Goal: Book appointment/travel/reservation

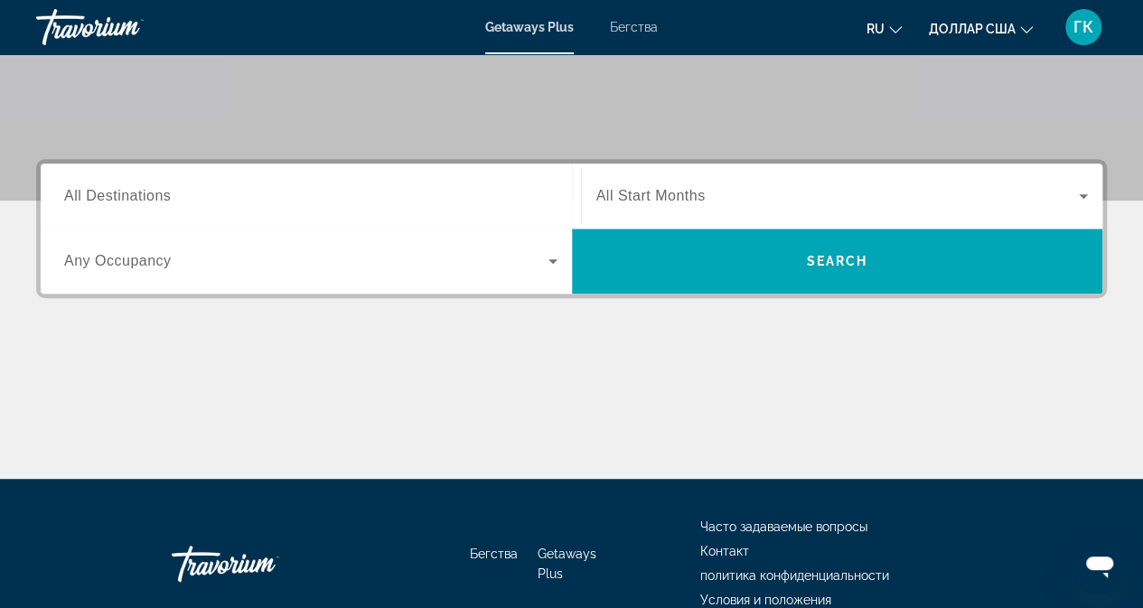
click at [143, 196] on span "All Destinations" at bounding box center [117, 195] width 107 height 15
click at [143, 196] on input "Destination All Destinations" at bounding box center [310, 197] width 493 height 22
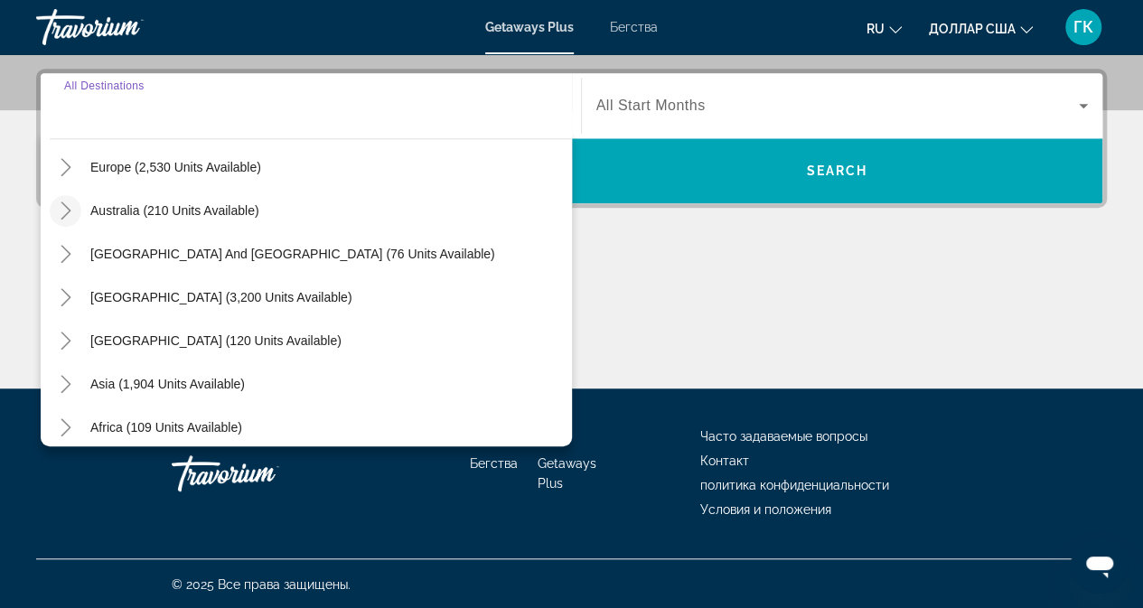
scroll to position [271, 0]
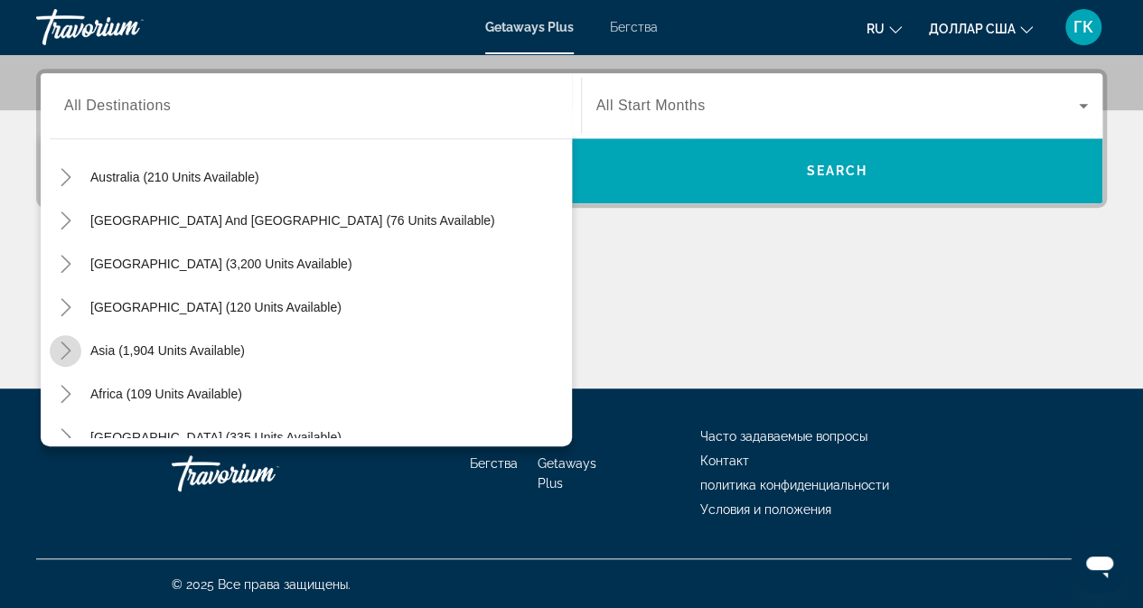
click at [76, 352] on mat-icon "Toggle Asia (1,904 units available)" at bounding box center [66, 351] width 32 height 32
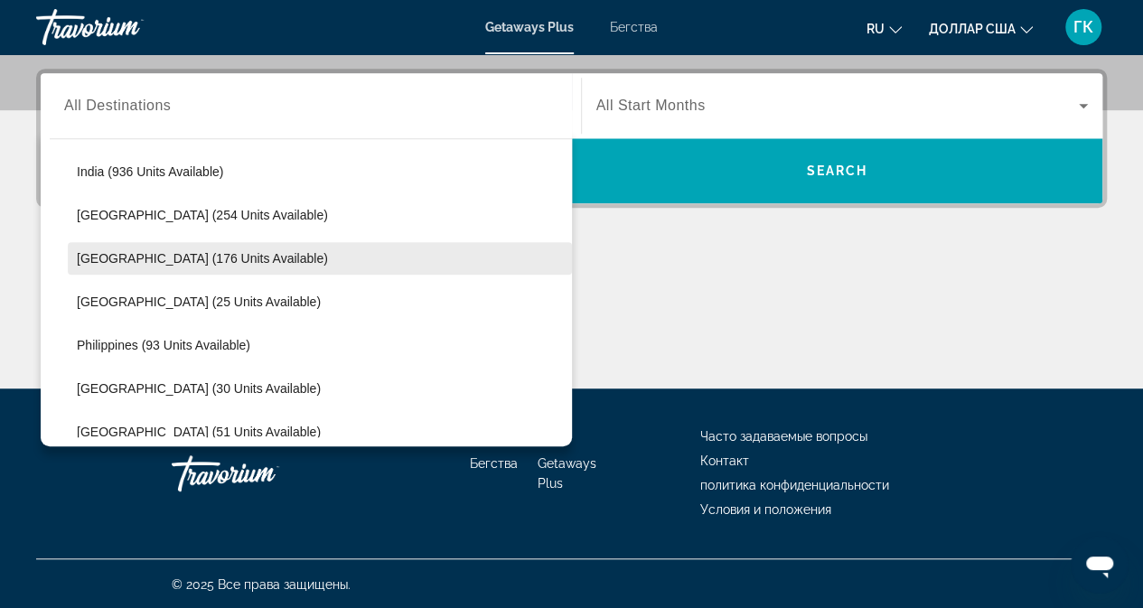
scroll to position [714, 0]
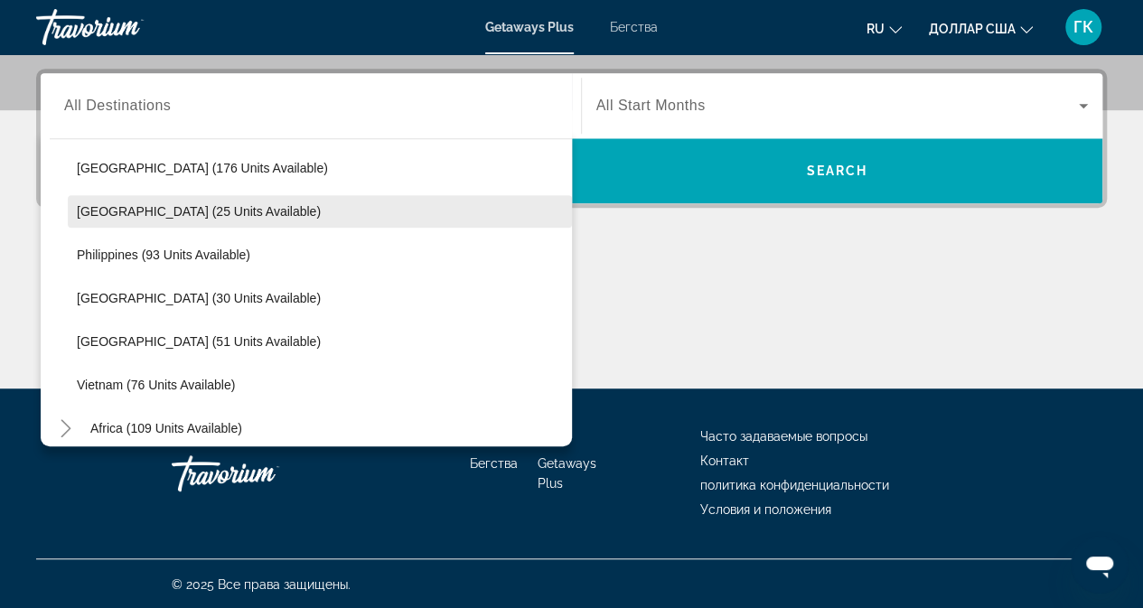
click at [132, 209] on span "[GEOGRAPHIC_DATA] (25 units available)" at bounding box center [199, 211] width 244 height 14
type input "**********"
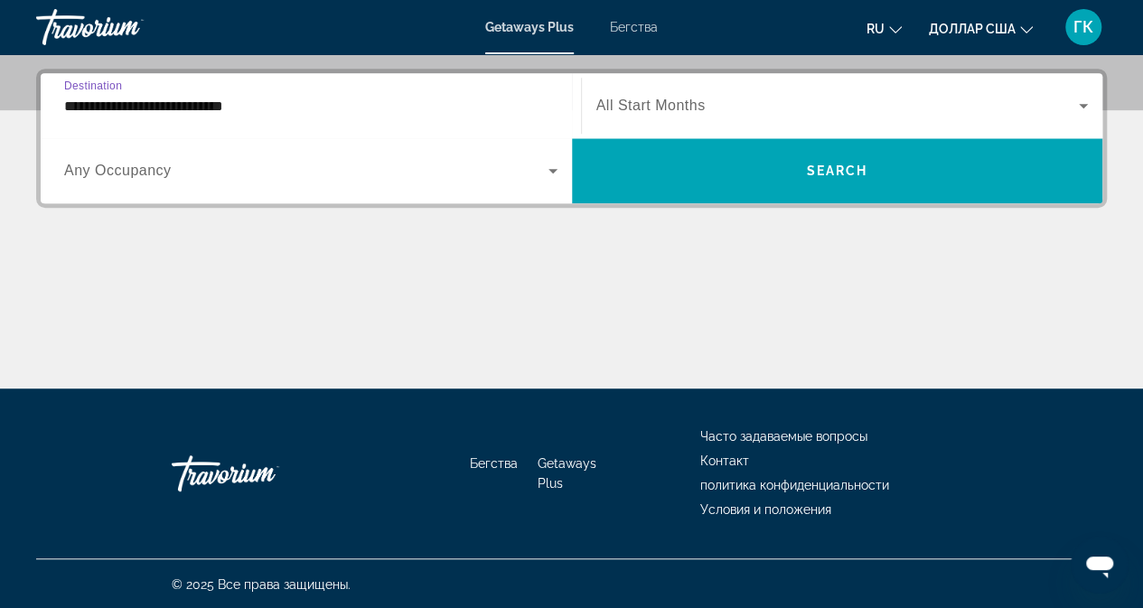
click at [549, 171] on icon "Виджет поиска" at bounding box center [553, 171] width 22 height 22
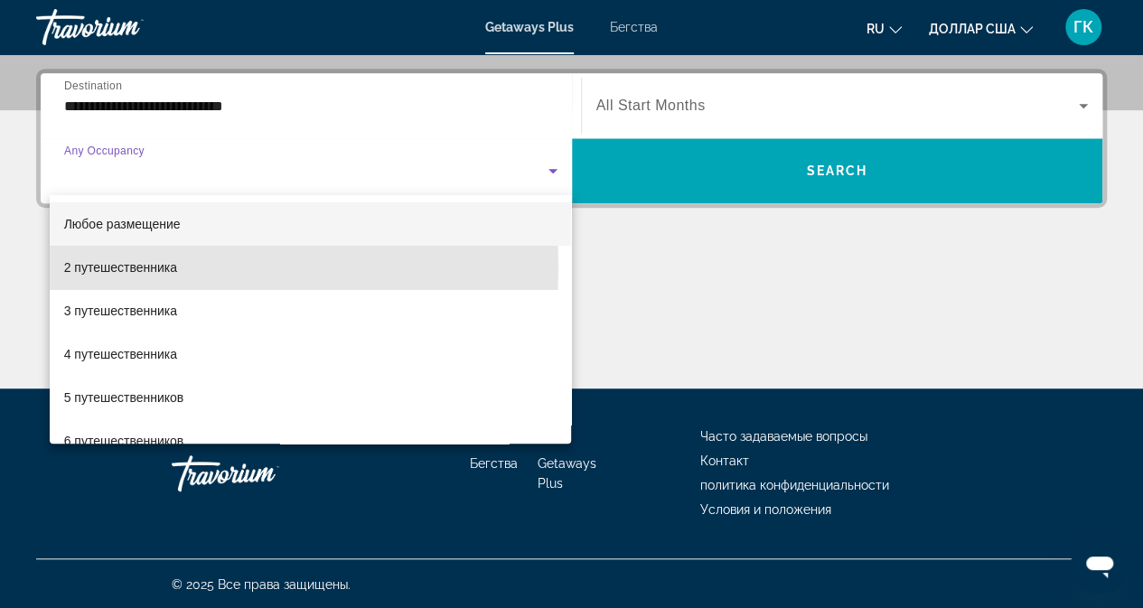
drag, startPoint x: 139, startPoint y: 266, endPoint x: 226, endPoint y: 232, distance: 93.0
click at [140, 267] on font "2 путешественника" at bounding box center [120, 267] width 113 height 14
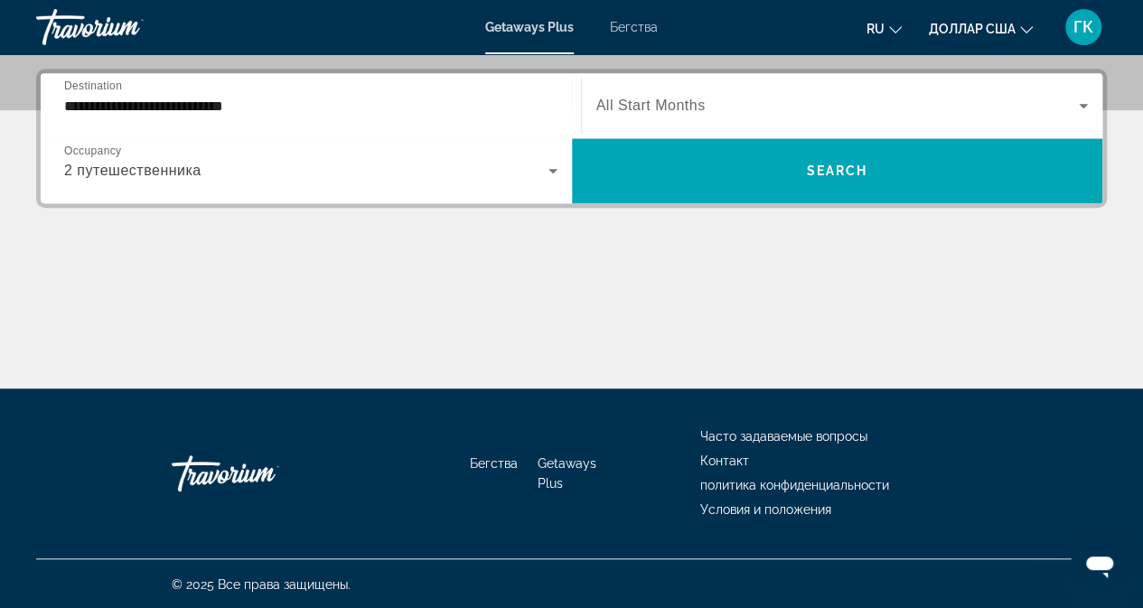
click at [645, 112] on span "All Start Months" at bounding box center [650, 105] width 109 height 15
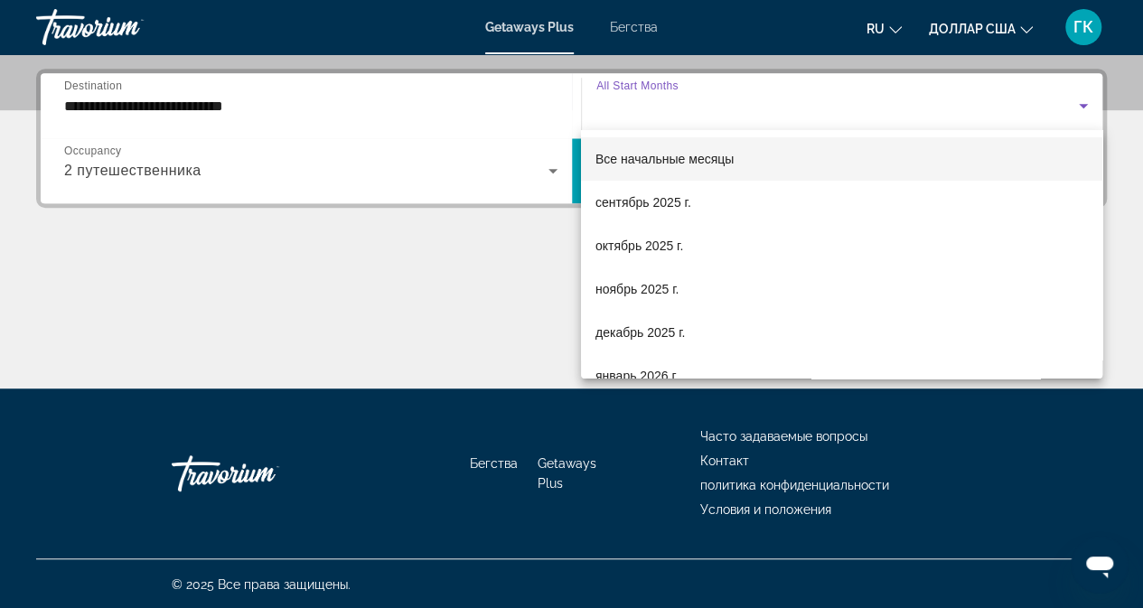
click at [547, 164] on div at bounding box center [571, 304] width 1143 height 608
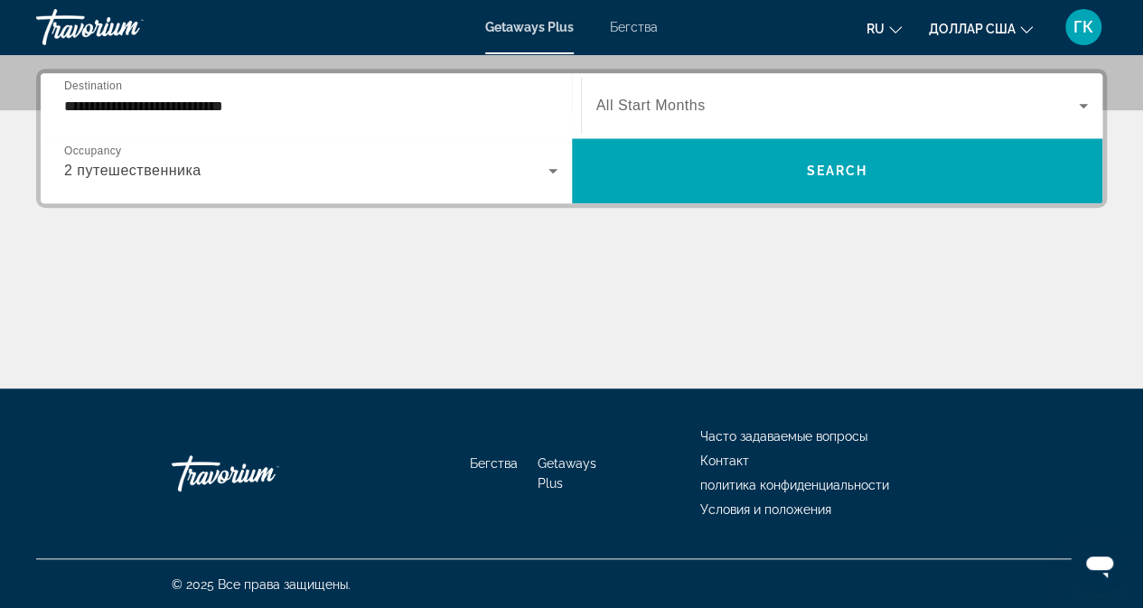
click at [555, 167] on icon "Виджет поиска" at bounding box center [553, 171] width 22 height 22
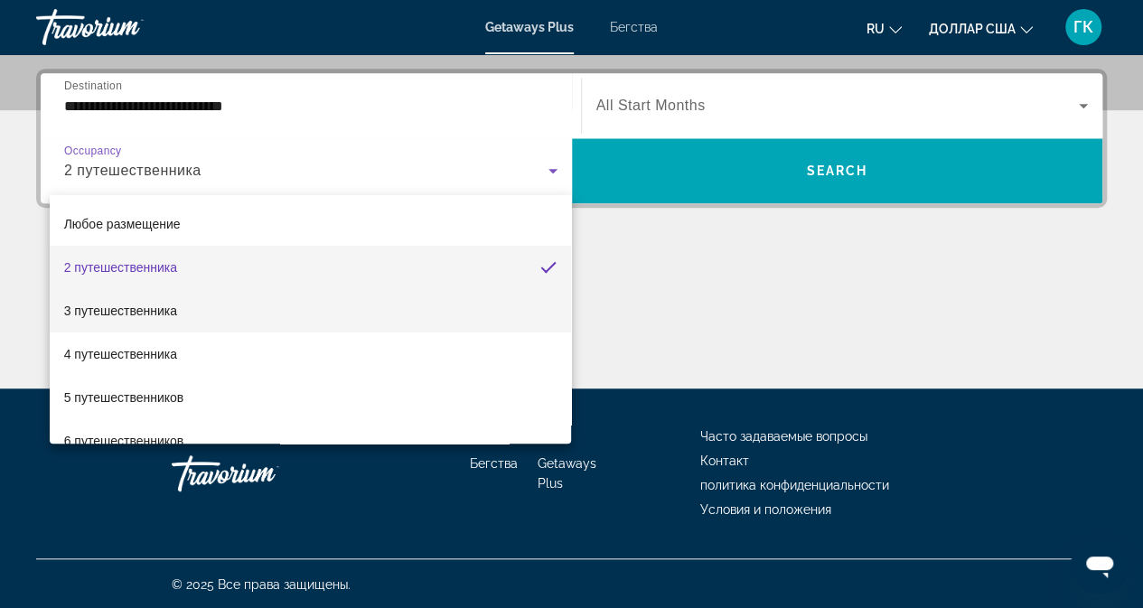
click at [139, 308] on font "3 путешественника" at bounding box center [120, 311] width 113 height 14
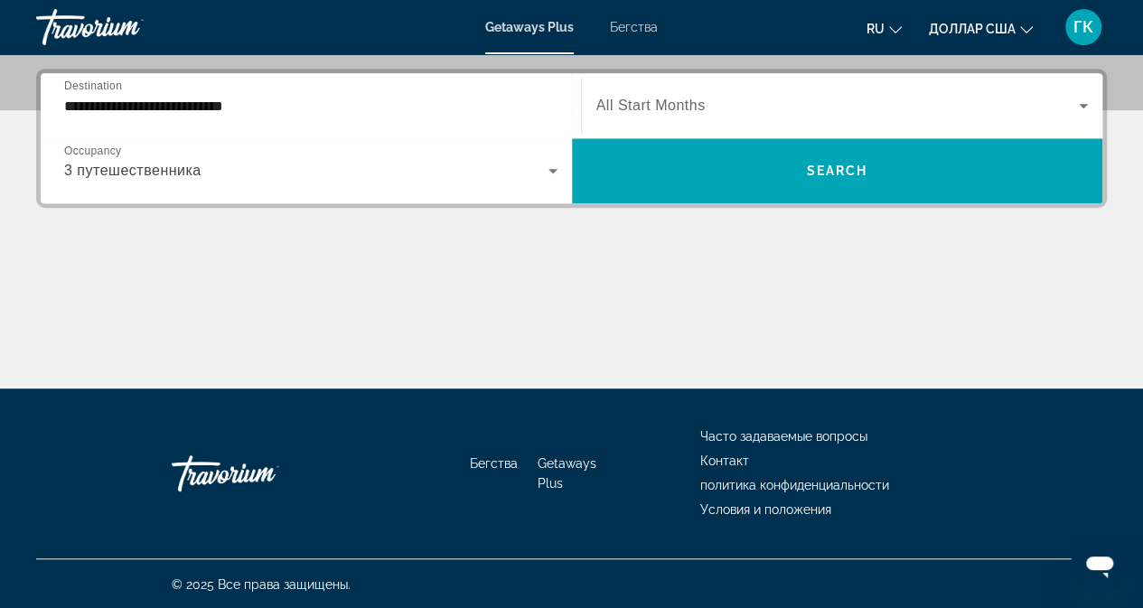
click at [629, 106] on span "All Start Months" at bounding box center [650, 105] width 109 height 15
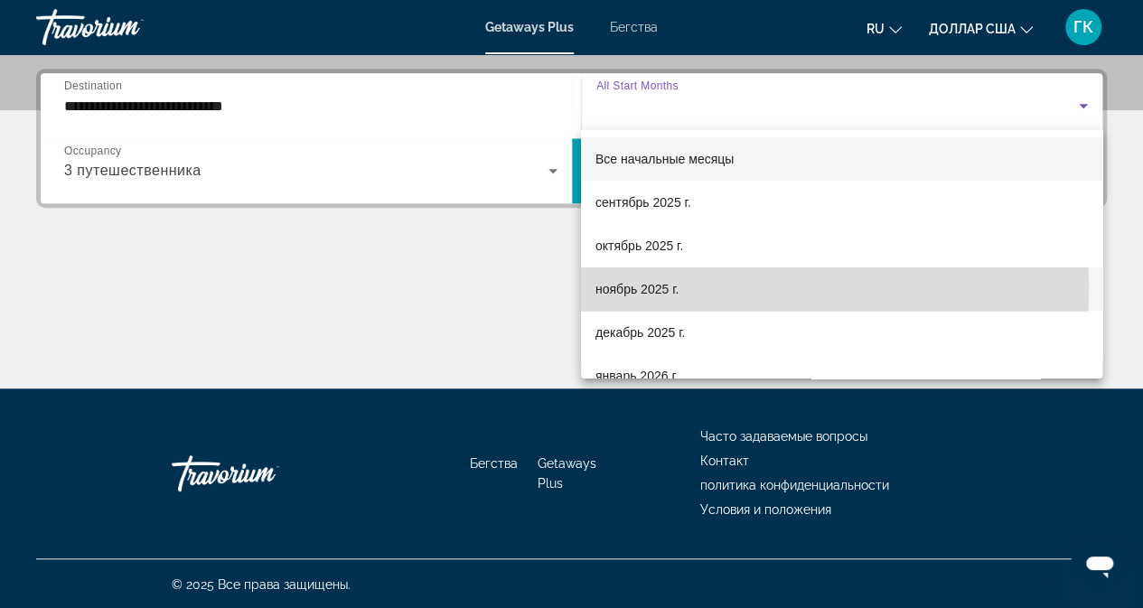
click at [633, 286] on font "ноябрь 2025 г." at bounding box center [636, 289] width 83 height 14
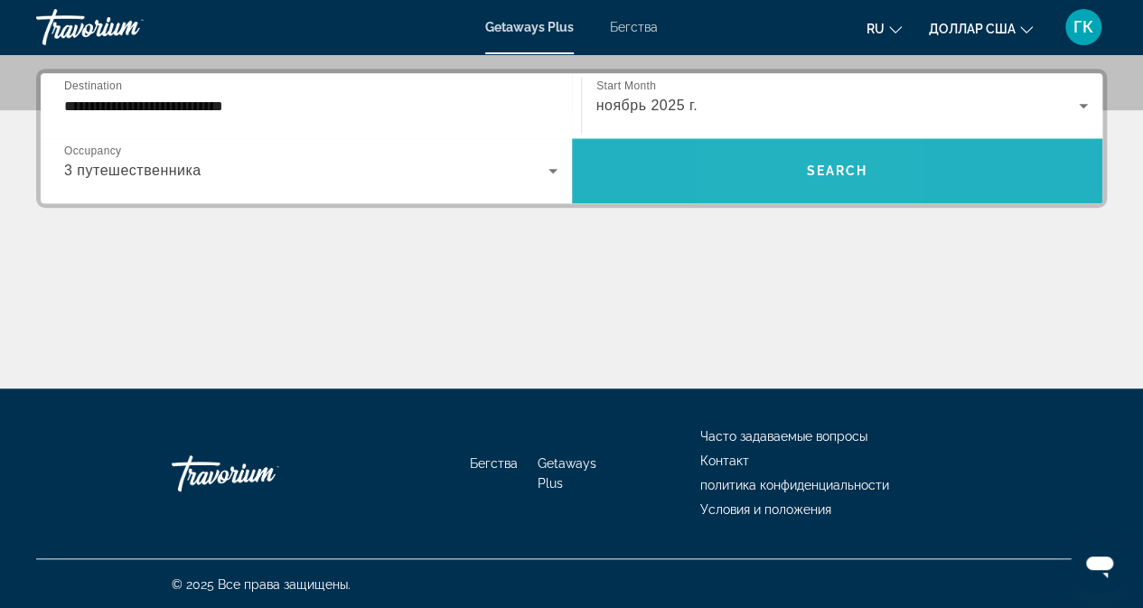
click at [785, 155] on span "Виджет поиска" at bounding box center [837, 170] width 531 height 43
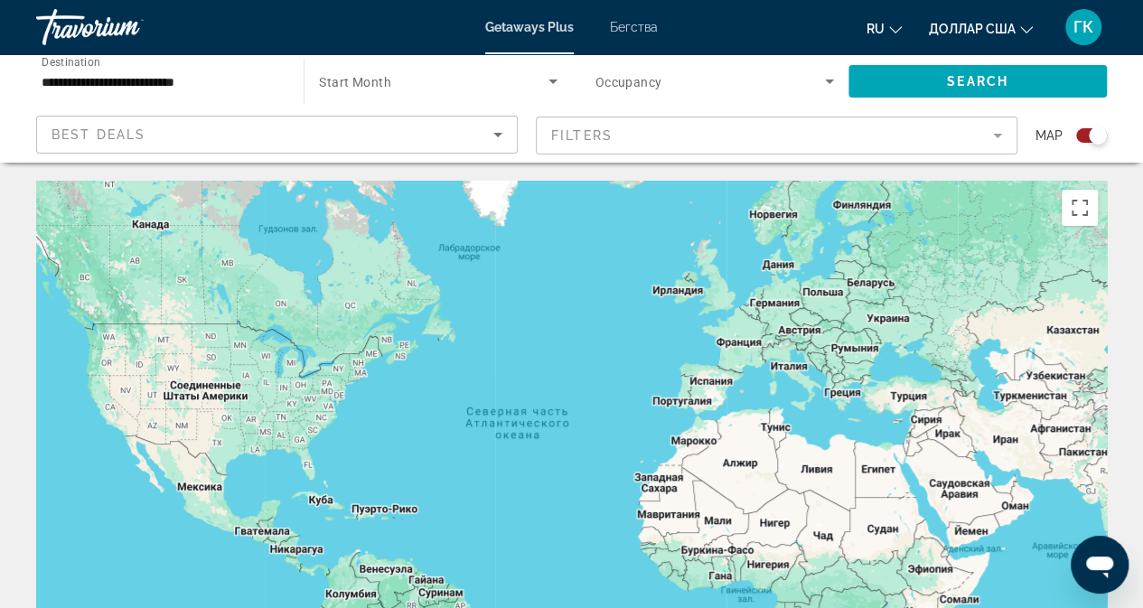
click at [217, 72] on div "**********" at bounding box center [161, 82] width 239 height 52
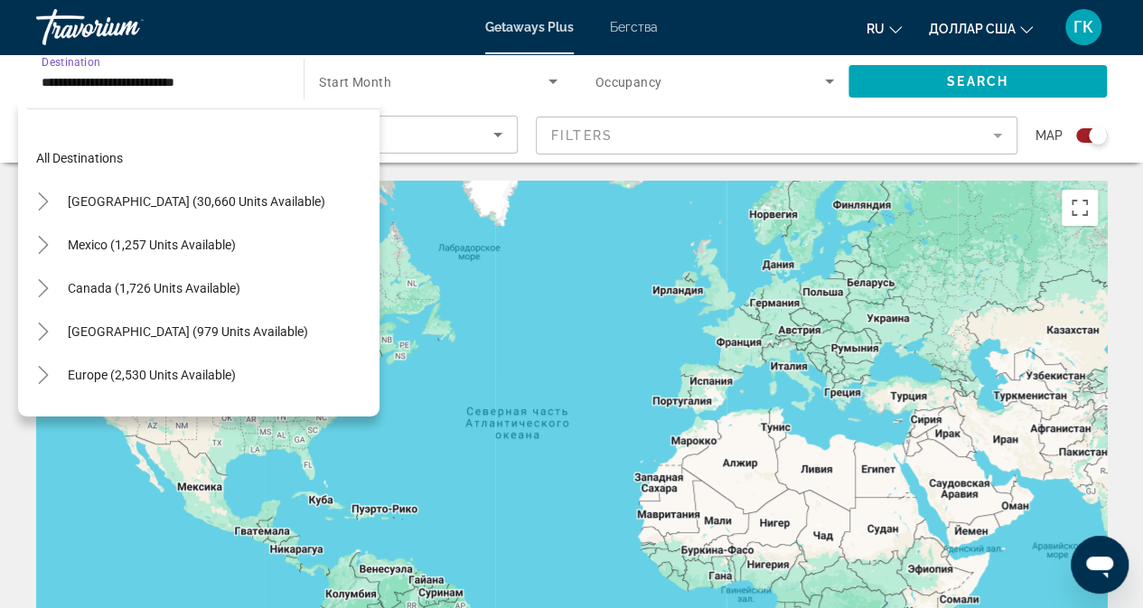
scroll to position [628, 0]
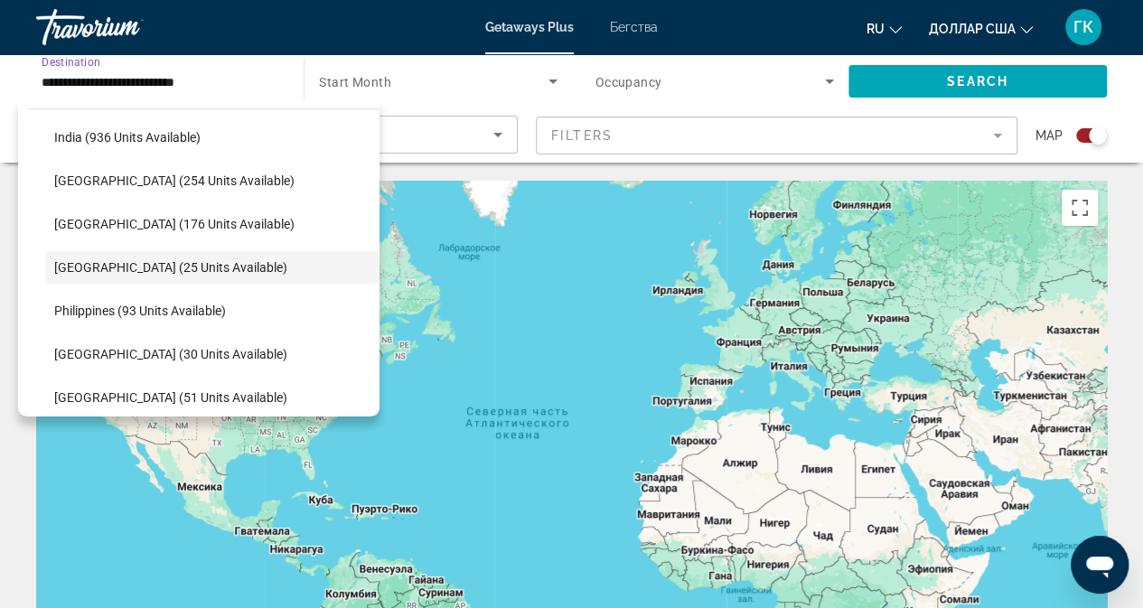
click at [227, 79] on input "**********" at bounding box center [161, 82] width 239 height 22
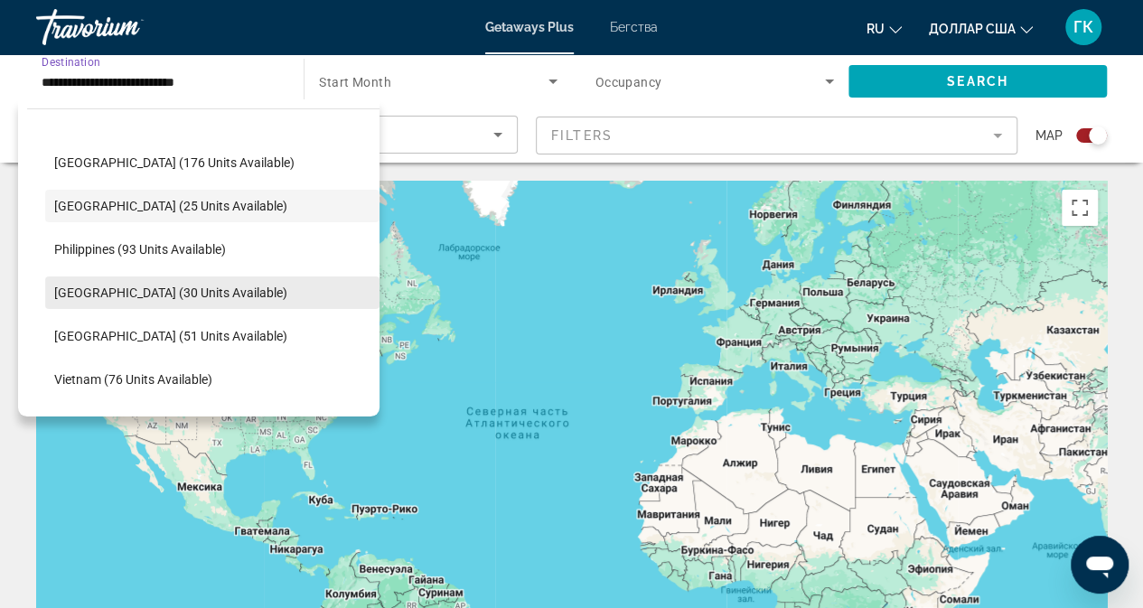
scroll to position [718, 0]
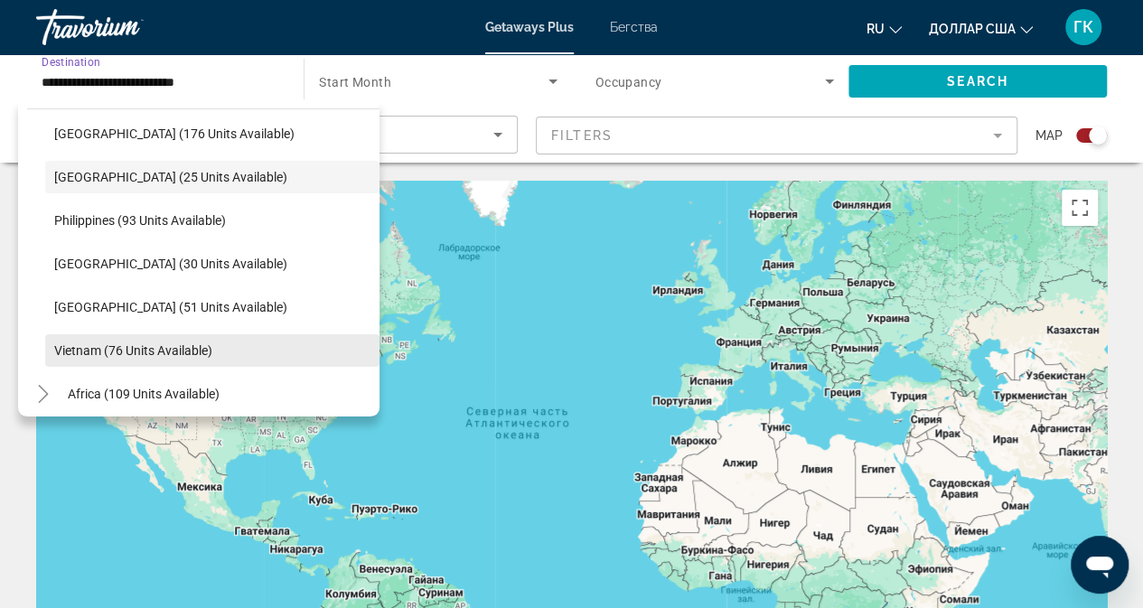
click at [122, 348] on span "Vietnam (76 units available)" at bounding box center [133, 350] width 158 height 14
type input "**********"
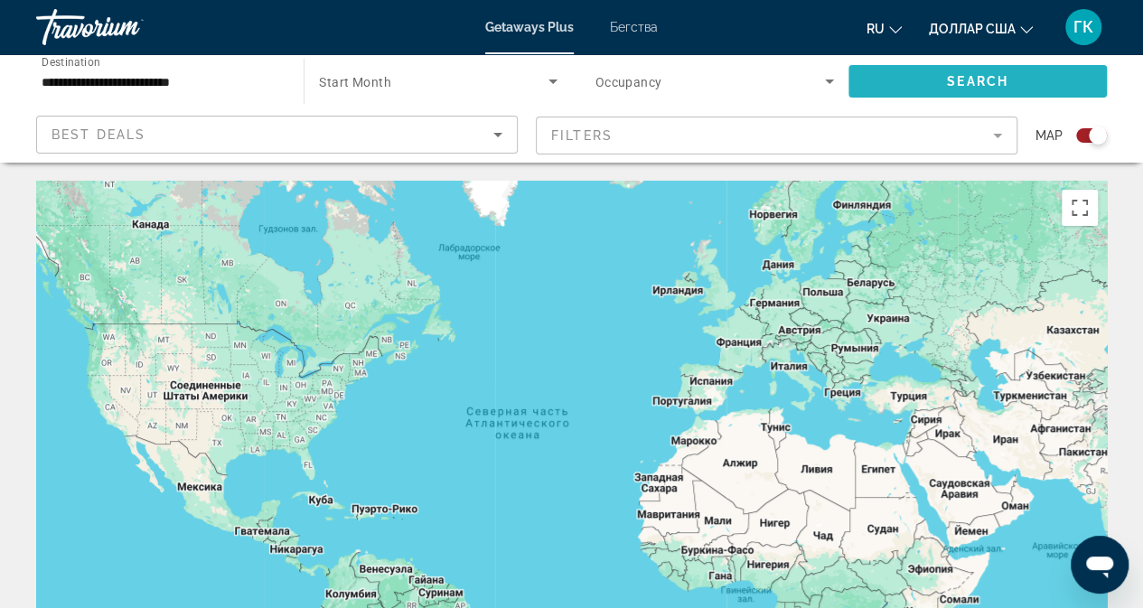
click at [939, 75] on span "Search widget" at bounding box center [977, 81] width 258 height 43
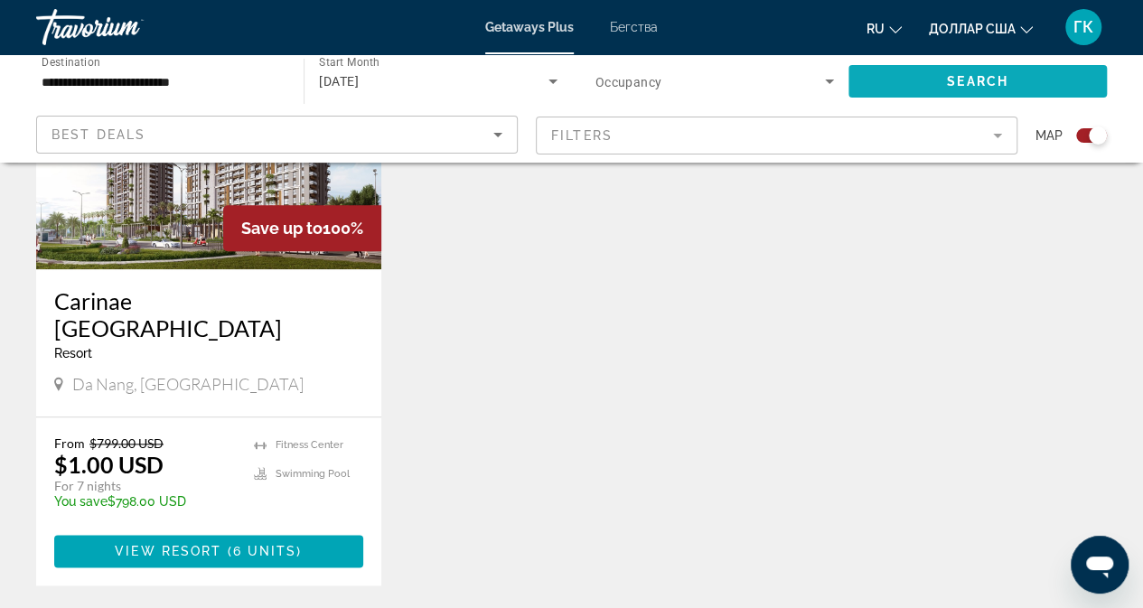
scroll to position [813, 0]
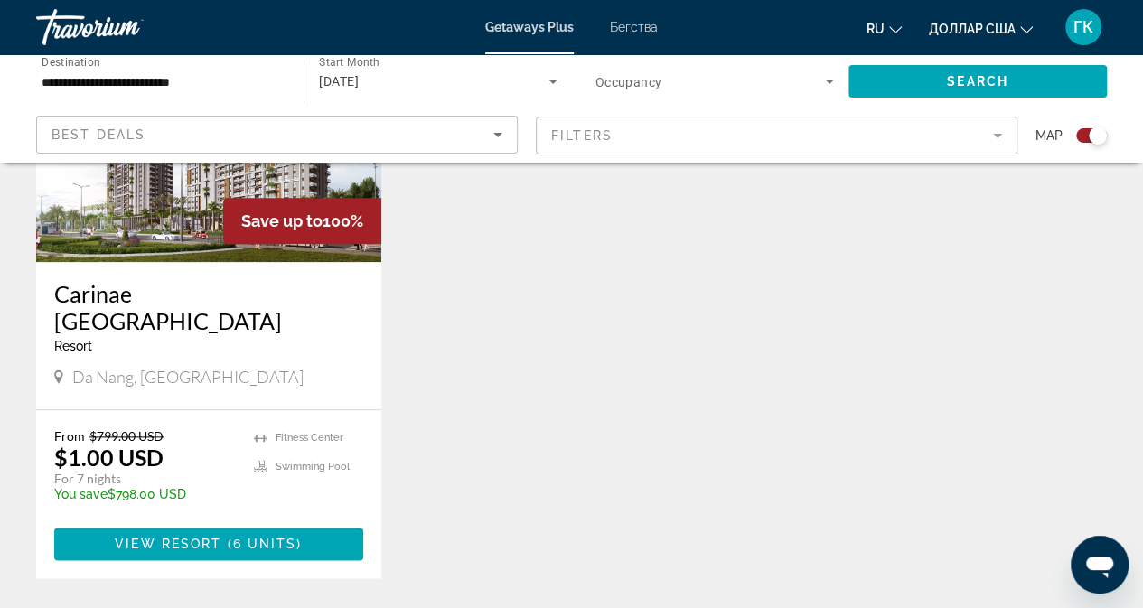
click at [177, 210] on img "Основное содержание" at bounding box center [208, 117] width 345 height 289
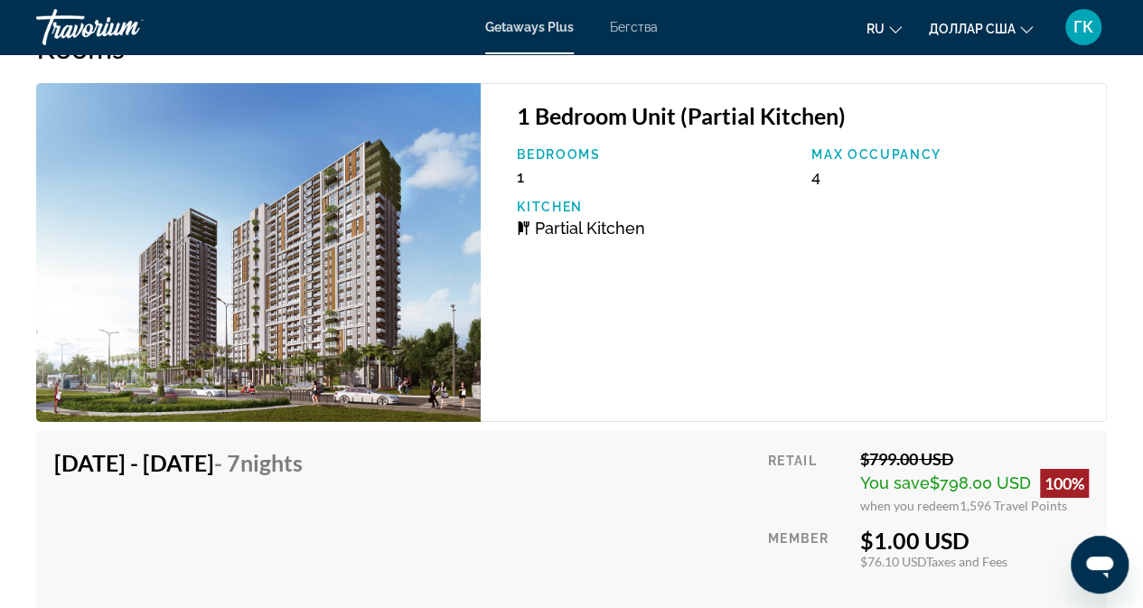
scroll to position [2859, 0]
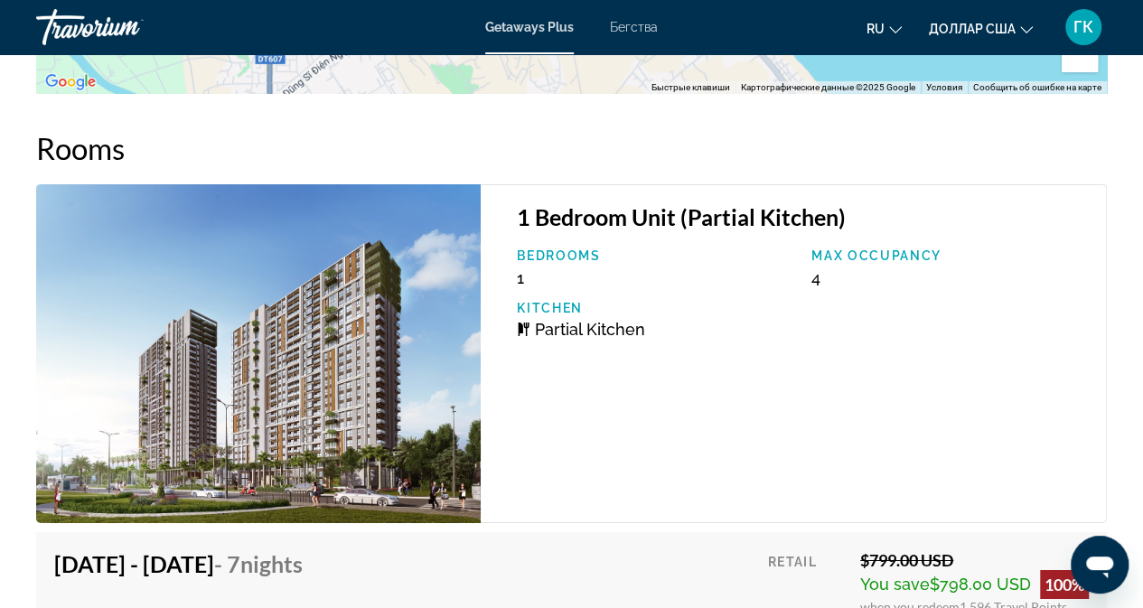
click at [222, 293] on img "Основное содержание" at bounding box center [258, 353] width 445 height 339
click at [255, 313] on img "Основное содержание" at bounding box center [258, 353] width 445 height 339
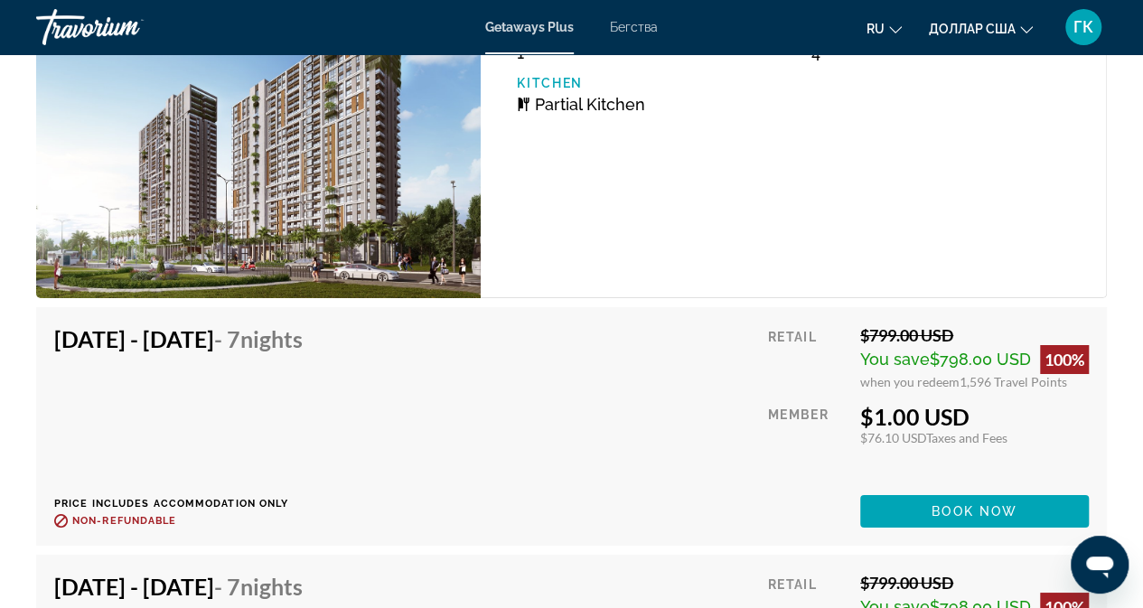
scroll to position [2949, 0]
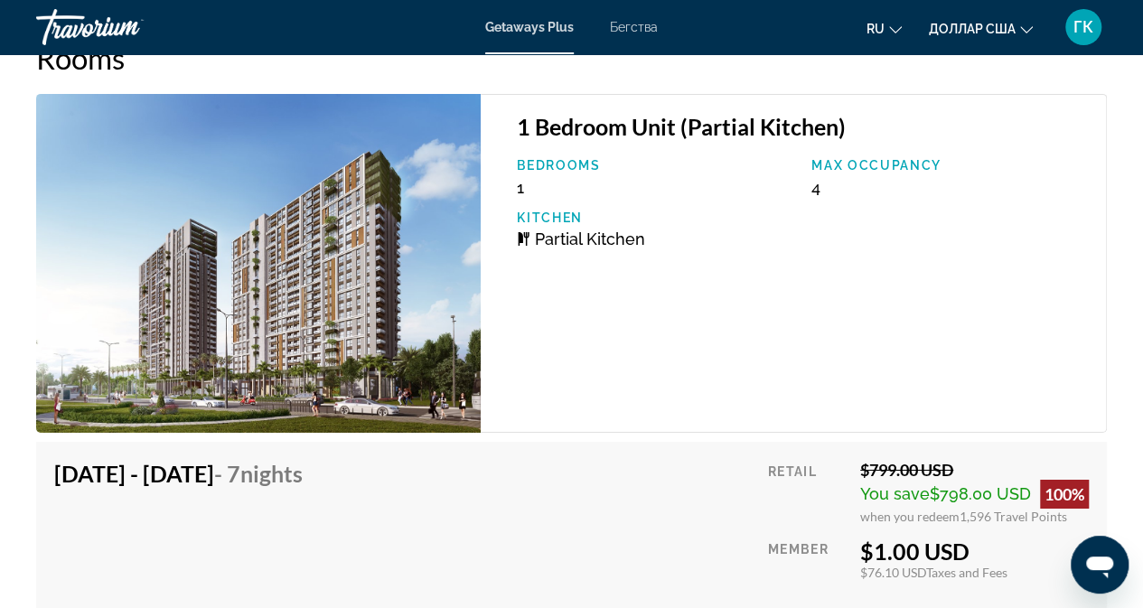
click at [211, 285] on img "Основное содержание" at bounding box center [258, 263] width 445 height 339
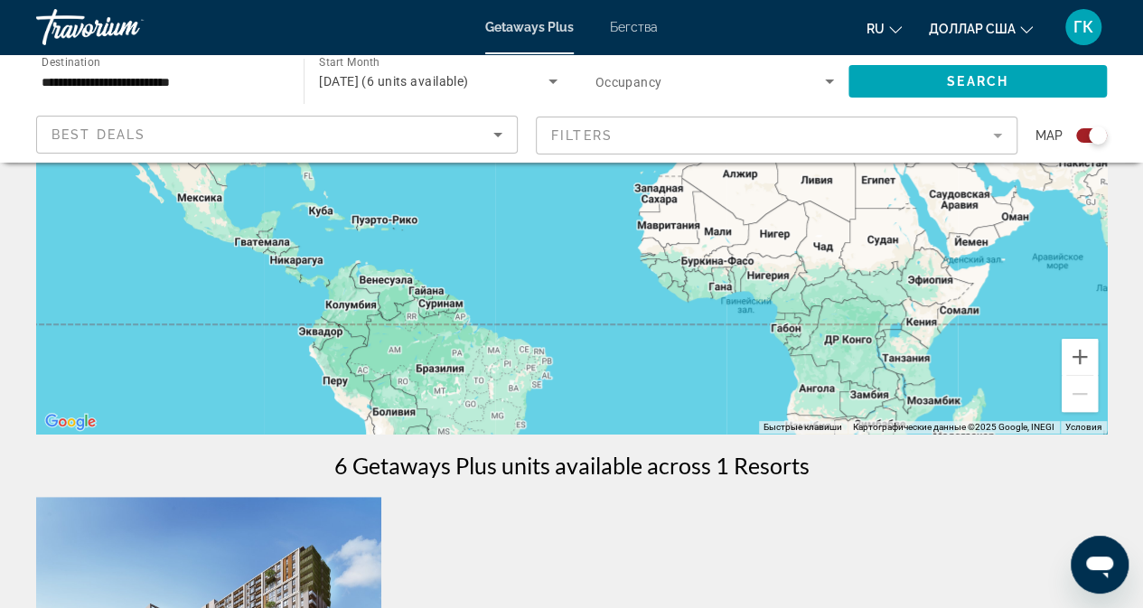
scroll to position [90, 0]
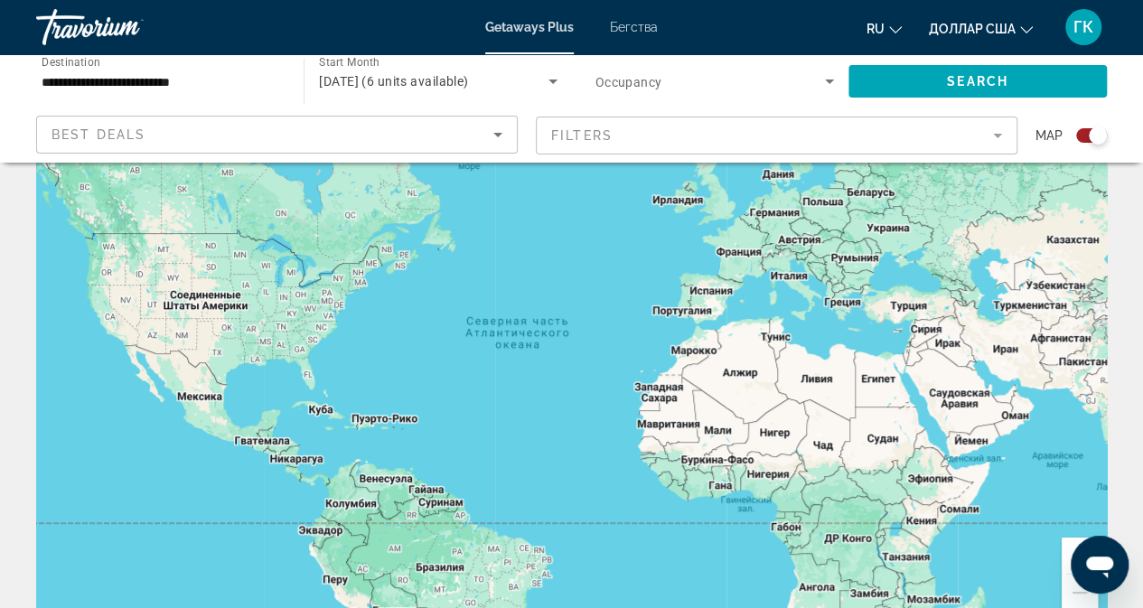
click at [226, 81] on input "**********" at bounding box center [161, 82] width 239 height 22
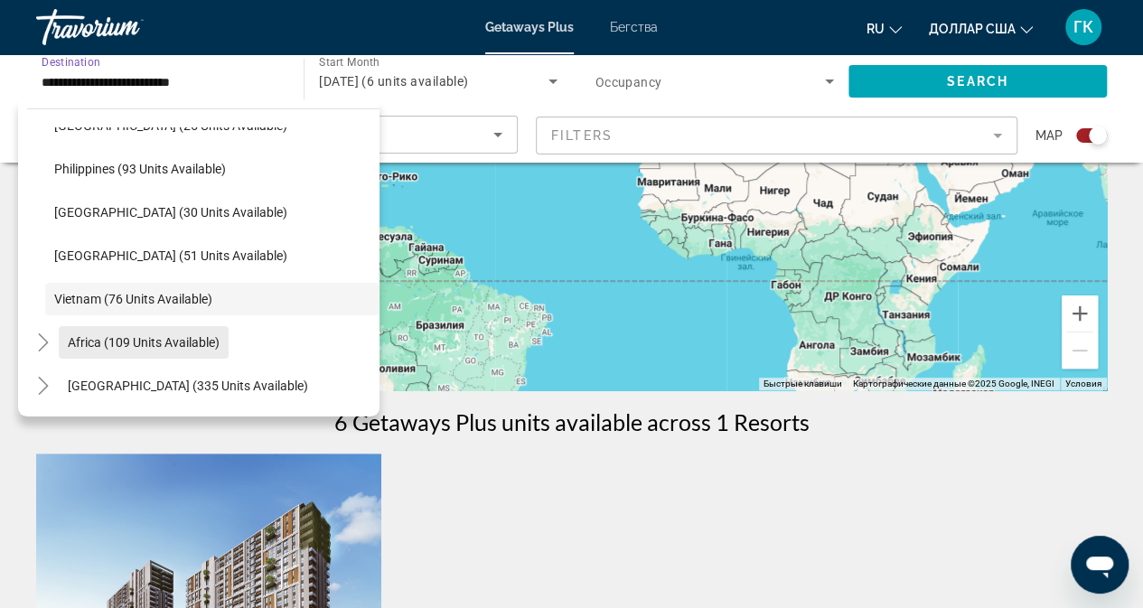
scroll to position [361, 0]
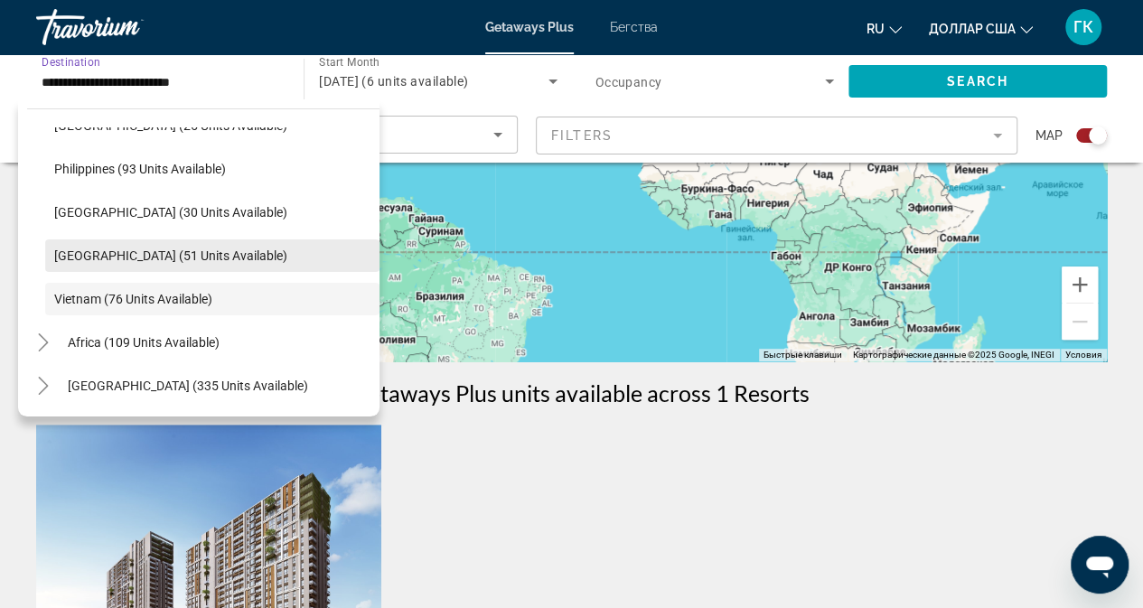
click at [114, 253] on span "[GEOGRAPHIC_DATA] (51 units available)" at bounding box center [170, 255] width 233 height 14
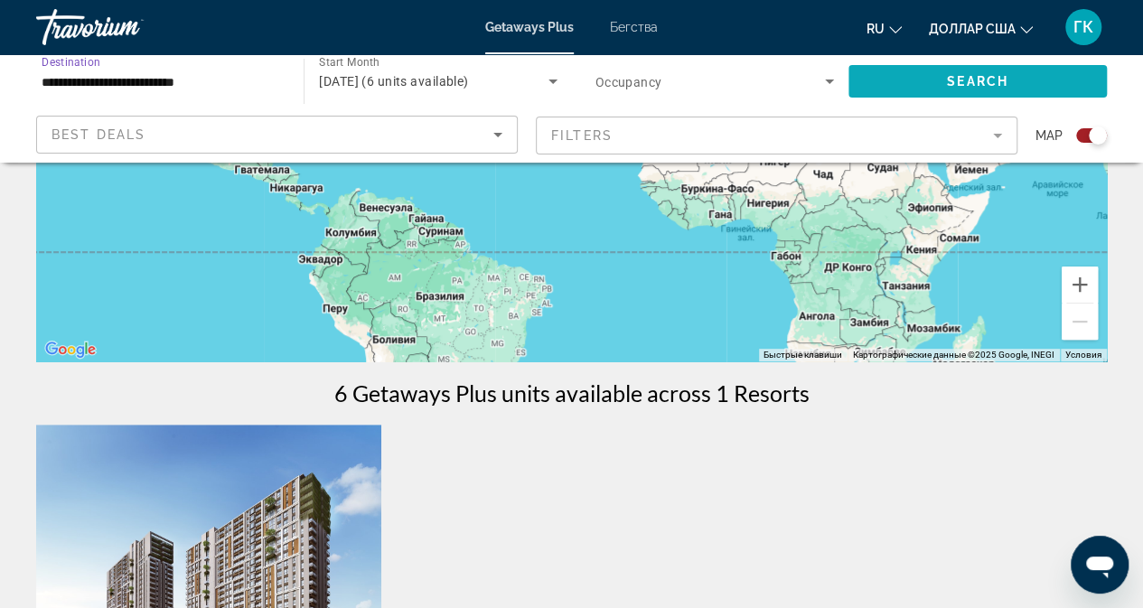
click at [943, 75] on span "Search widget" at bounding box center [977, 81] width 258 height 43
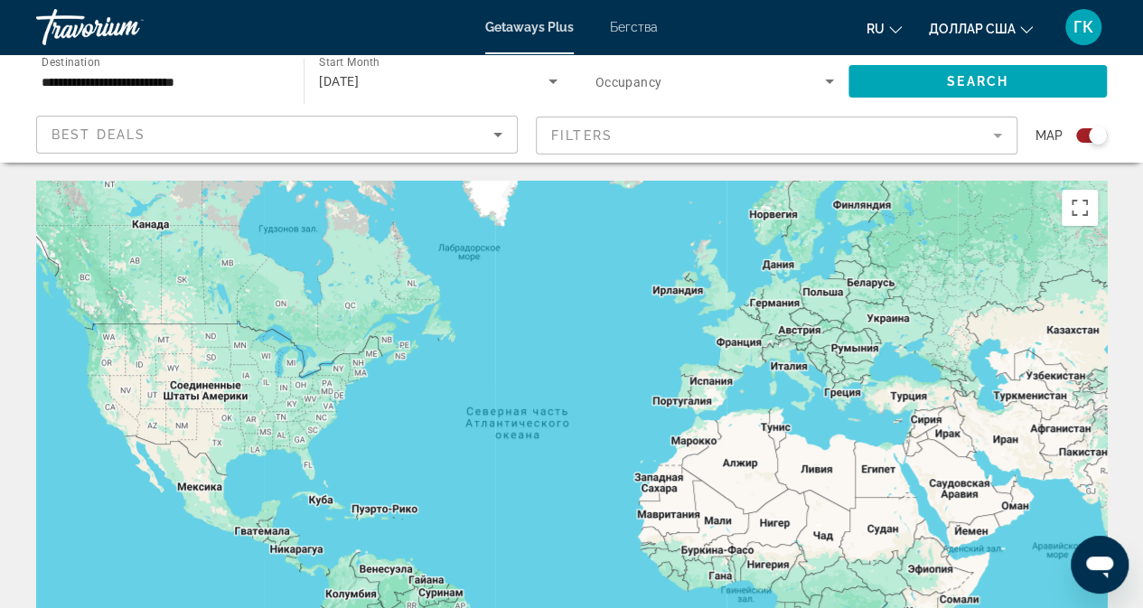
click at [245, 87] on input "**********" at bounding box center [161, 82] width 239 height 22
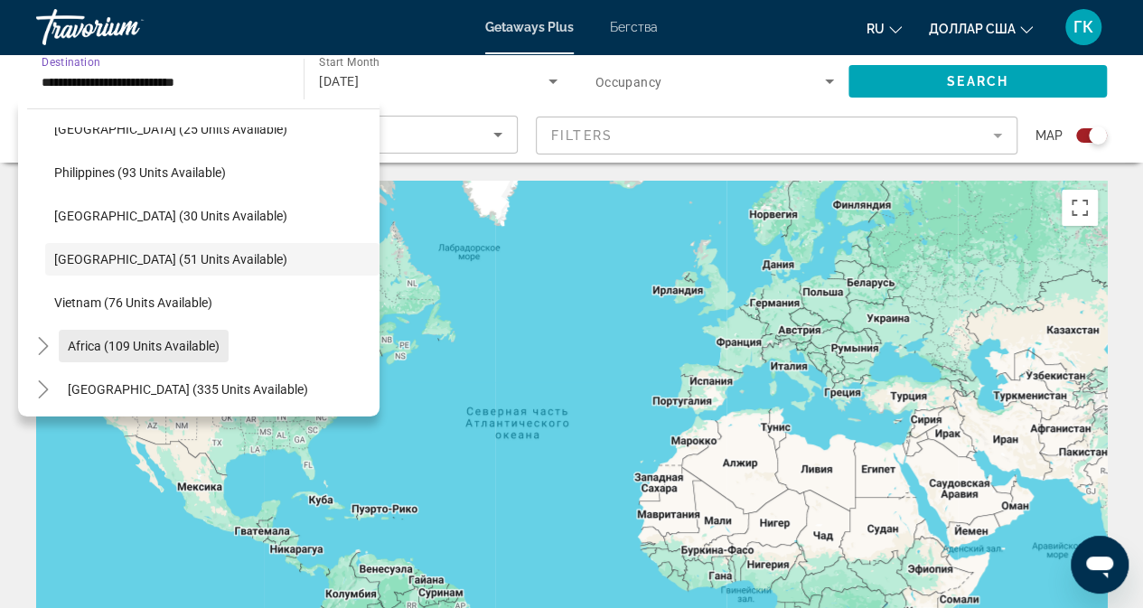
scroll to position [770, 0]
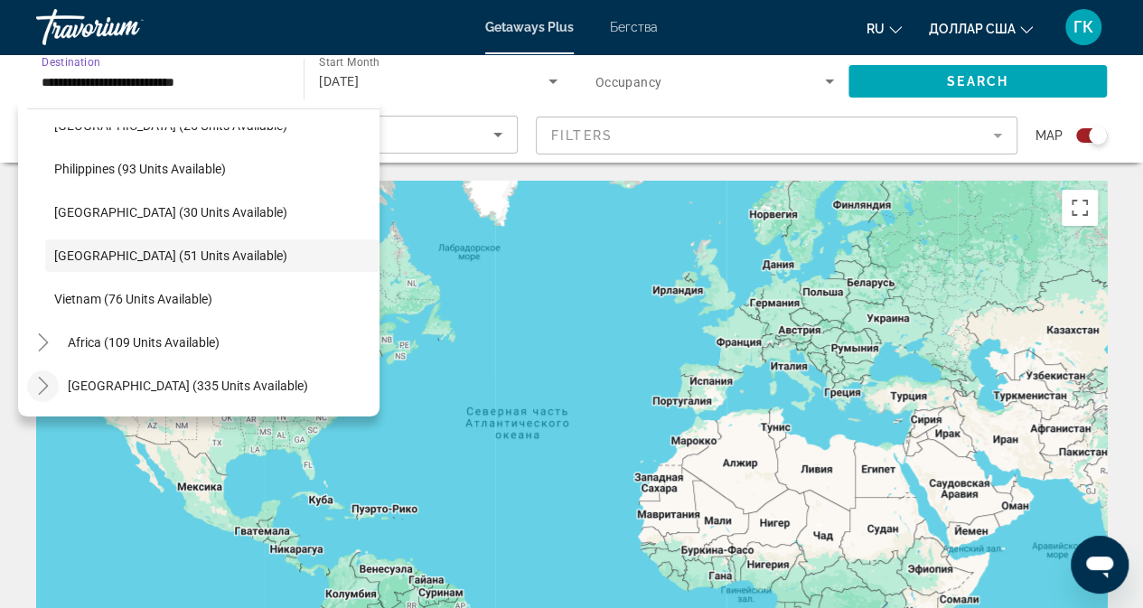
click at [39, 384] on icon "Toggle Middle East (335 units available)" at bounding box center [43, 386] width 18 height 18
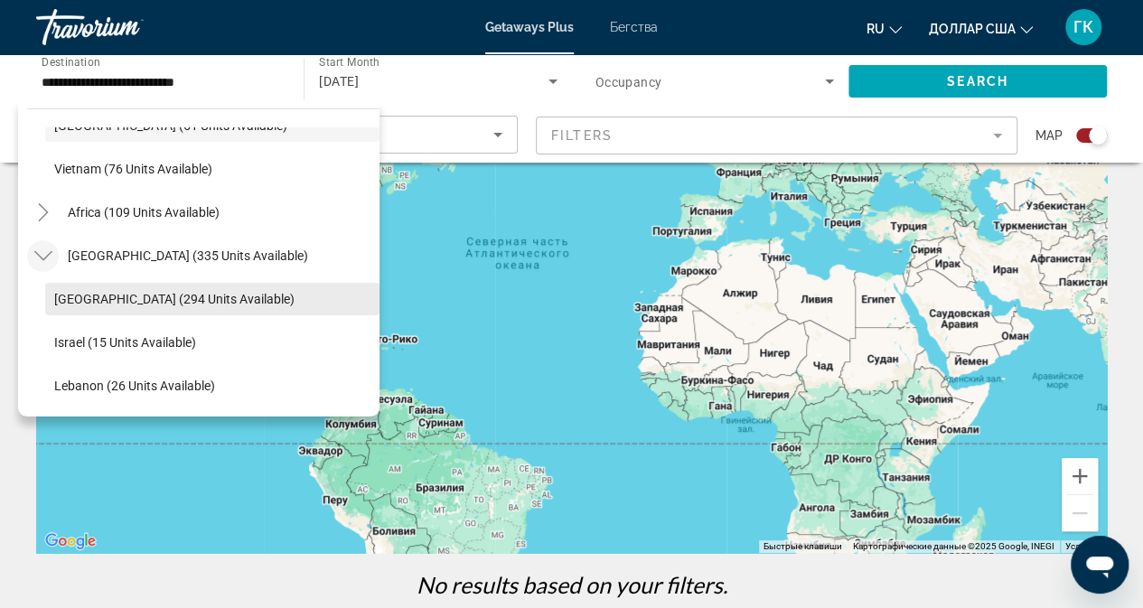
scroll to position [271, 0]
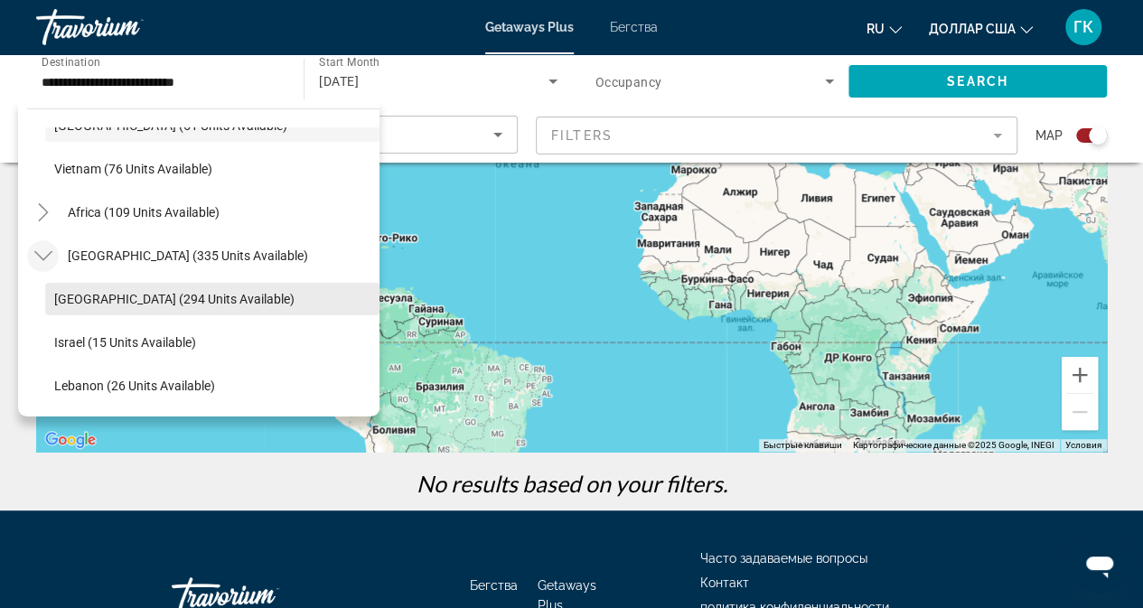
click at [127, 294] on span "[GEOGRAPHIC_DATA] (294 units available)" at bounding box center [174, 299] width 240 height 14
type input "**********"
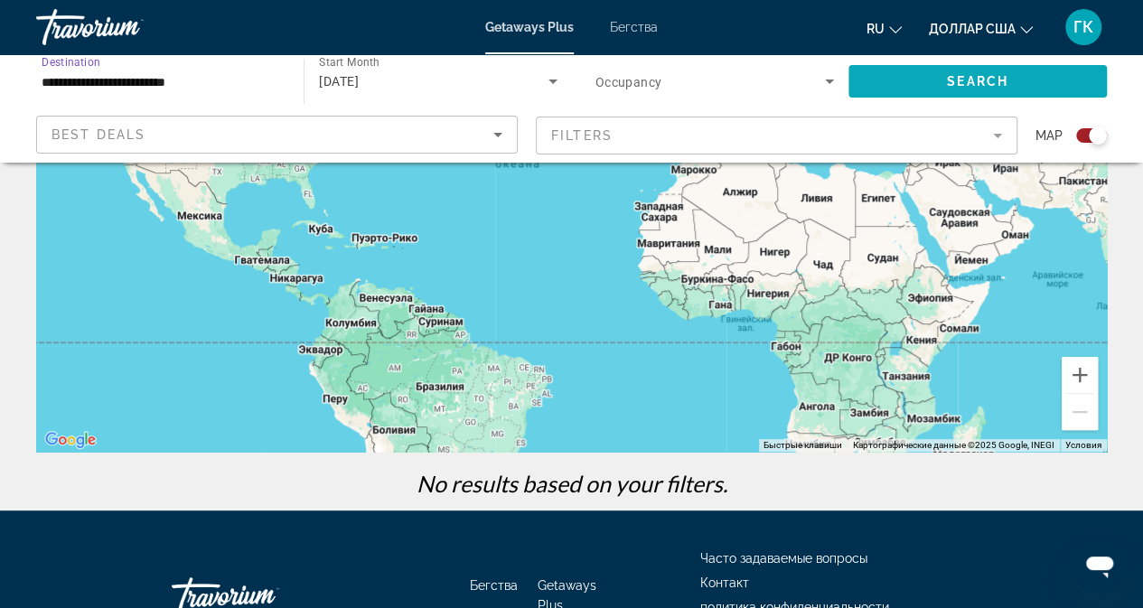
click at [917, 73] on span "Search widget" at bounding box center [977, 81] width 258 height 43
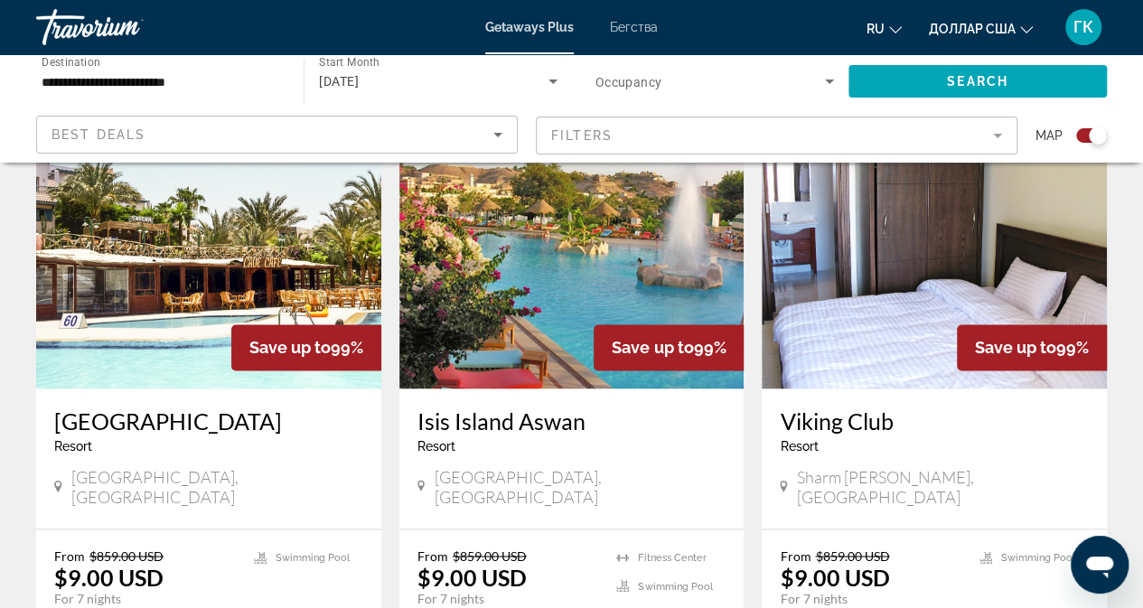
scroll to position [1355, 0]
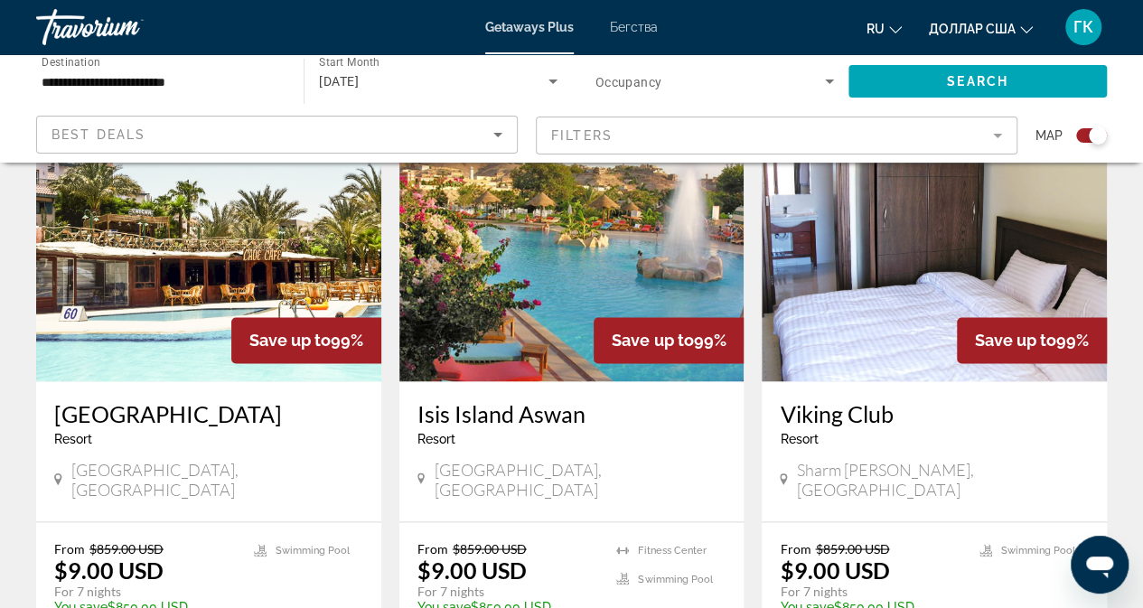
click at [890, 248] on img "Основное содержание" at bounding box center [934, 236] width 345 height 289
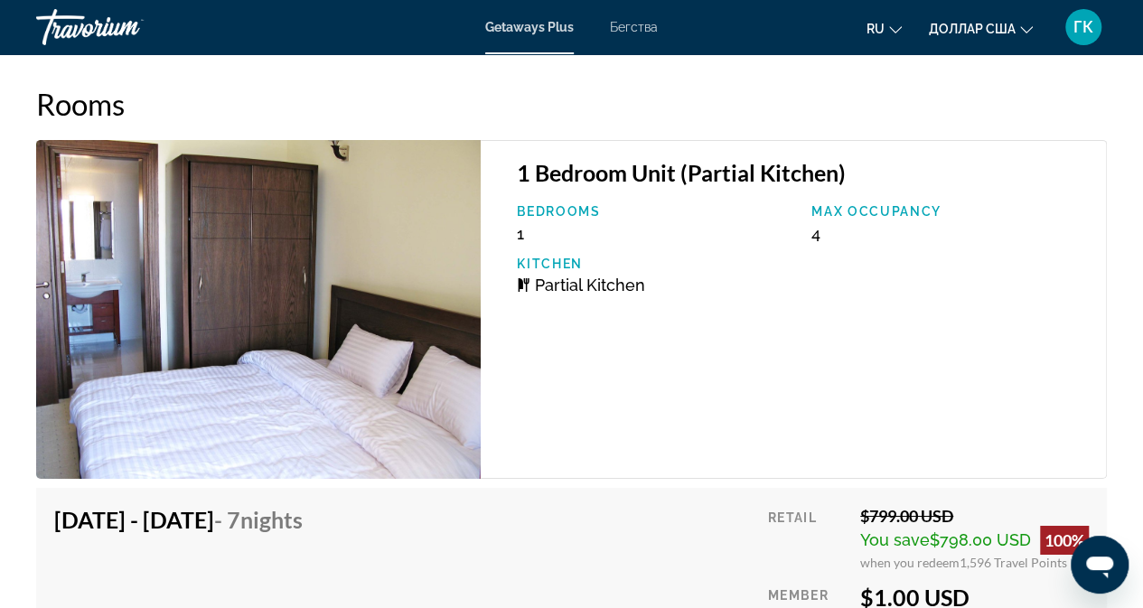
scroll to position [2801, 0]
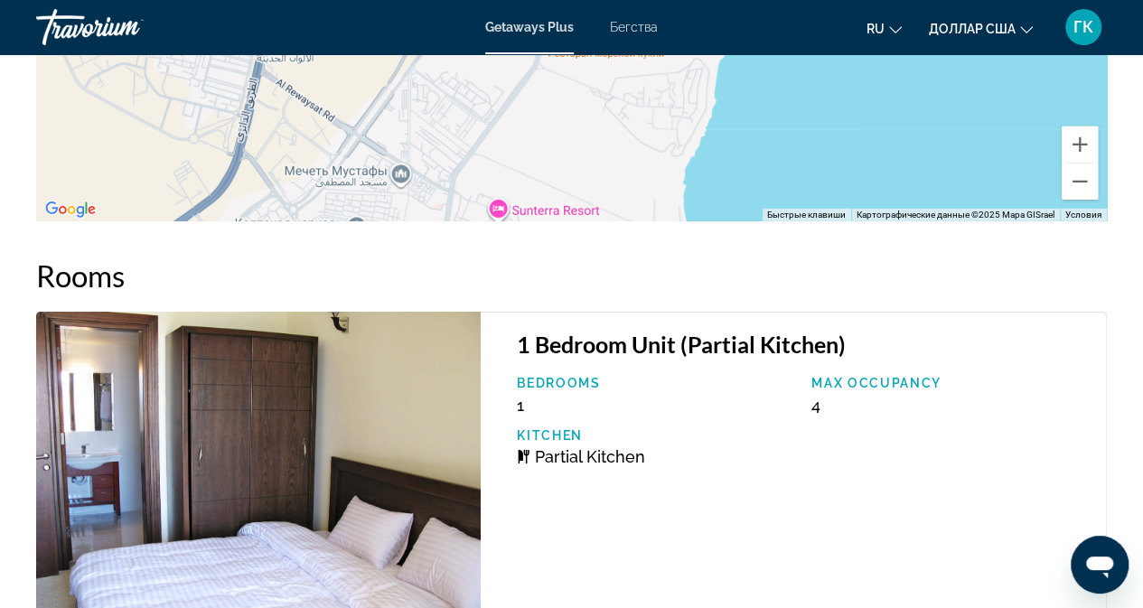
click at [261, 471] on img "Основное содержание" at bounding box center [258, 481] width 445 height 339
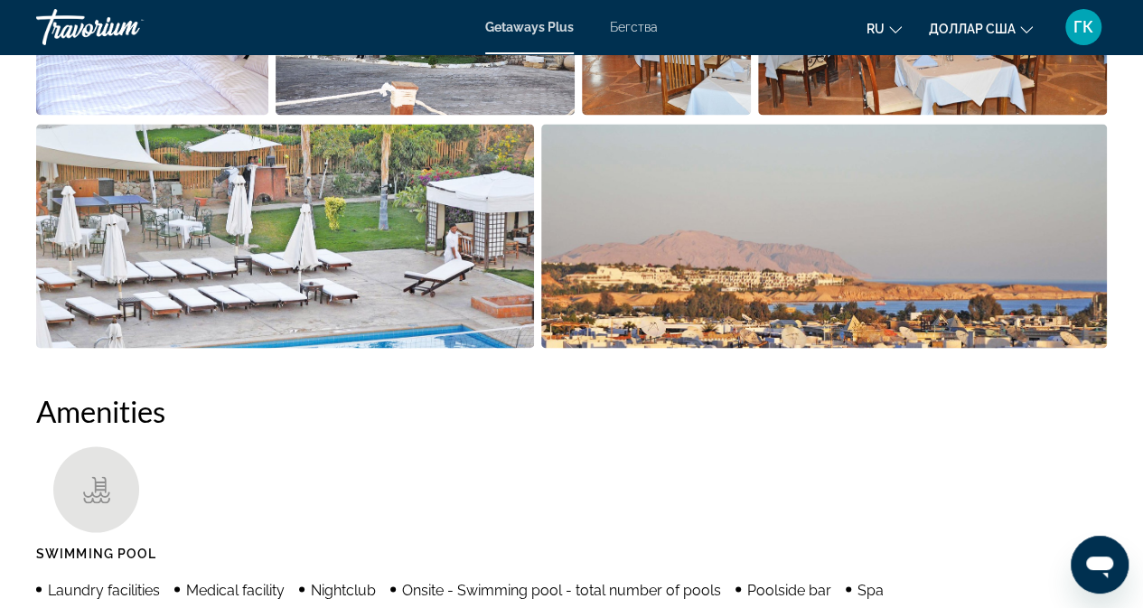
scroll to position [1175, 0]
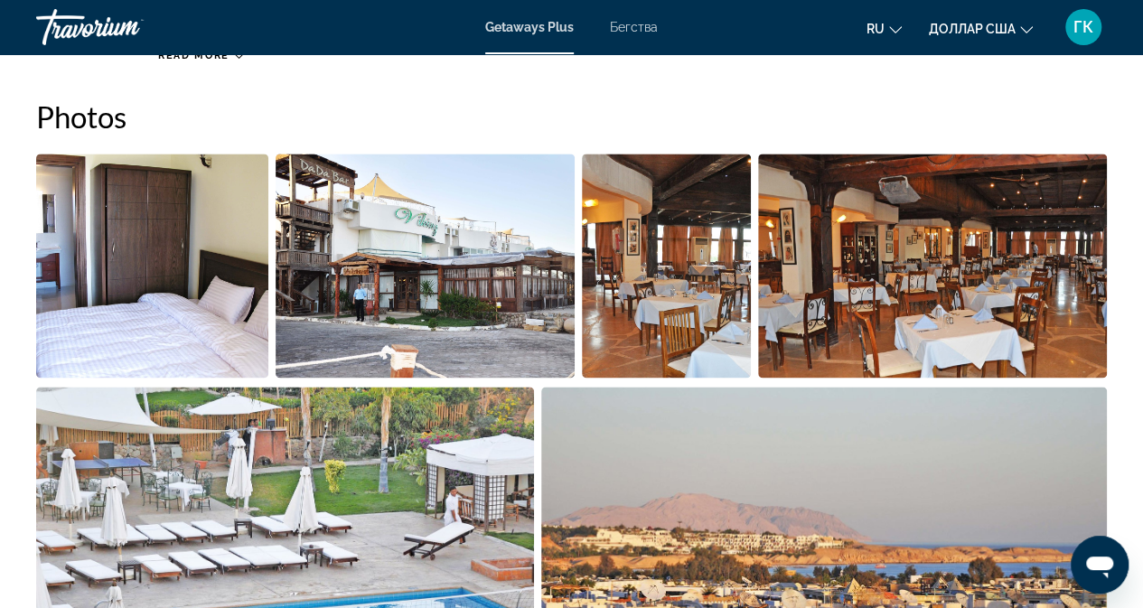
click at [147, 201] on img "Open full-screen image slider" at bounding box center [152, 266] width 232 height 224
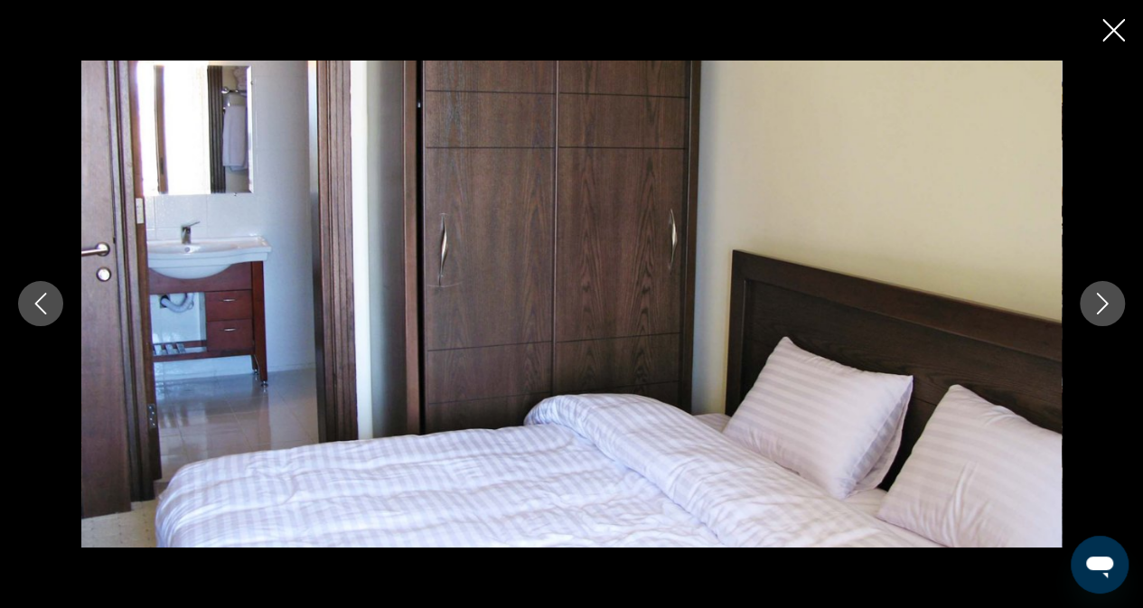
click at [1094, 300] on icon "Next image" at bounding box center [1103, 304] width 22 height 22
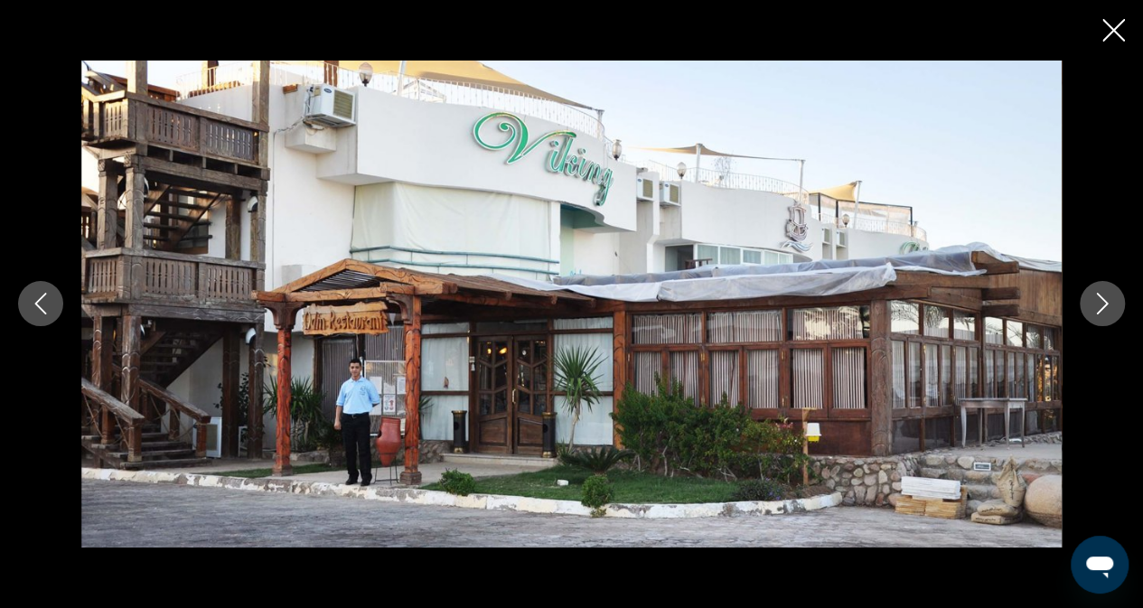
click at [1094, 300] on icon "Next image" at bounding box center [1103, 304] width 22 height 22
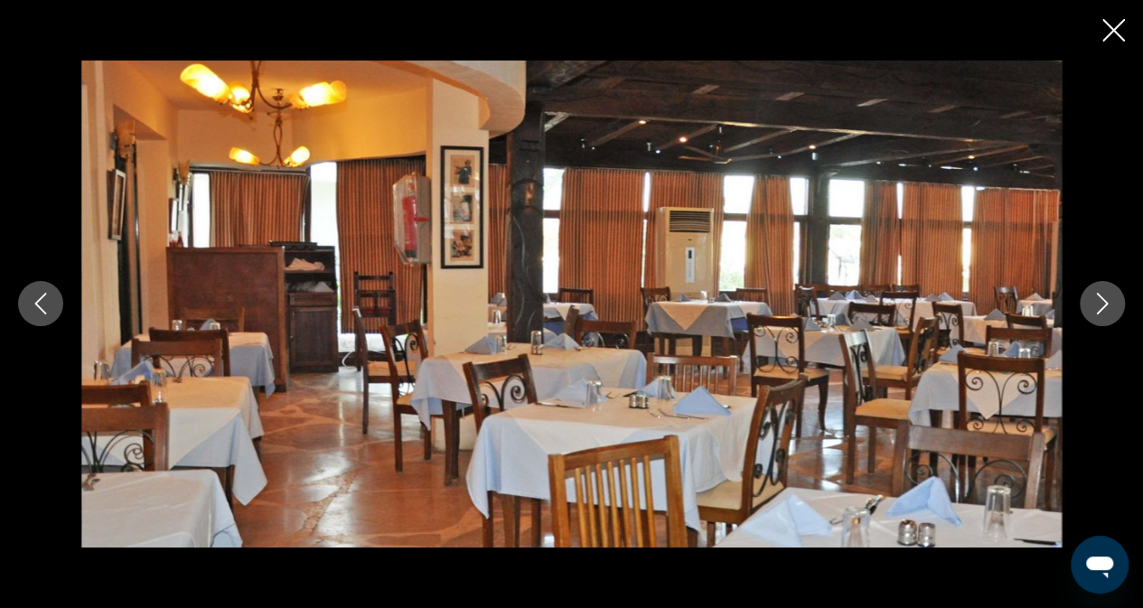
click at [1094, 300] on icon "Next image" at bounding box center [1103, 304] width 22 height 22
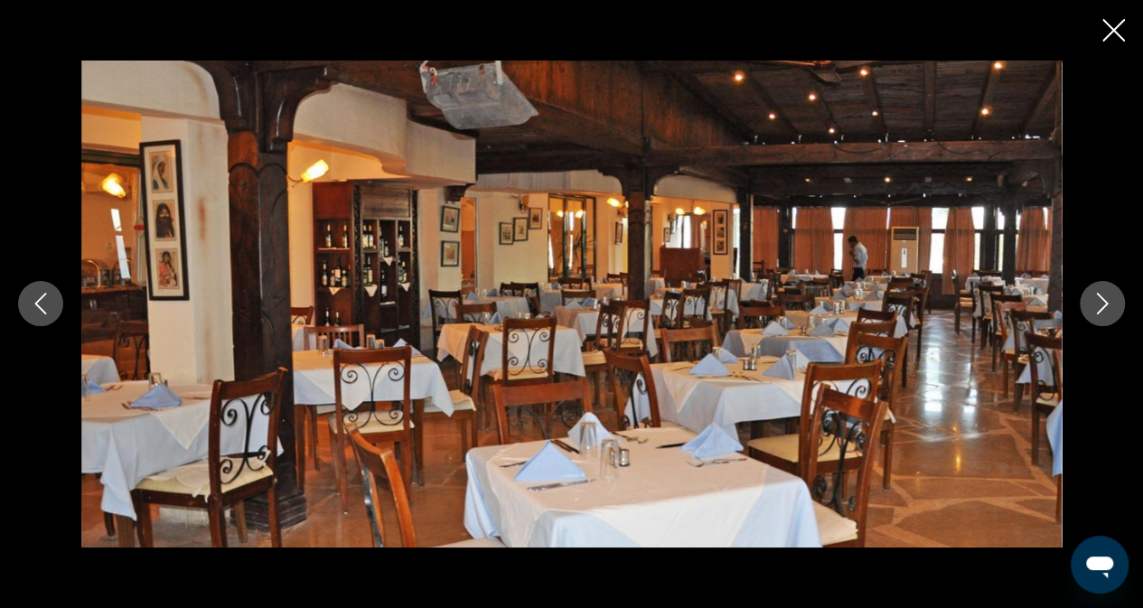
click at [1094, 300] on icon "Next image" at bounding box center [1103, 304] width 22 height 22
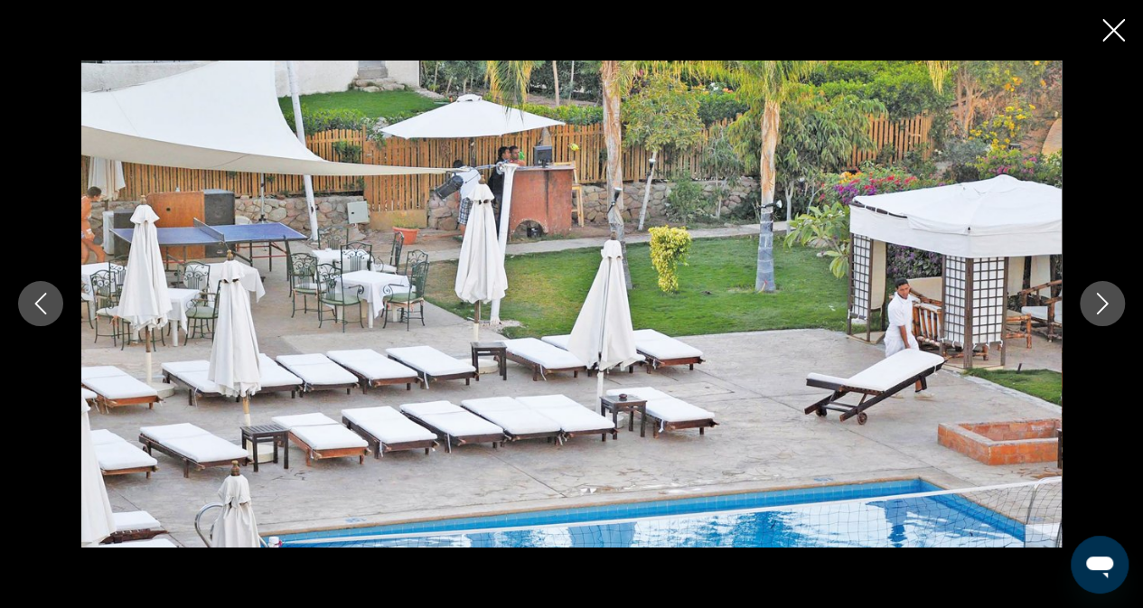
click at [1094, 300] on icon "Next image" at bounding box center [1103, 304] width 22 height 22
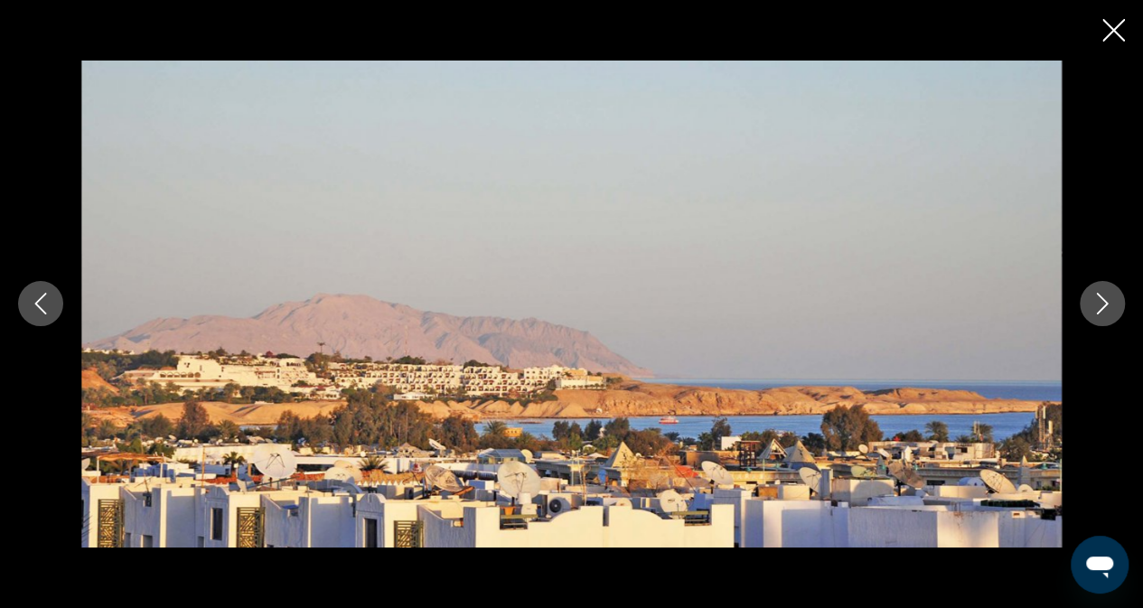
click at [1094, 300] on icon "Next image" at bounding box center [1103, 304] width 22 height 22
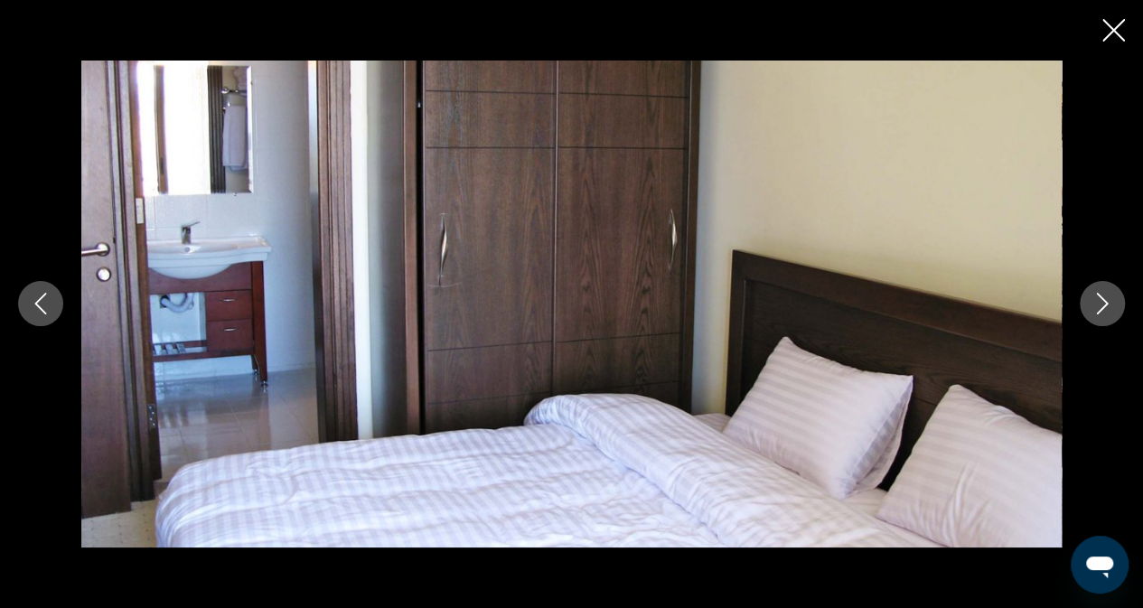
scroll to position [1355, 0]
click at [1089, 299] on button "Next image" at bounding box center [1102, 303] width 45 height 45
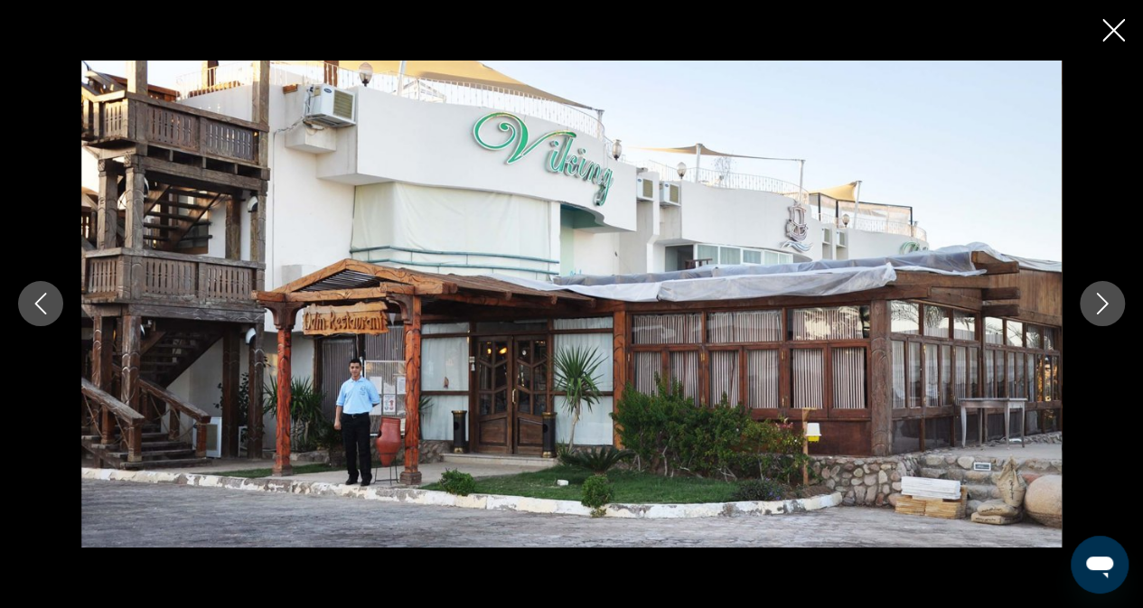
click at [1089, 299] on button "Next image" at bounding box center [1102, 303] width 45 height 45
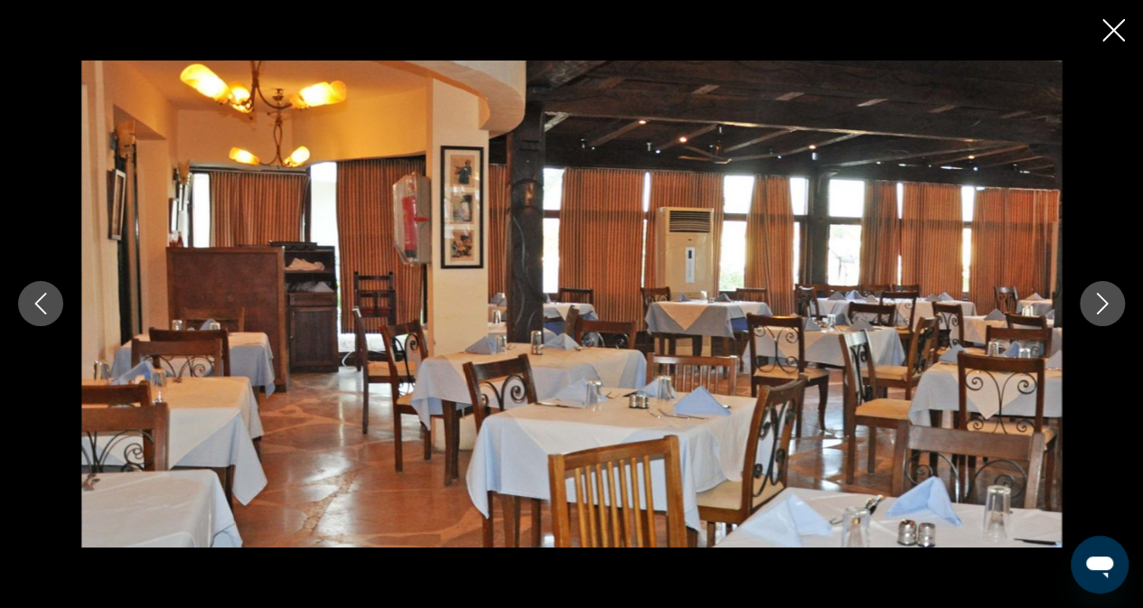
click at [1089, 299] on button "Next image" at bounding box center [1102, 303] width 45 height 45
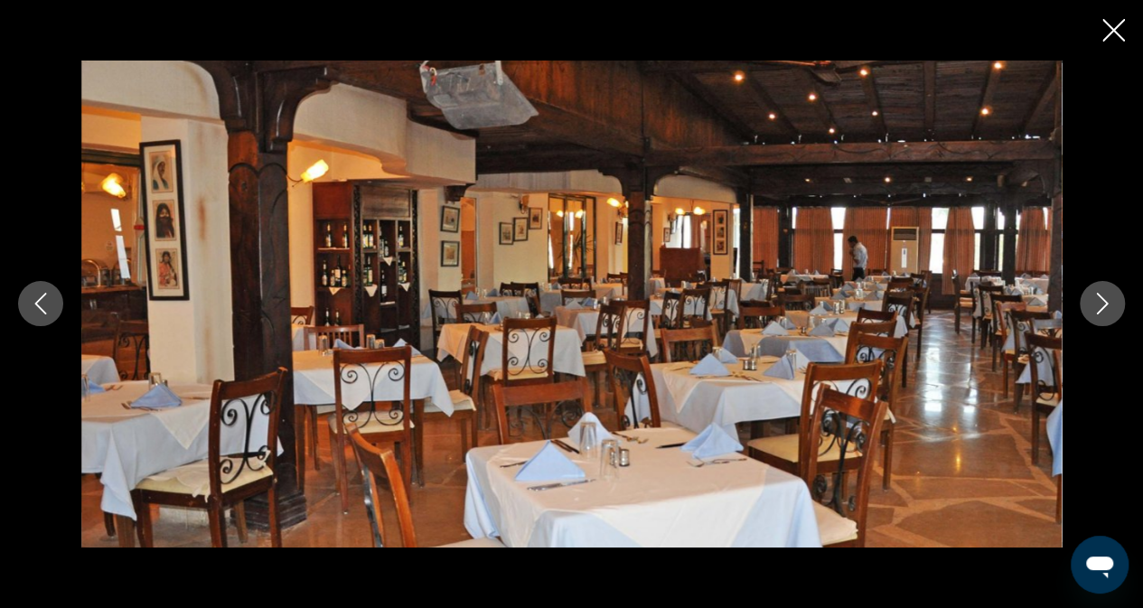
click at [1102, 34] on icon "Close slideshow" at bounding box center [1113, 30] width 23 height 23
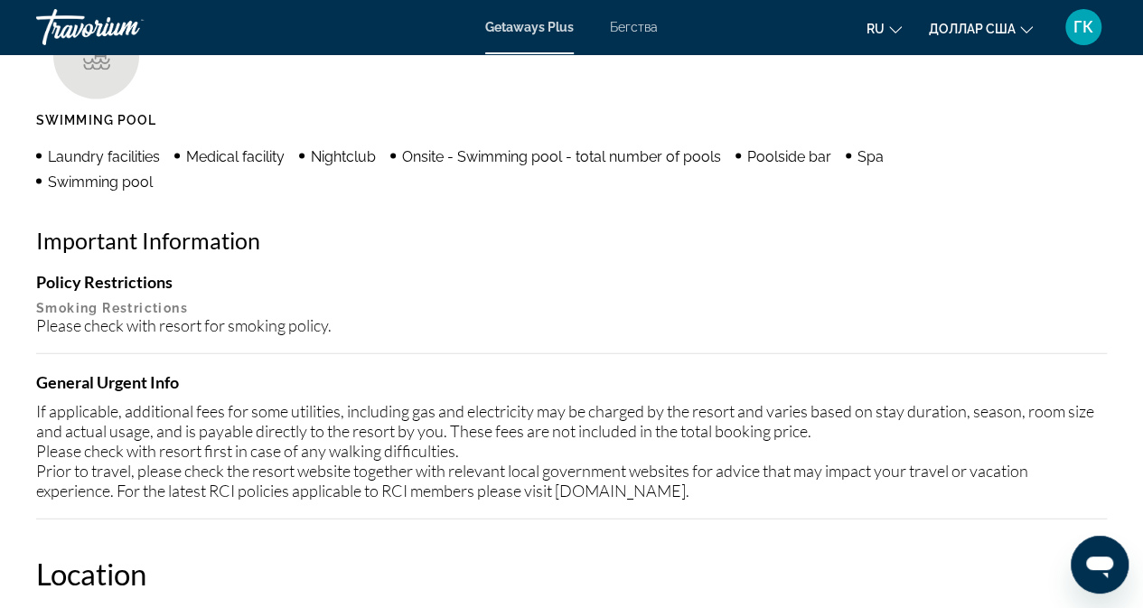
scroll to position [1898, 0]
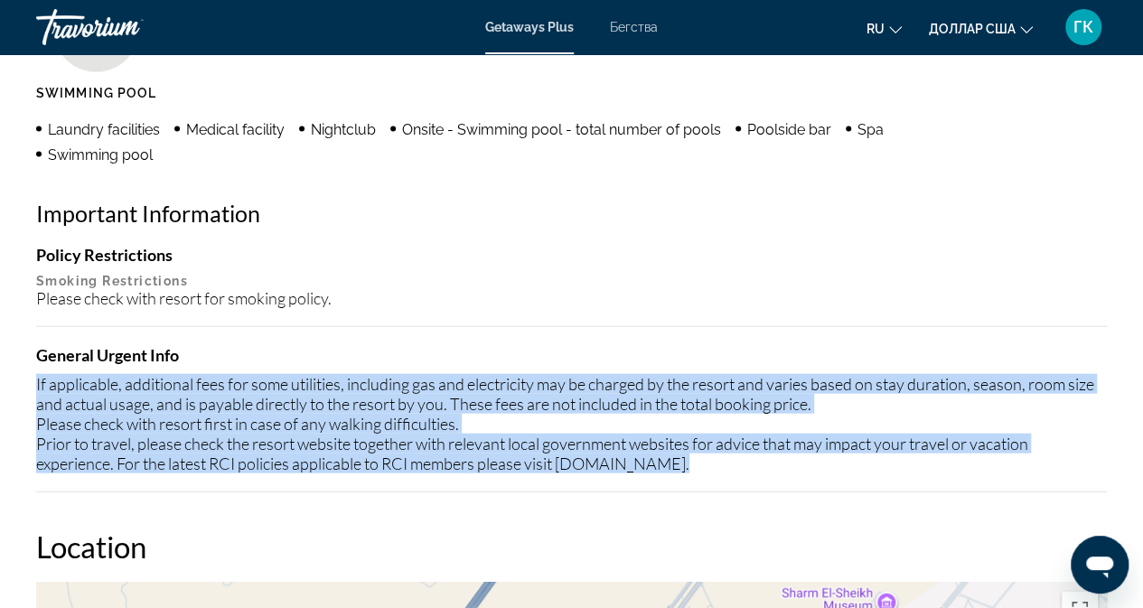
drag, startPoint x: 36, startPoint y: 364, endPoint x: 792, endPoint y: 445, distance: 760.6
click at [878, 473] on div "Policy Restrictions Smoking Restrictions Please check with resort for smoking p…" at bounding box center [571, 369] width 1071 height 248
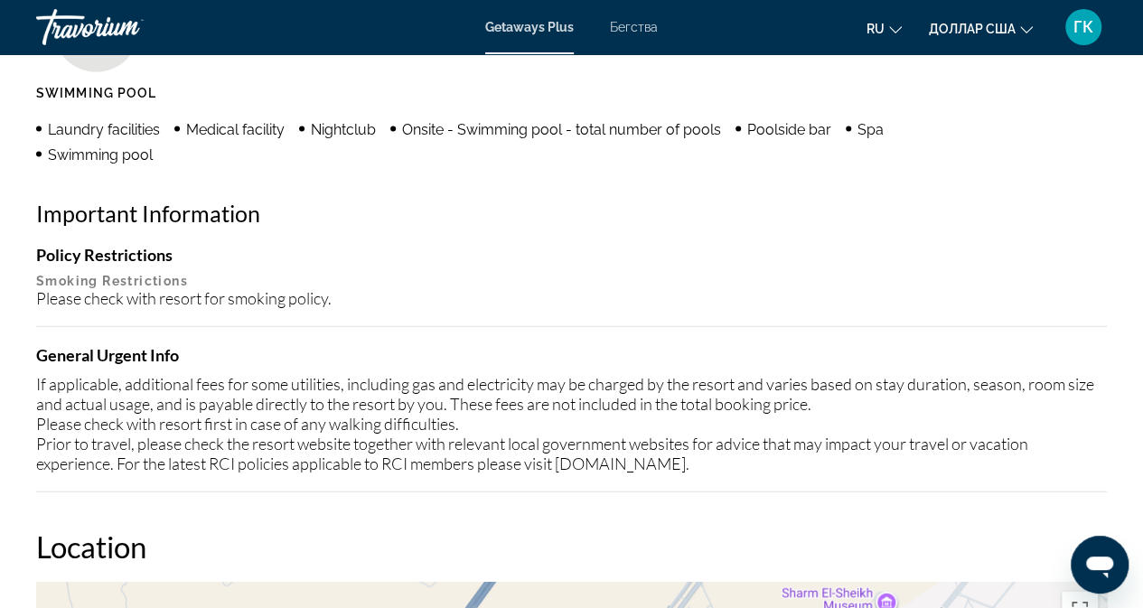
click at [486, 245] on h4 "Policy Restrictions" at bounding box center [571, 255] width 1071 height 20
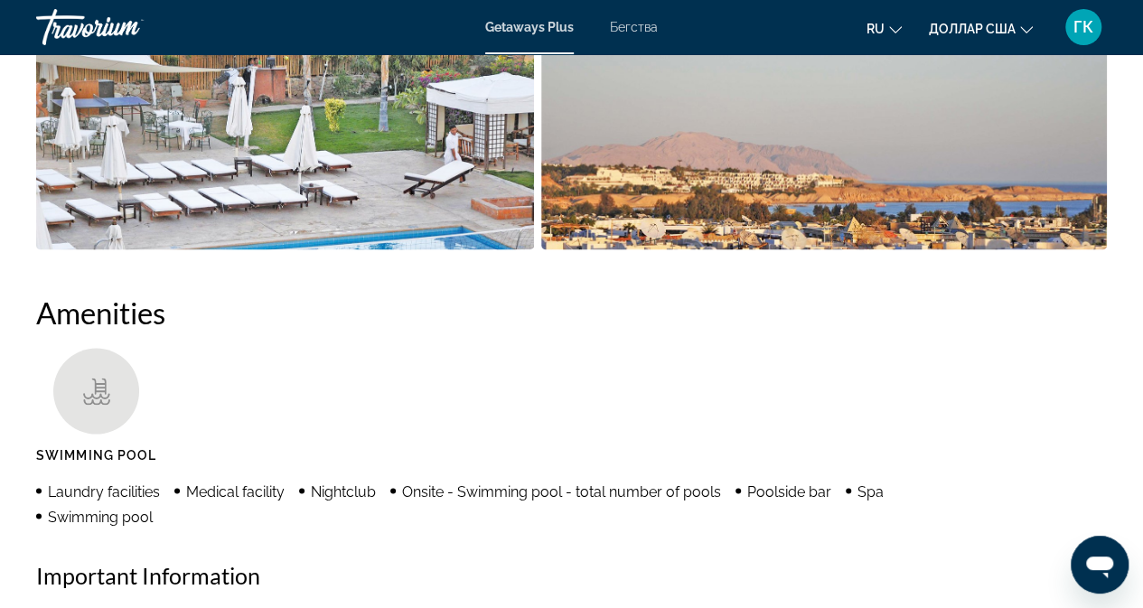
scroll to position [1084, 0]
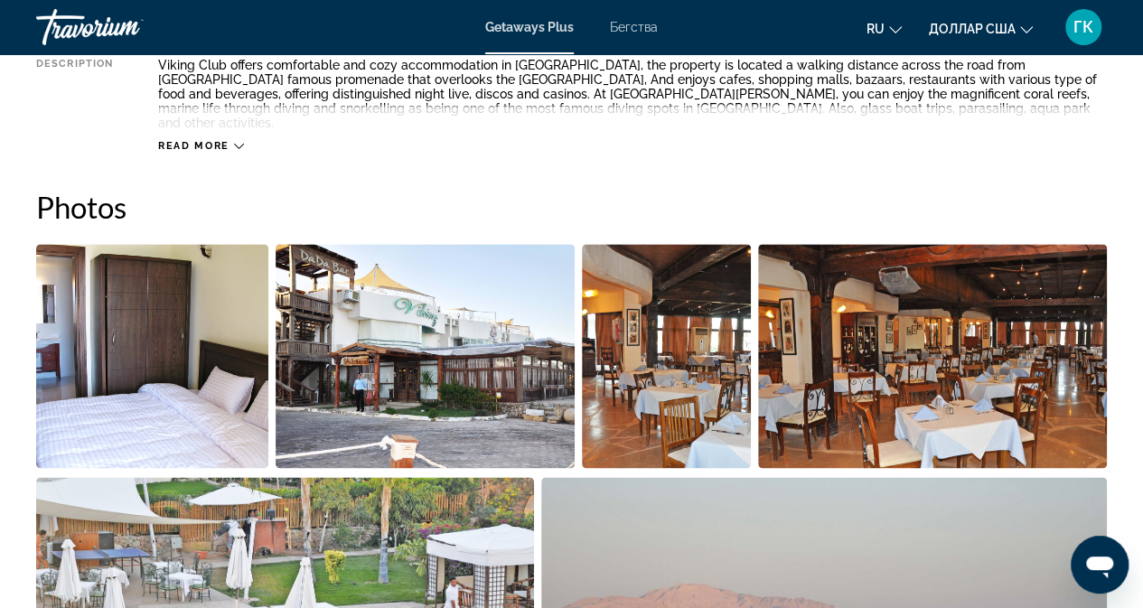
click at [518, 324] on img "Open full-screen image slider" at bounding box center [426, 356] width 300 height 224
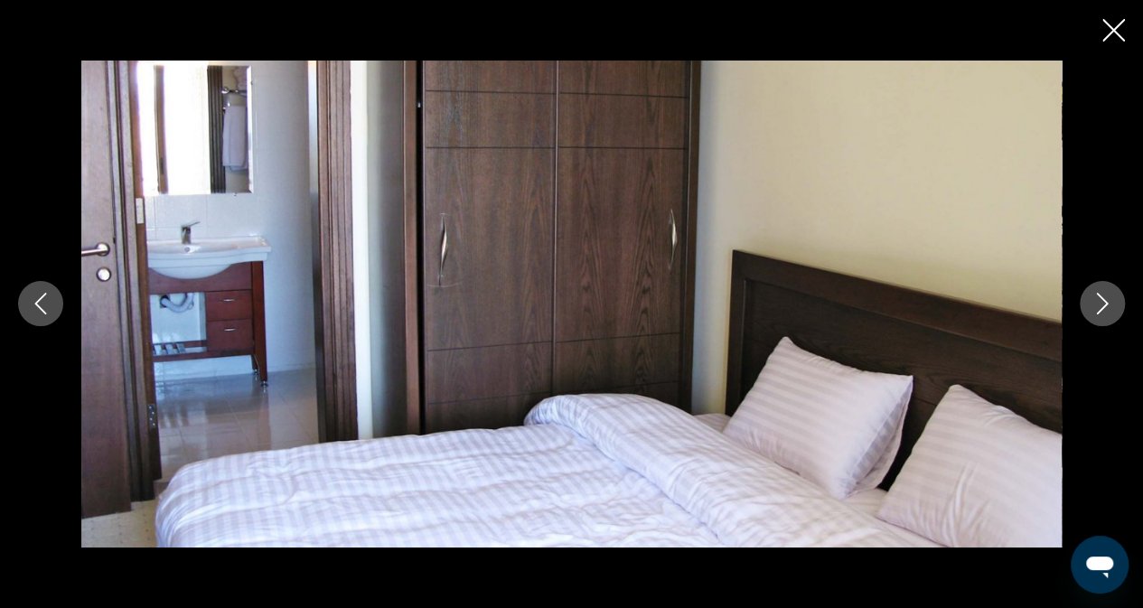
click at [1096, 303] on icon "Next image" at bounding box center [1103, 304] width 22 height 22
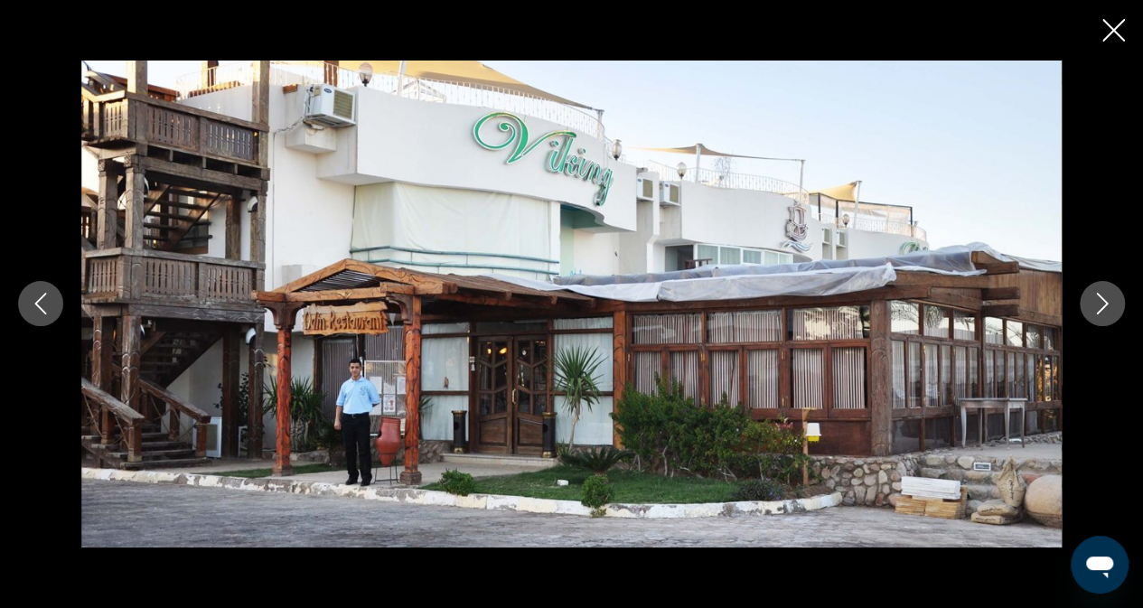
click at [1096, 303] on icon "Next image" at bounding box center [1103, 304] width 22 height 22
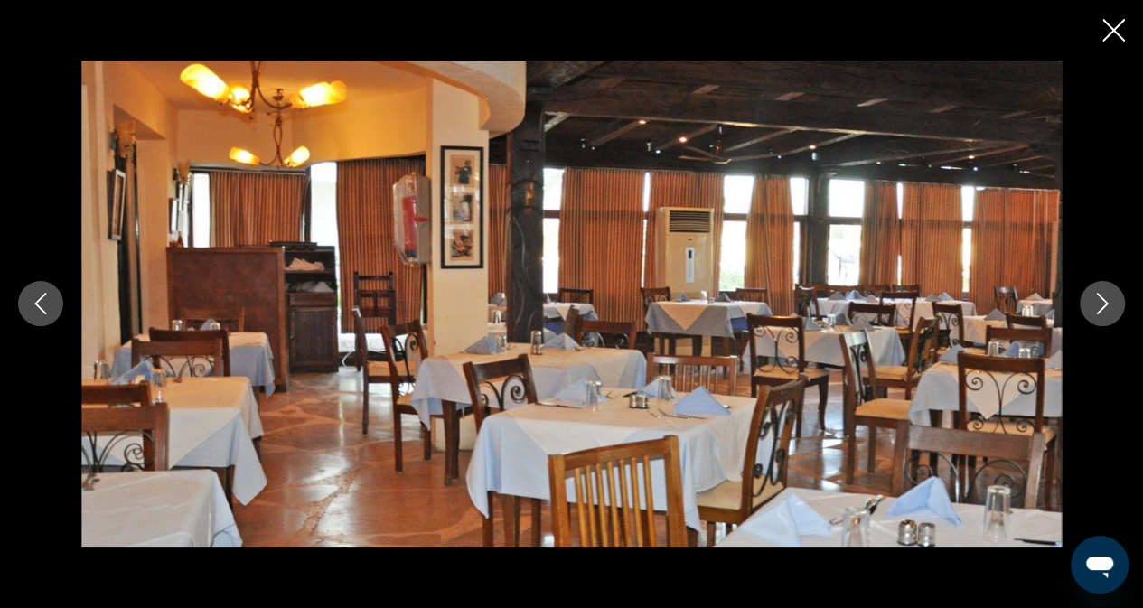
click at [1096, 303] on icon "Next image" at bounding box center [1103, 304] width 22 height 22
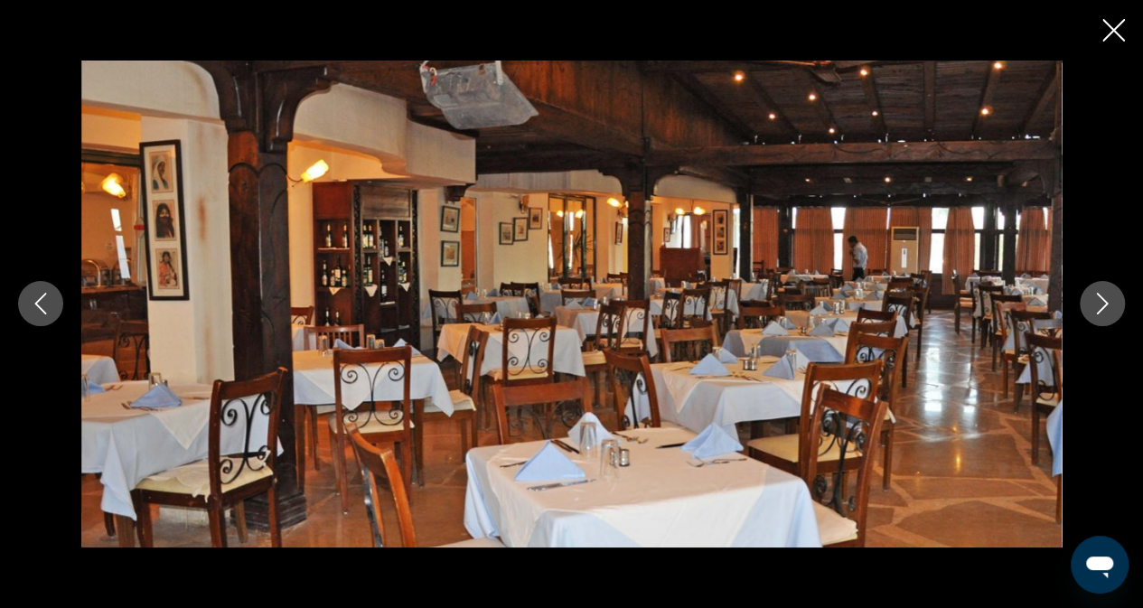
click at [1096, 303] on icon "Next image" at bounding box center [1103, 304] width 22 height 22
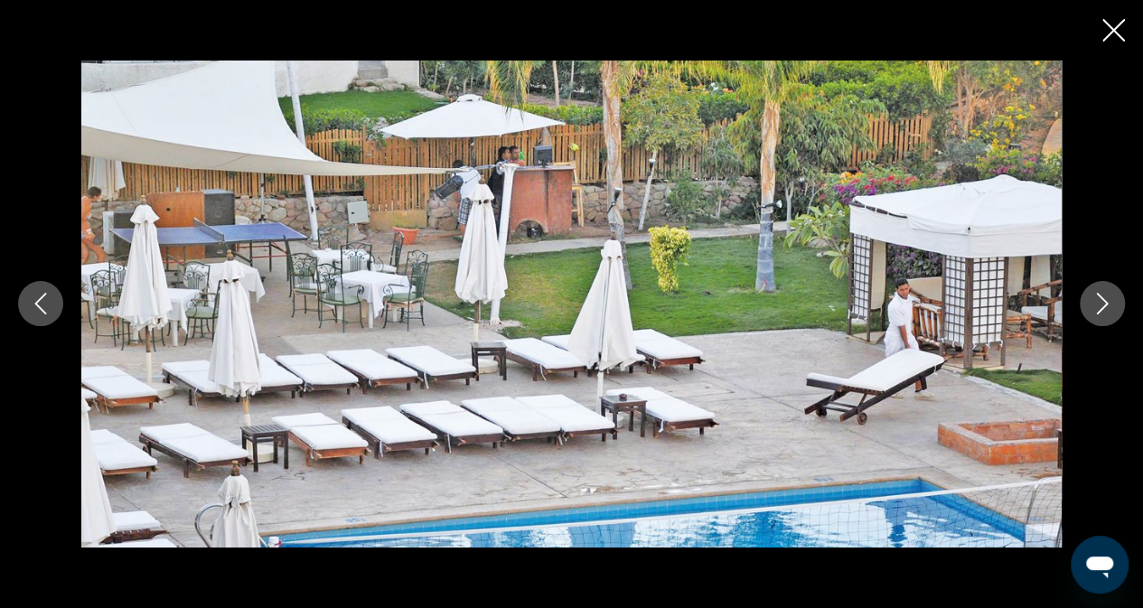
click at [1096, 303] on icon "Next image" at bounding box center [1103, 304] width 22 height 22
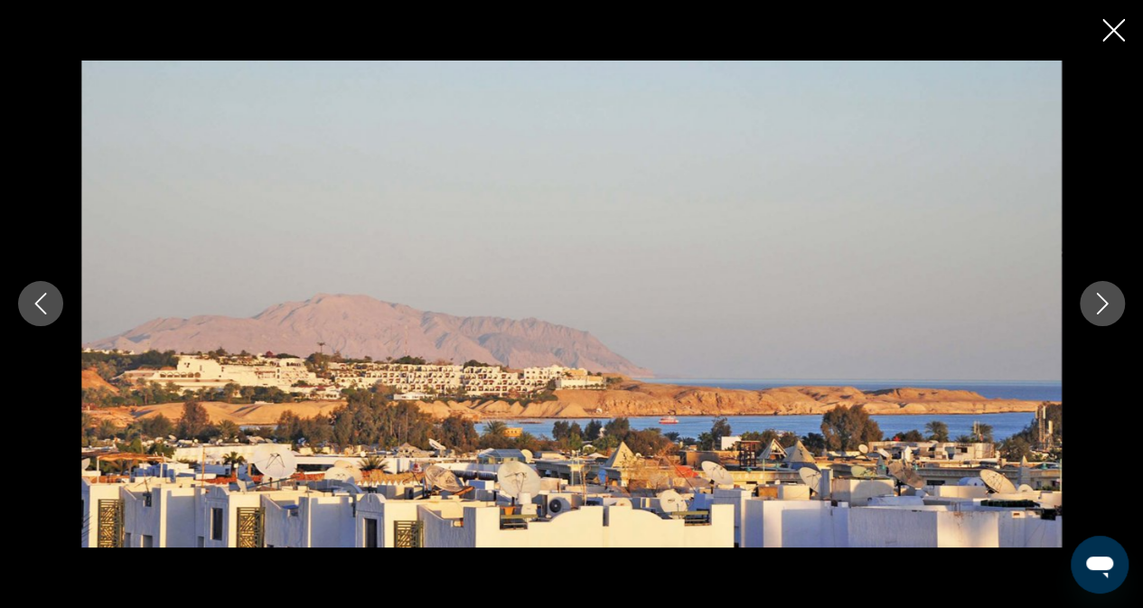
click at [1079, 295] on div "prev next" at bounding box center [571, 304] width 1143 height 486
click at [1120, 307] on button "Next image" at bounding box center [1102, 303] width 45 height 45
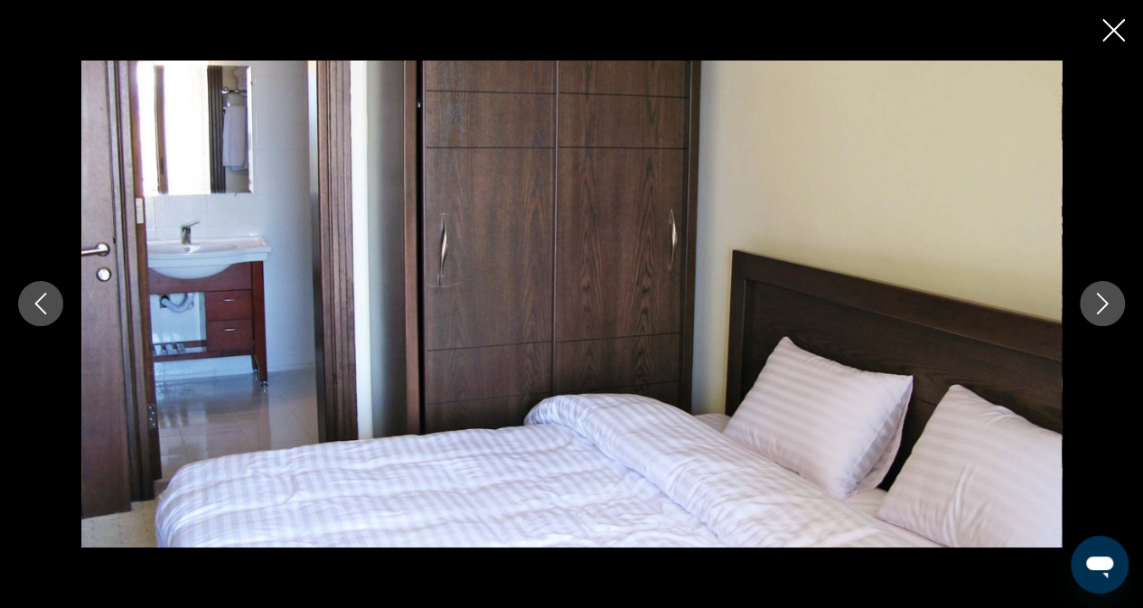
scroll to position [1446, 0]
click at [1101, 303] on icon "Next image" at bounding box center [1103, 304] width 22 height 22
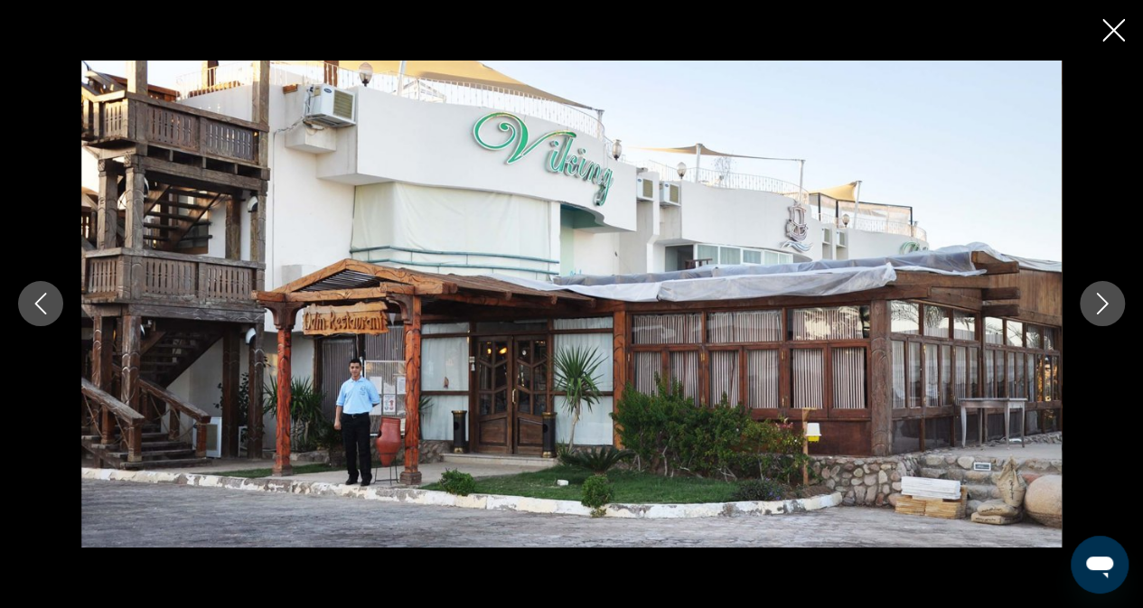
click at [1106, 32] on icon "Close slideshow" at bounding box center [1113, 30] width 23 height 23
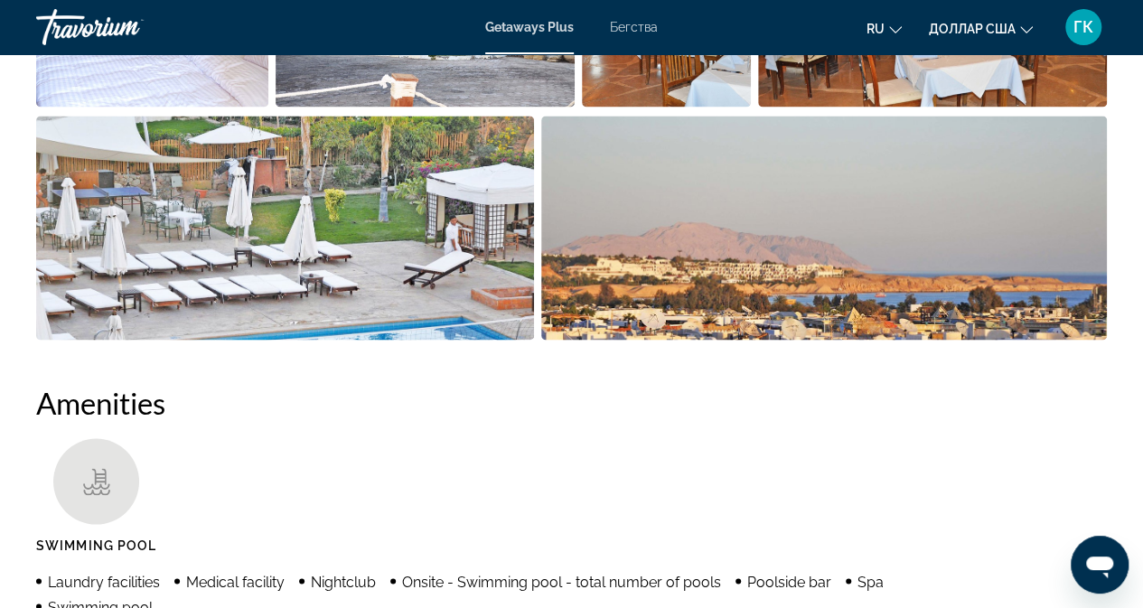
scroll to position [1084, 0]
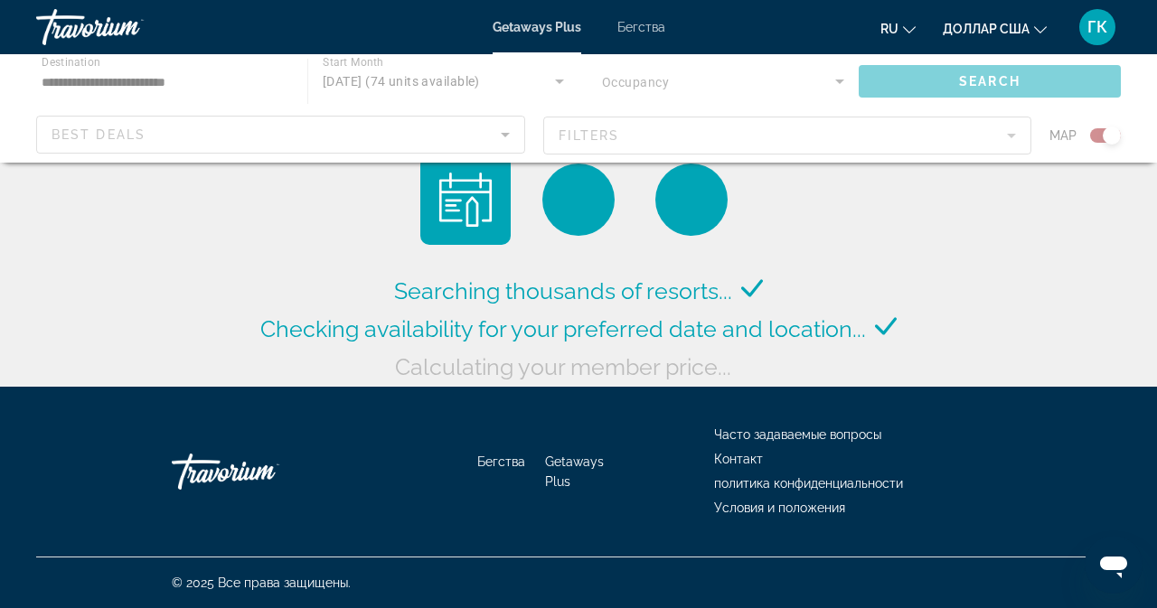
click at [202, 89] on div "Основное содержание" at bounding box center [578, 108] width 1157 height 108
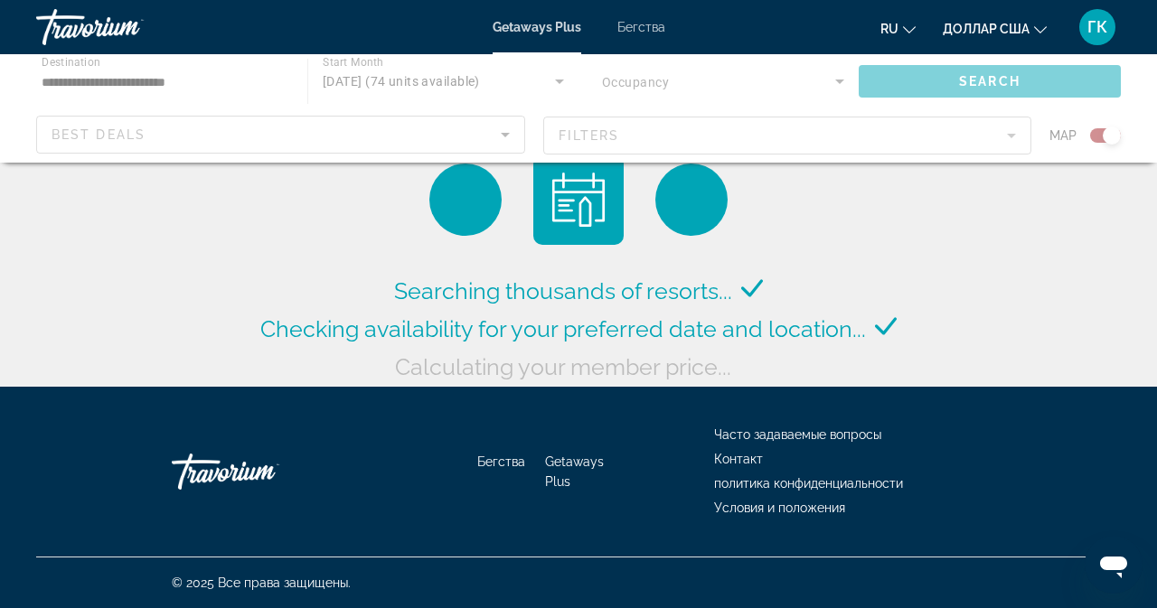
click at [203, 80] on div "Основное содержание" at bounding box center [578, 108] width 1157 height 108
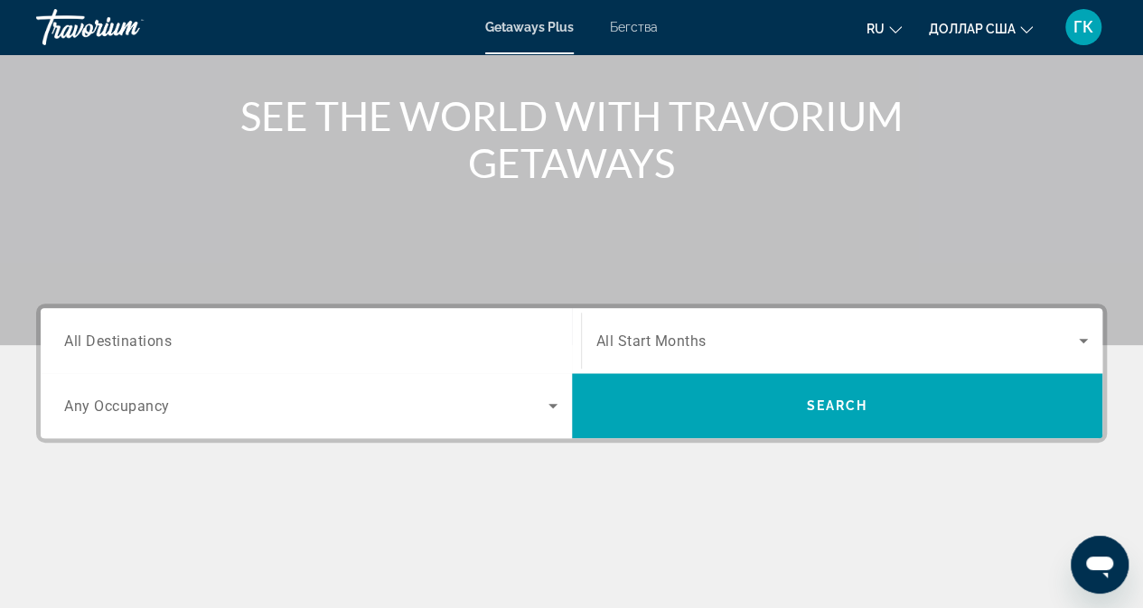
scroll to position [361, 0]
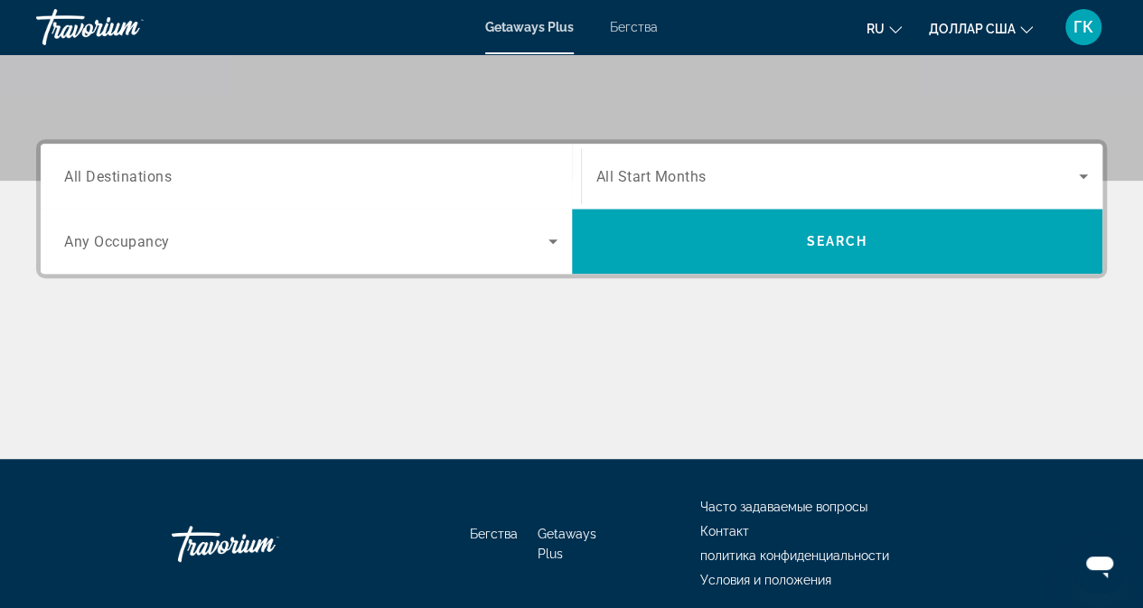
click at [341, 182] on input "Destination All Destinations" at bounding box center [310, 177] width 493 height 22
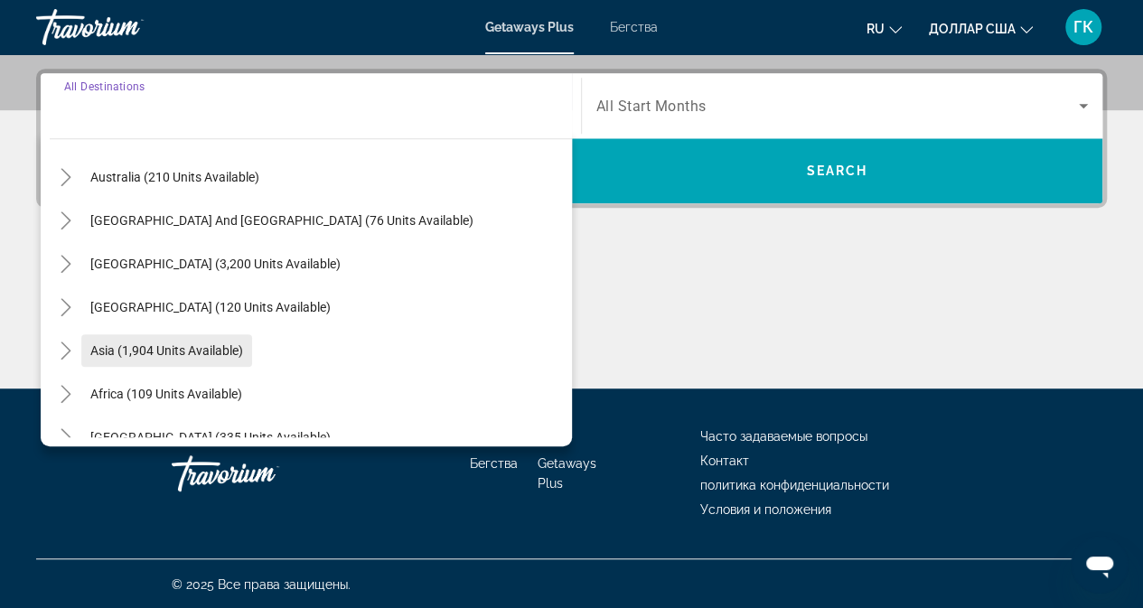
scroll to position [293, 0]
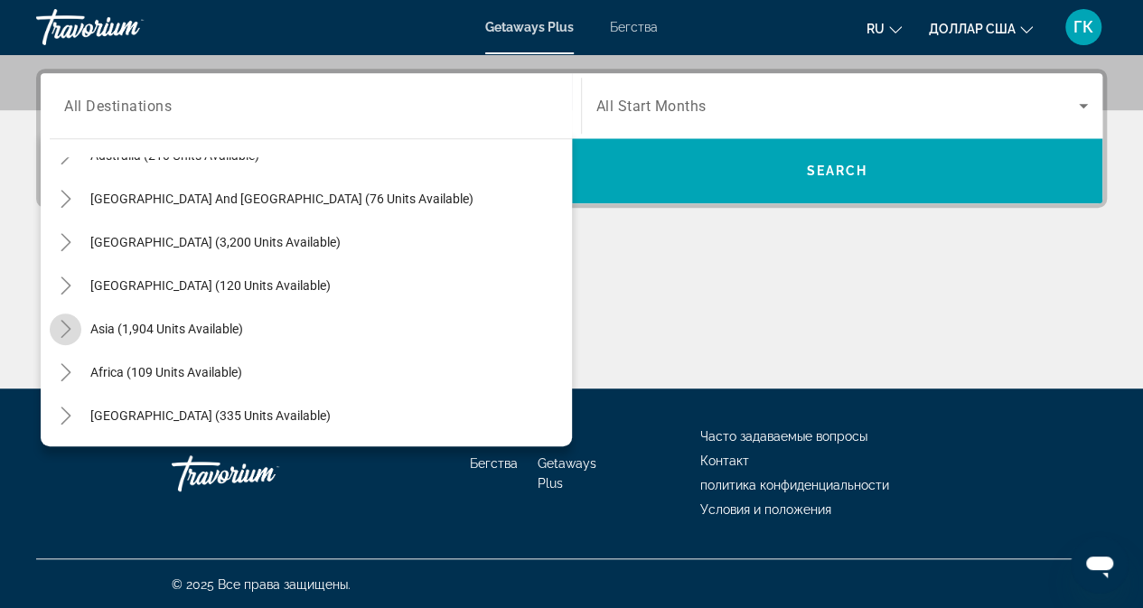
click at [61, 326] on icon "Toggle Asia (1,904 units available)" at bounding box center [66, 329] width 18 height 18
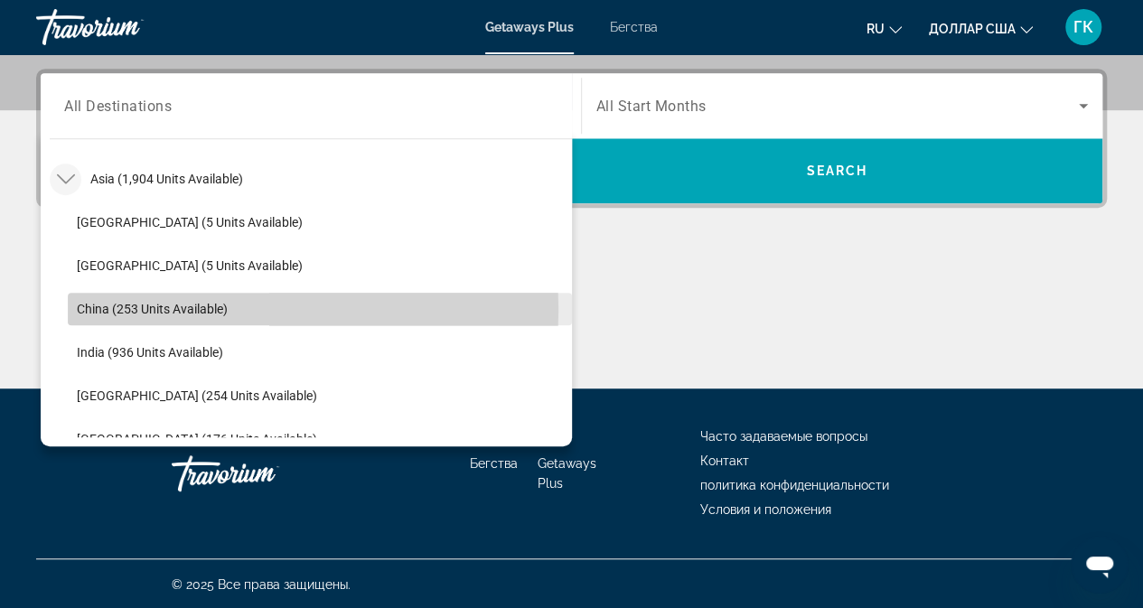
click at [183, 308] on span "China (253 units available)" at bounding box center [152, 309] width 151 height 14
type input "**********"
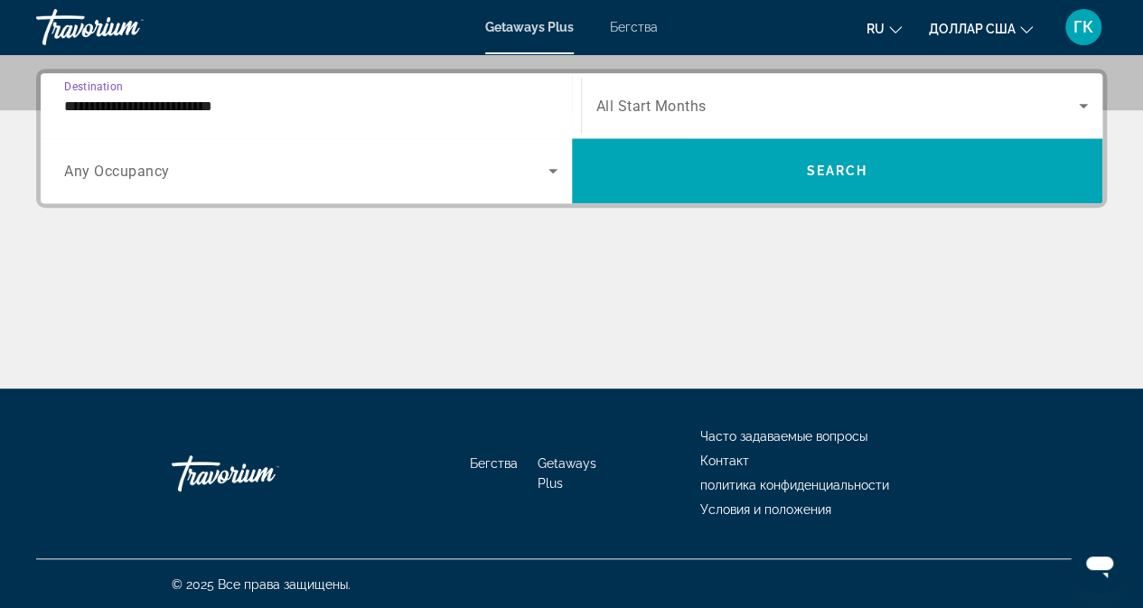
click at [649, 100] on span "All Start Months" at bounding box center [651, 106] width 110 height 17
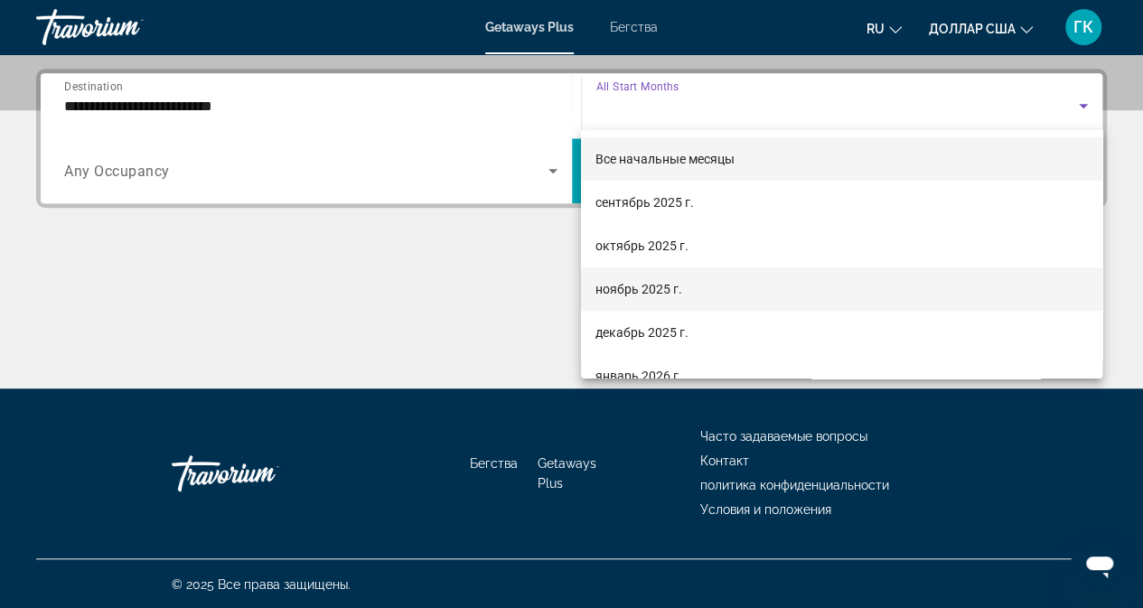
click at [623, 297] on span "ноябрь 2025 г." at bounding box center [638, 289] width 87 height 22
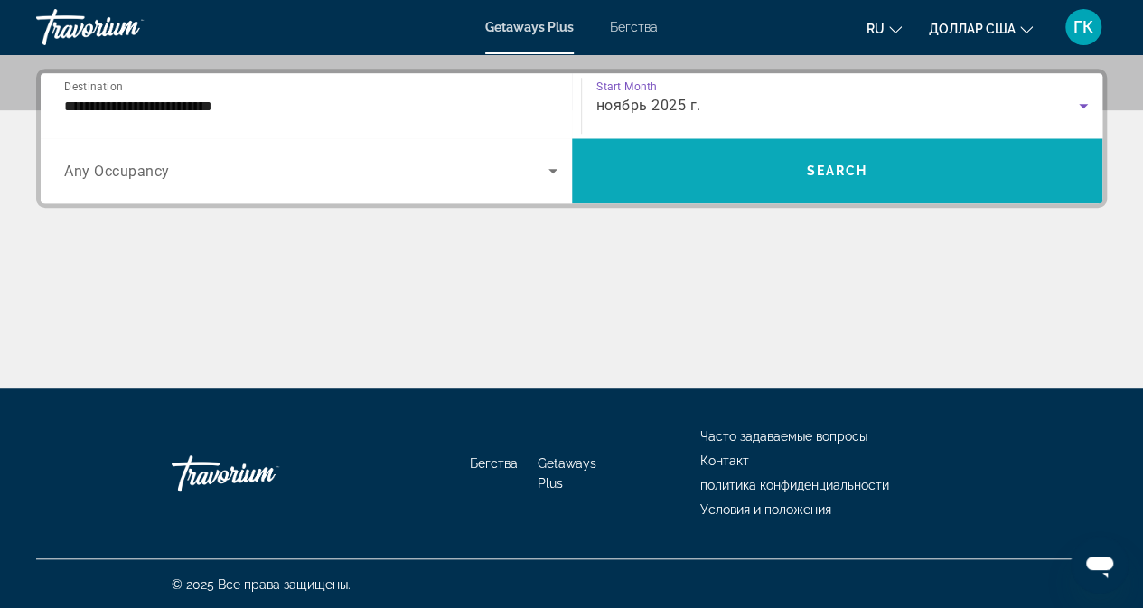
click at [775, 166] on span "Search widget" at bounding box center [837, 170] width 531 height 43
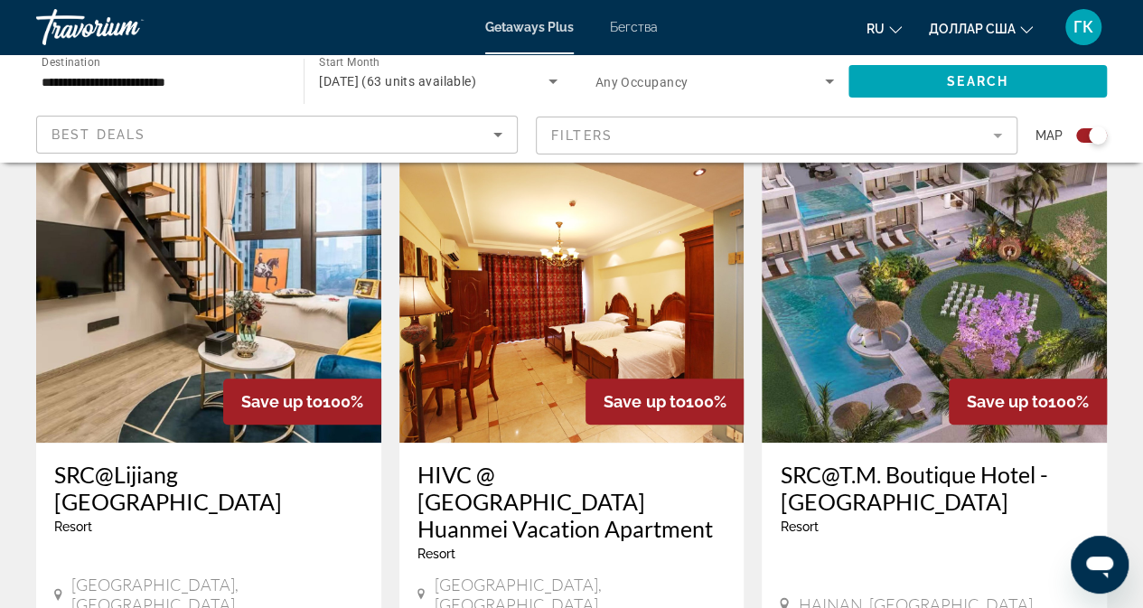
scroll to position [723, 0]
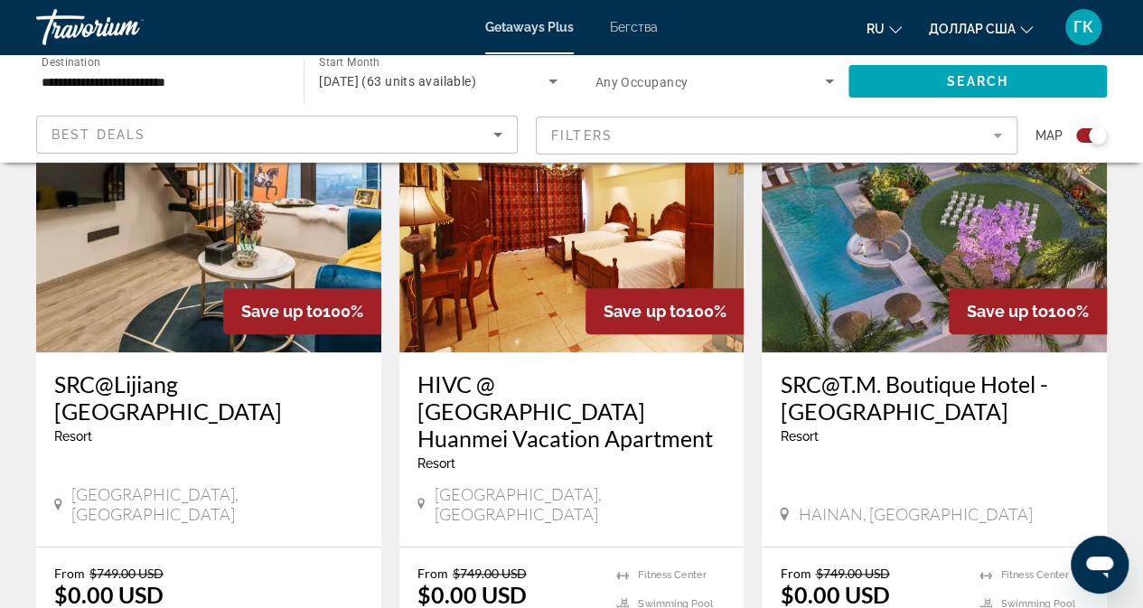
click at [829, 218] on img "Основное содержание" at bounding box center [934, 207] width 345 height 289
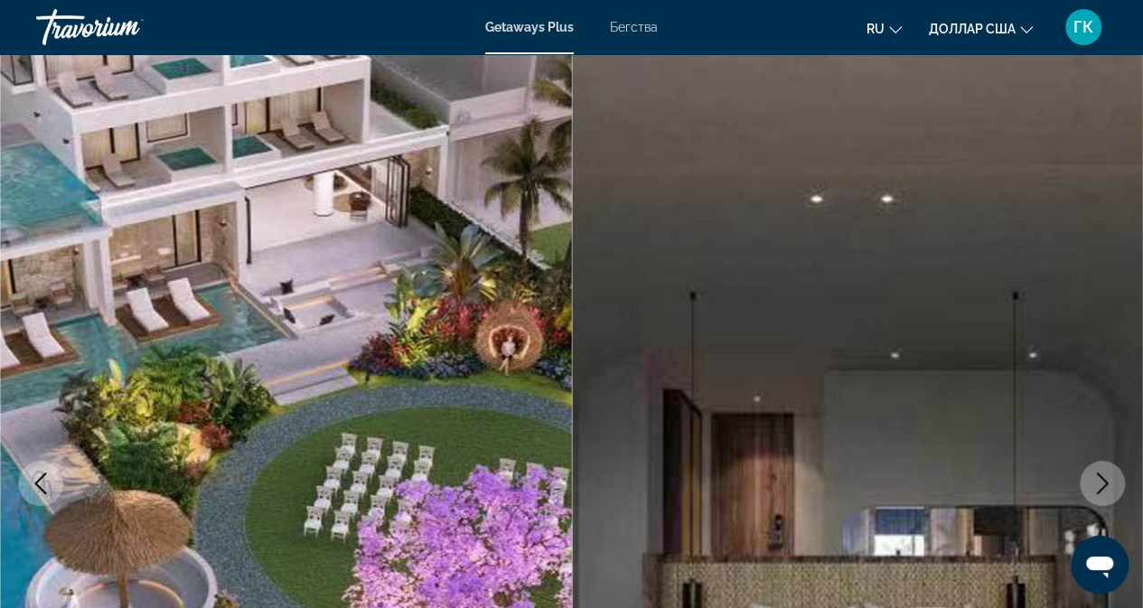
click at [799, 221] on img "Основное содержание" at bounding box center [858, 483] width 572 height 858
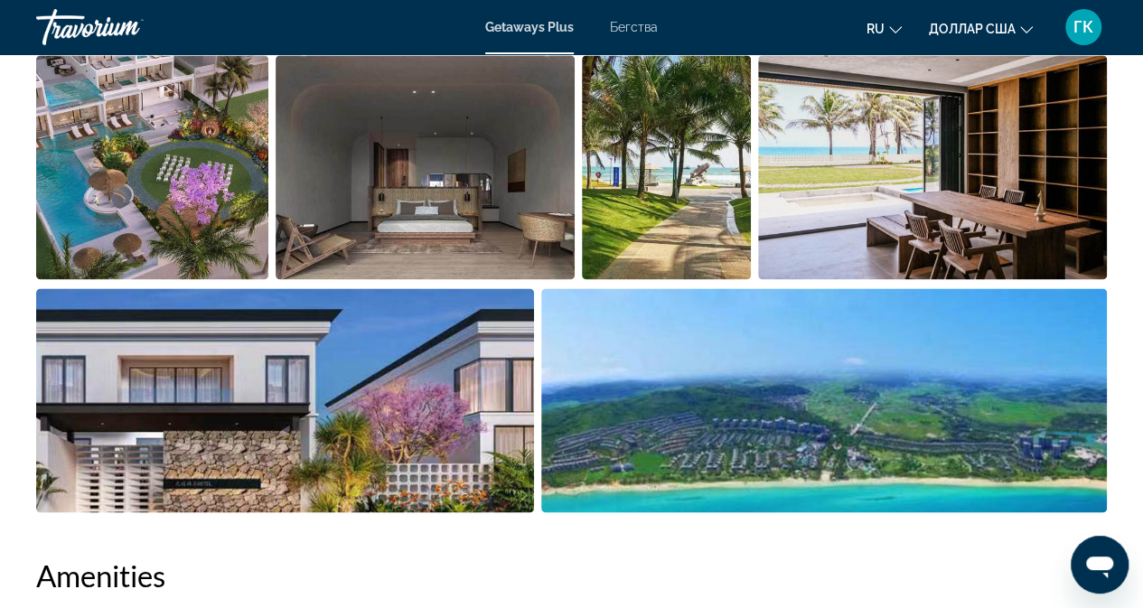
scroll to position [994, 0]
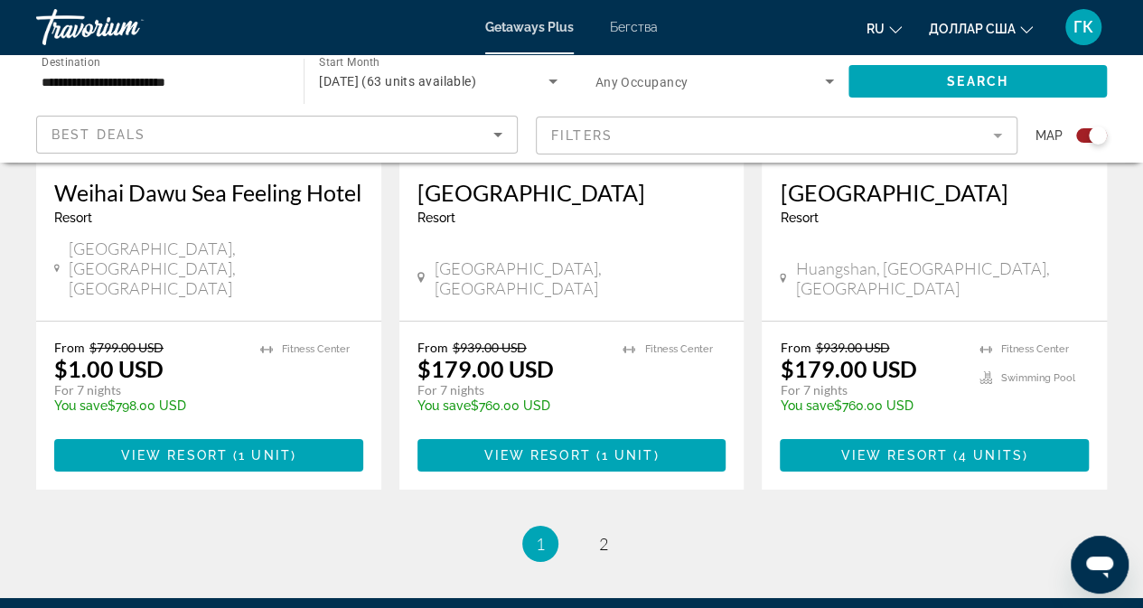
scroll to position [3009, 0]
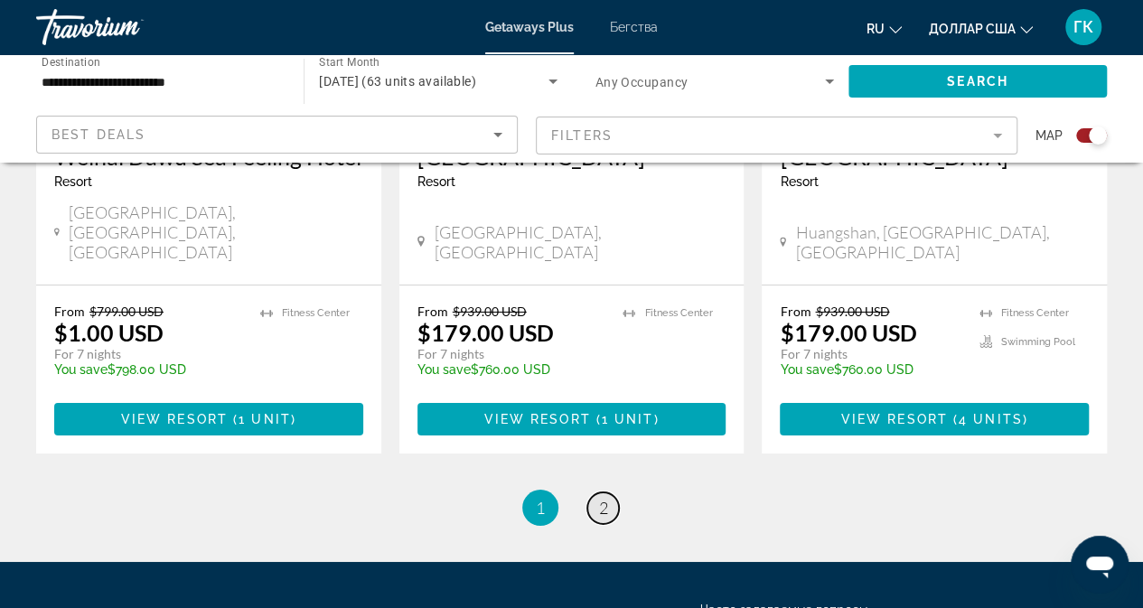
click at [587, 492] on link "page 2" at bounding box center [603, 508] width 32 height 32
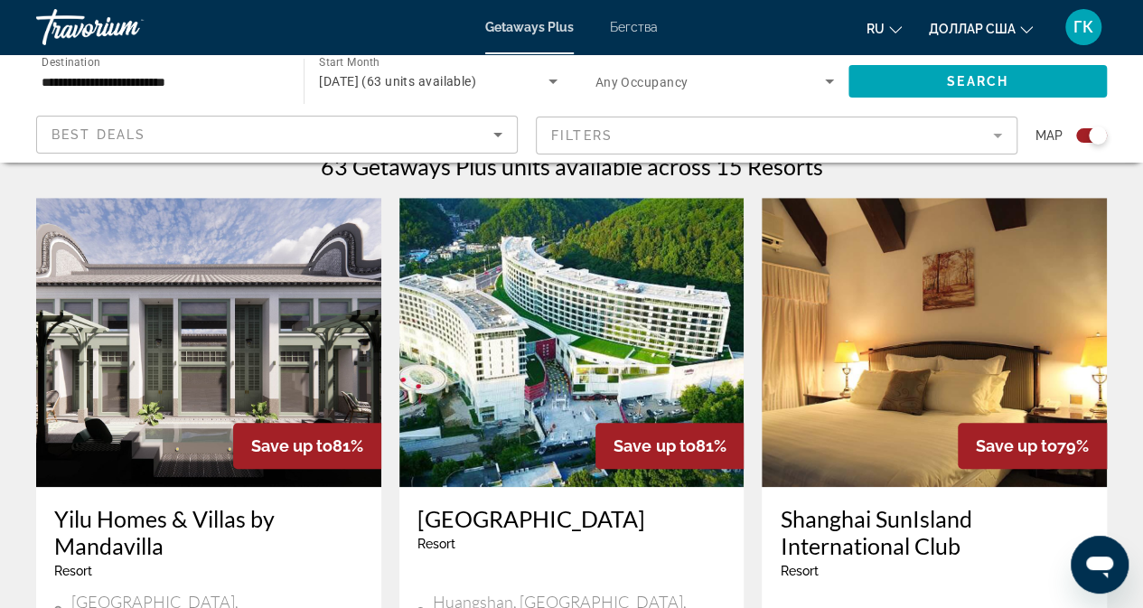
scroll to position [679, 0]
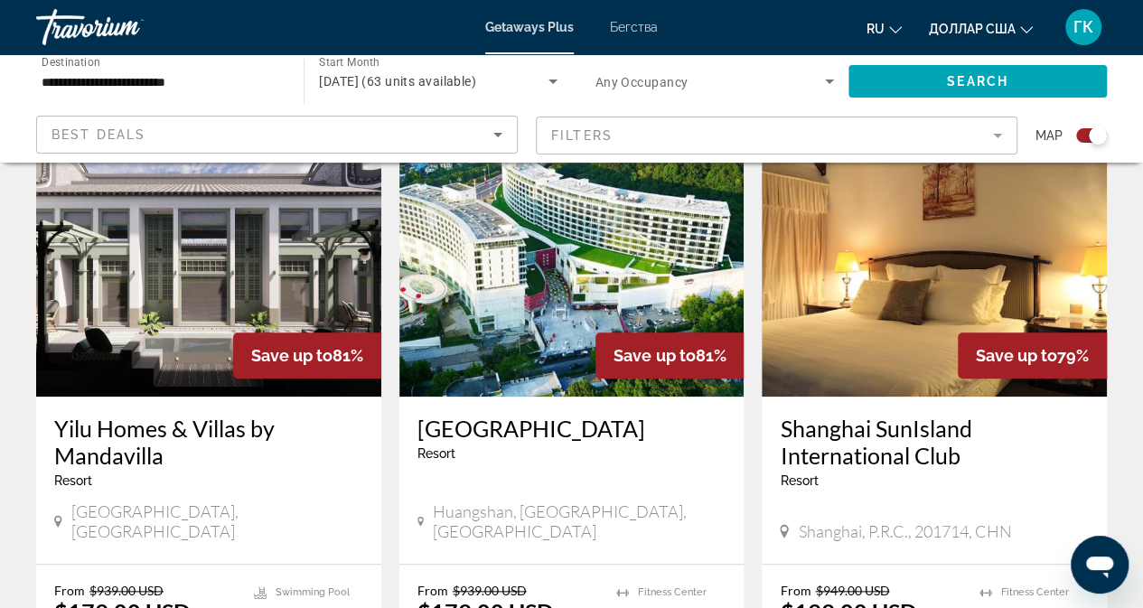
click at [851, 323] on img "Основное содержание" at bounding box center [934, 252] width 345 height 289
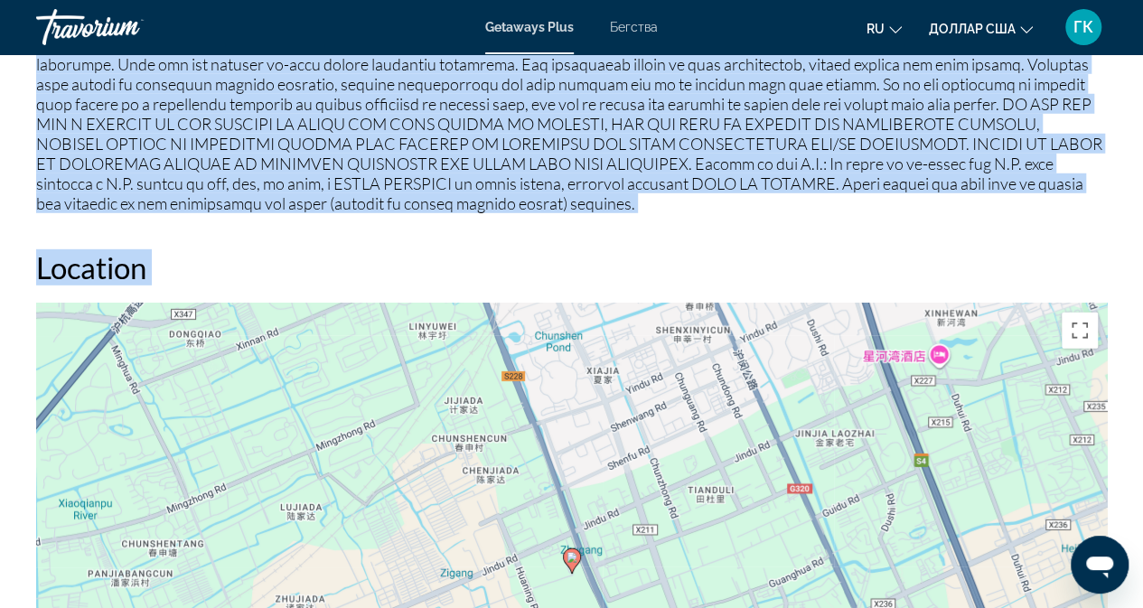
scroll to position [2568, 0]
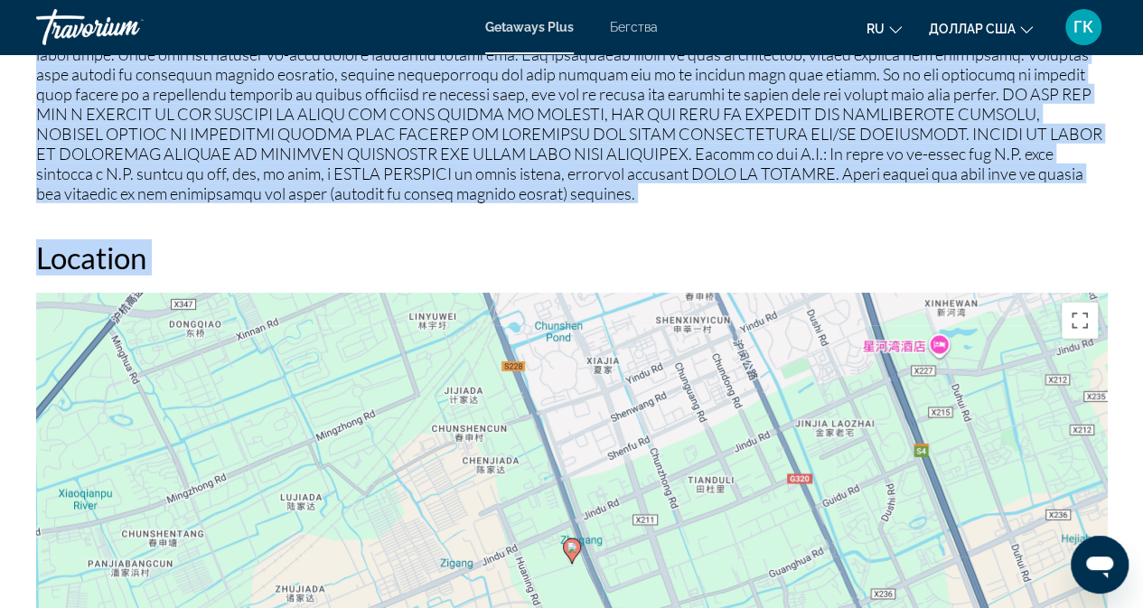
drag, startPoint x: 29, startPoint y: 144, endPoint x: 445, endPoint y: 190, distance: 418.2
click at [501, 315] on div "Overview Type Resort All-Inclusive No All-Inclusive Address [GEOGRAPHIC_DATA] D…" at bounding box center [571, 346] width 1089 height 3823
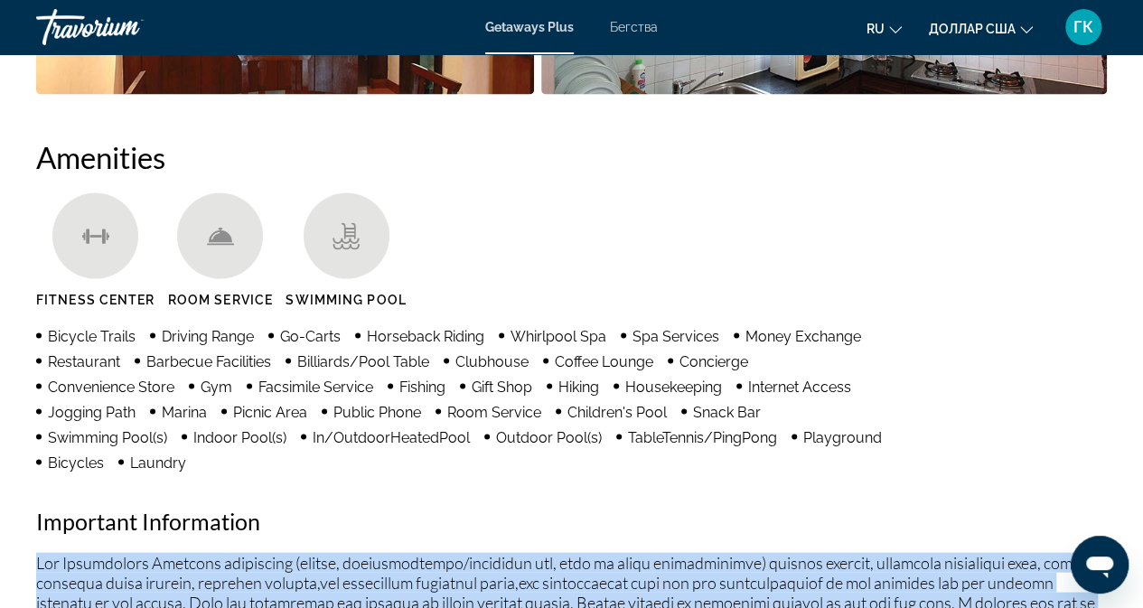
scroll to position [1213, 0]
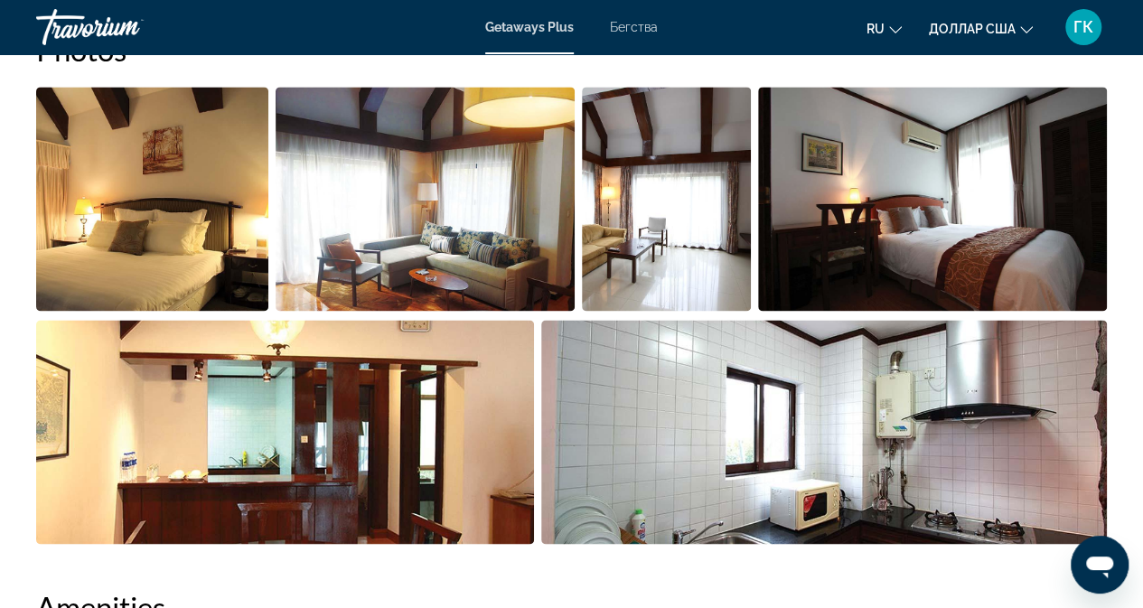
click at [92, 205] on img "Open full-screen image slider" at bounding box center [152, 199] width 232 height 224
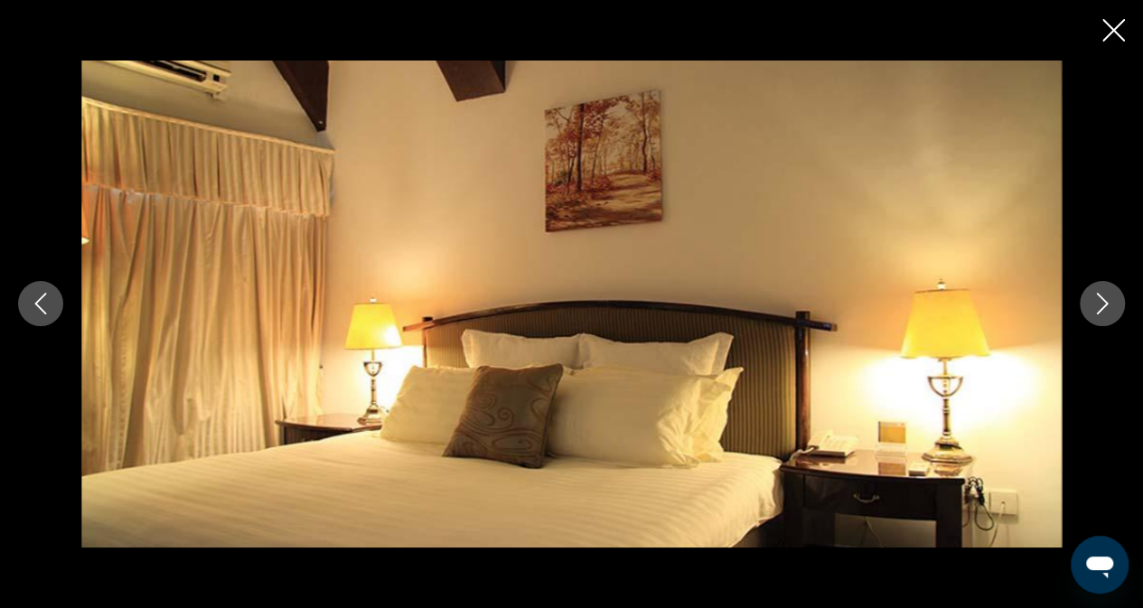
click at [1097, 308] on icon "Next image" at bounding box center [1103, 304] width 22 height 22
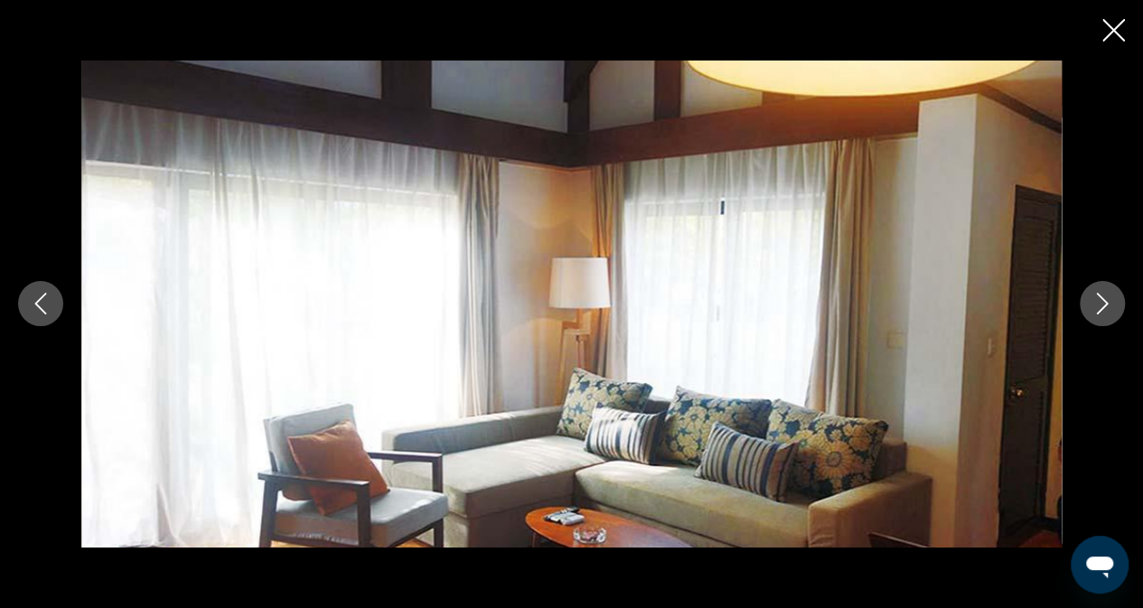
click at [1097, 308] on icon "Next image" at bounding box center [1103, 304] width 22 height 22
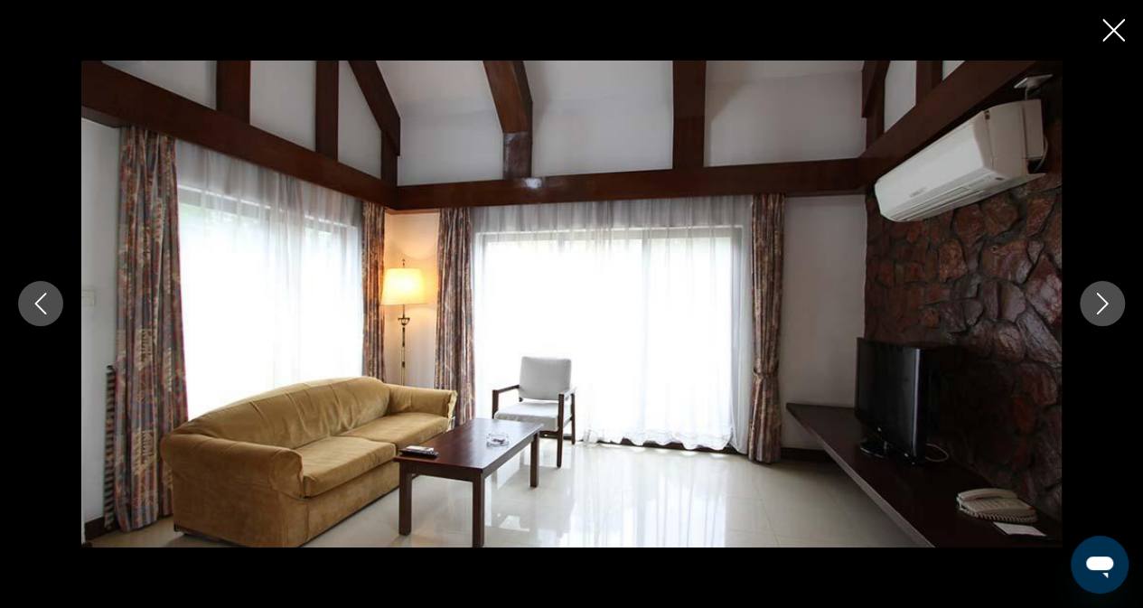
click at [1097, 308] on icon "Next image" at bounding box center [1103, 304] width 22 height 22
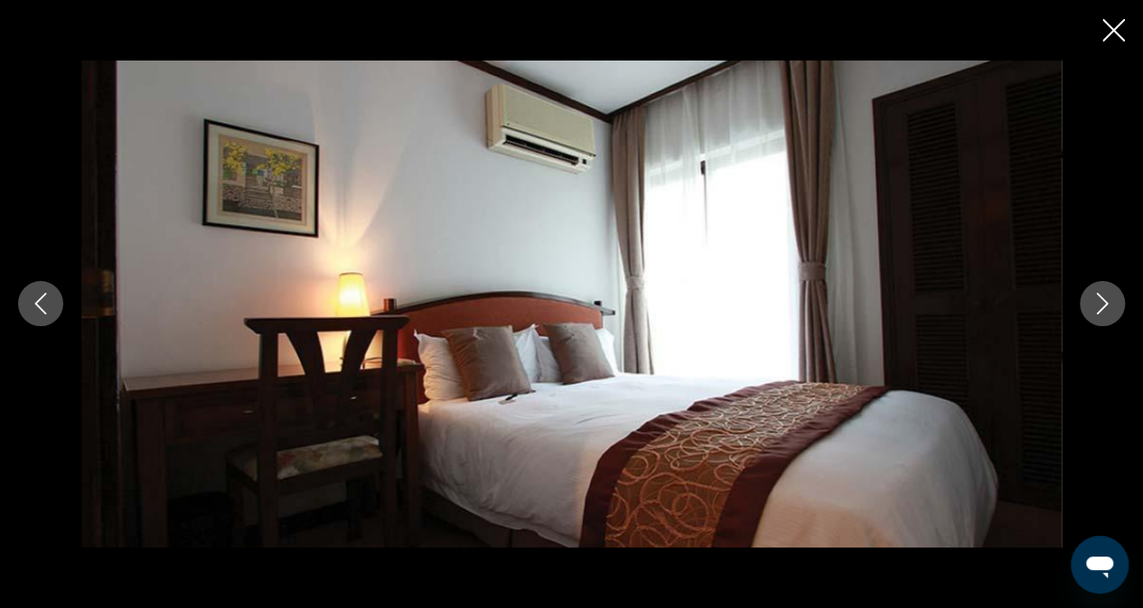
click at [1097, 308] on icon "Next image" at bounding box center [1103, 304] width 22 height 22
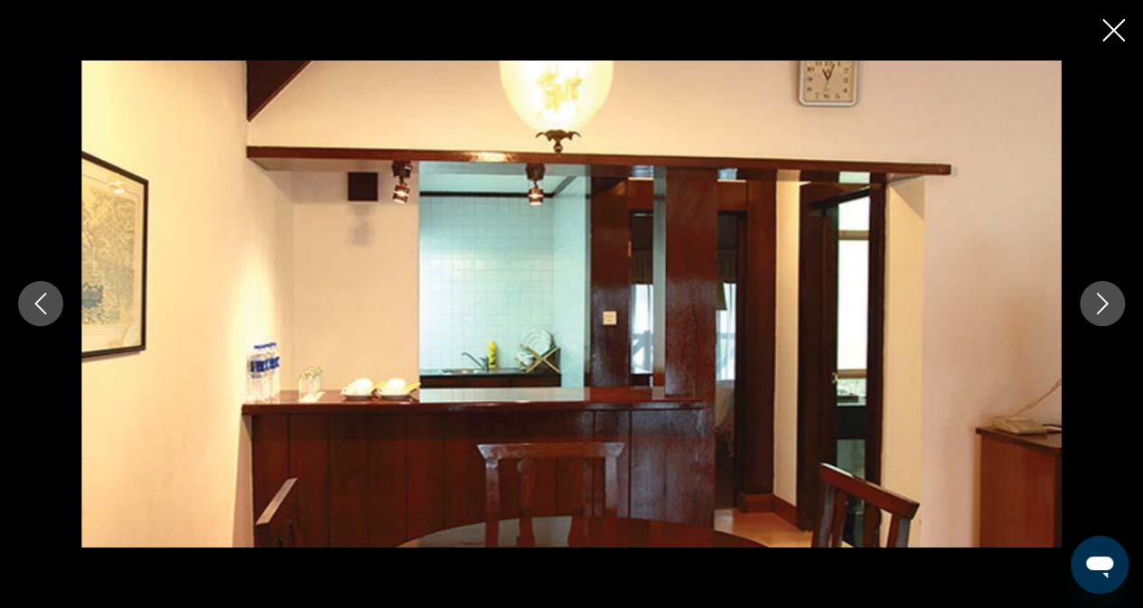
click at [1097, 308] on icon "Next image" at bounding box center [1103, 304] width 22 height 22
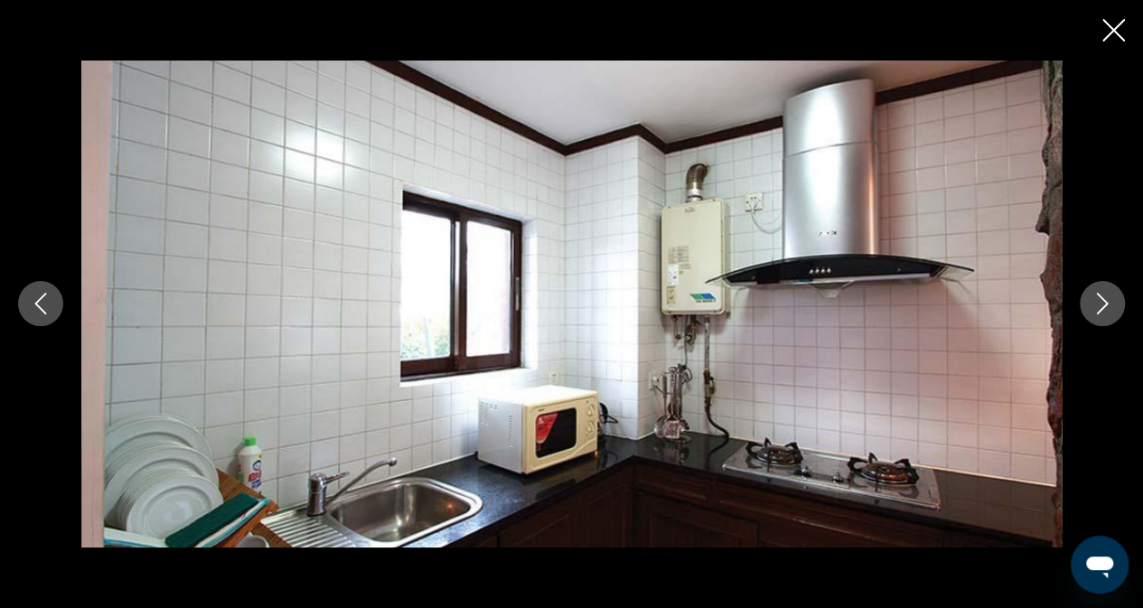
click at [1097, 308] on icon "Next image" at bounding box center [1103, 304] width 22 height 22
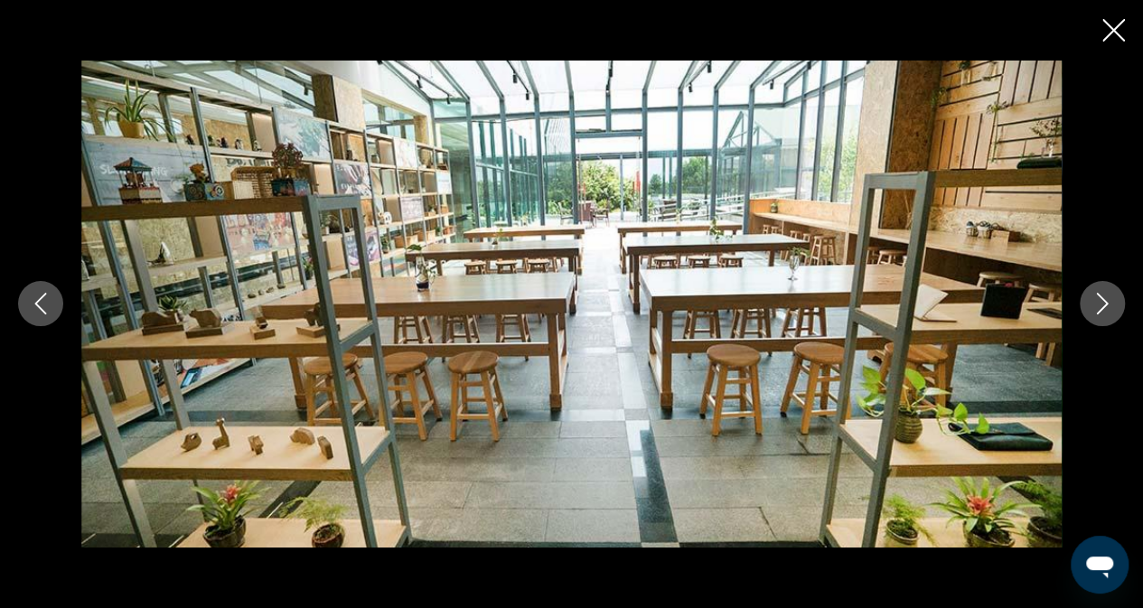
click at [1097, 308] on icon "Next image" at bounding box center [1103, 304] width 22 height 22
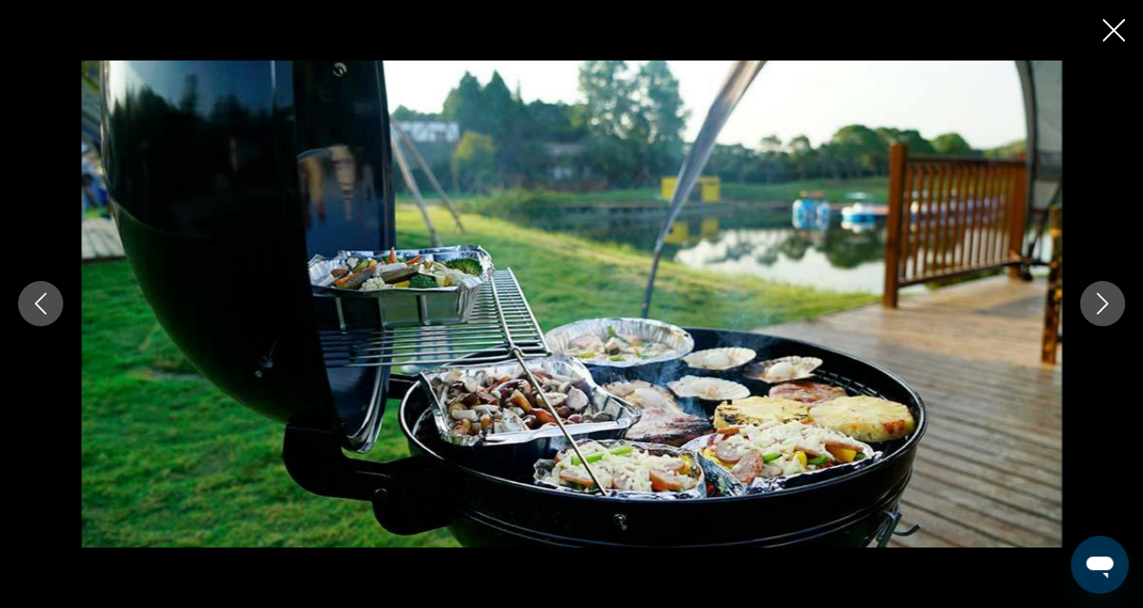
click at [1097, 308] on icon "Next image" at bounding box center [1103, 304] width 22 height 22
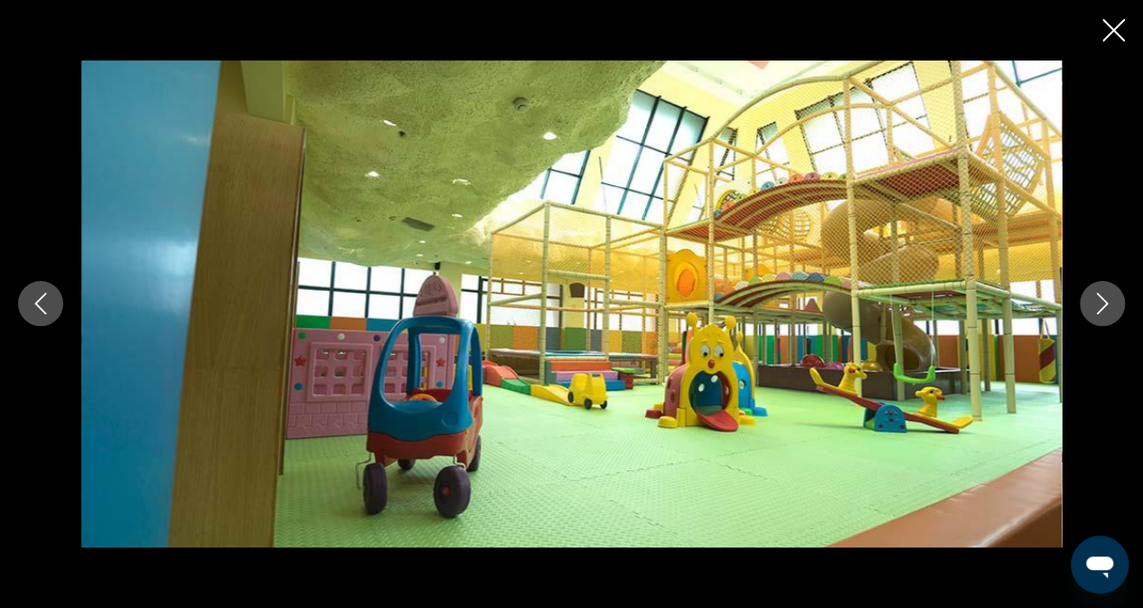
click at [1097, 308] on icon "Next image" at bounding box center [1103, 304] width 22 height 22
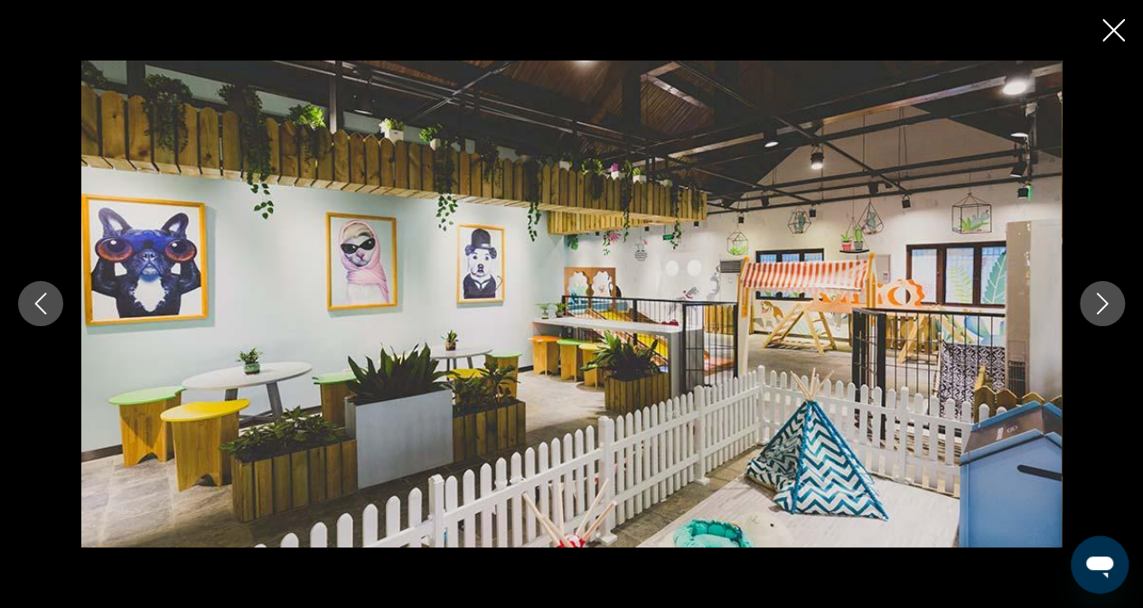
click at [1097, 308] on icon "Next image" at bounding box center [1103, 304] width 22 height 22
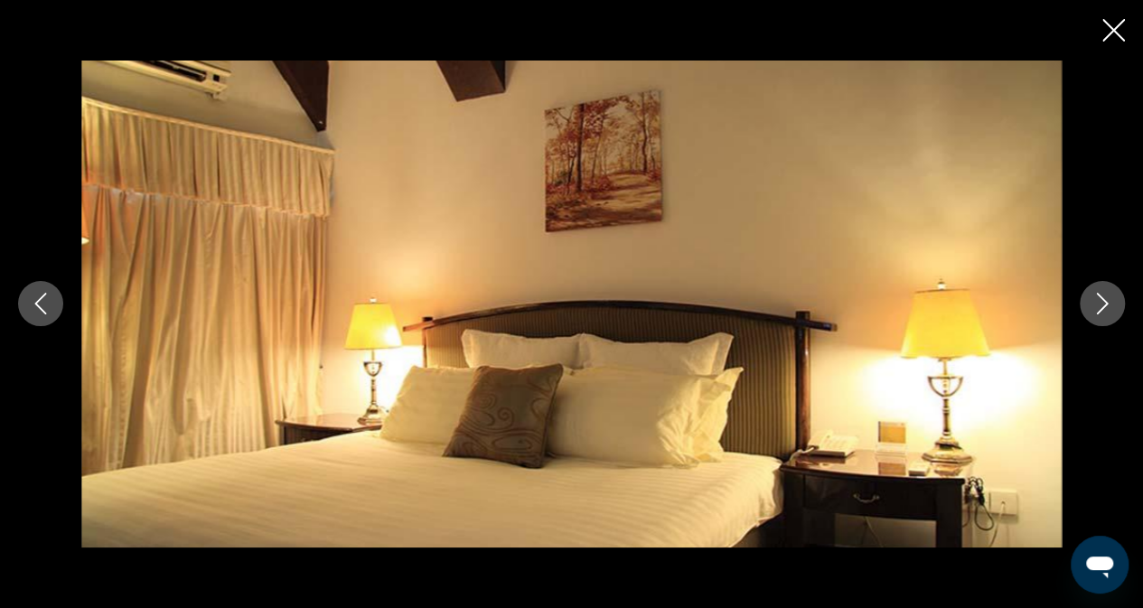
click at [1097, 308] on icon "Next image" at bounding box center [1103, 304] width 22 height 22
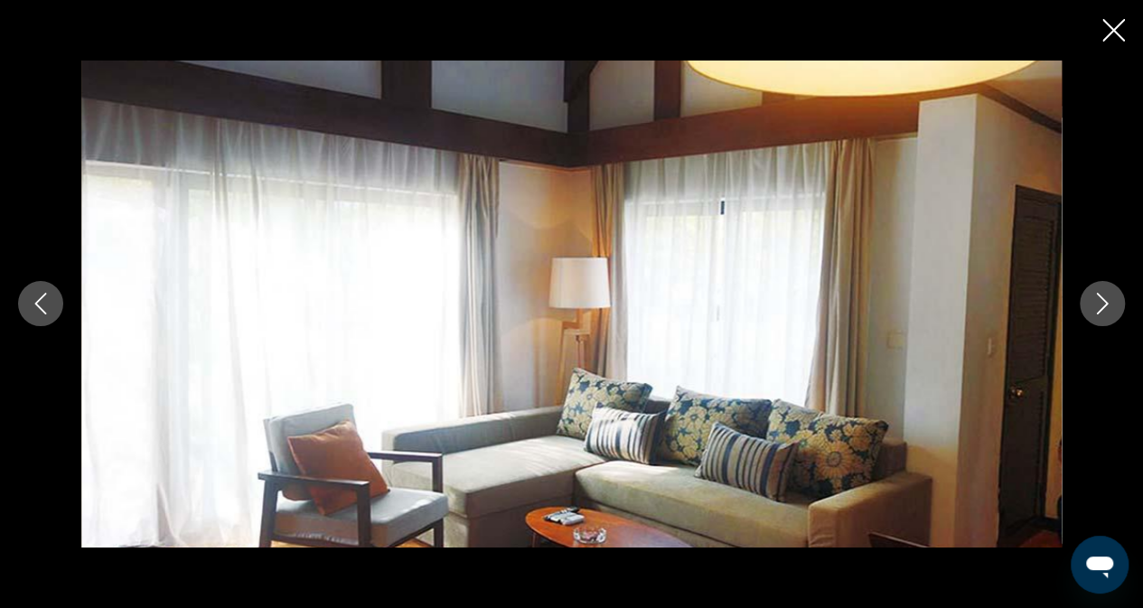
click at [1097, 308] on icon "Next image" at bounding box center [1103, 304] width 22 height 22
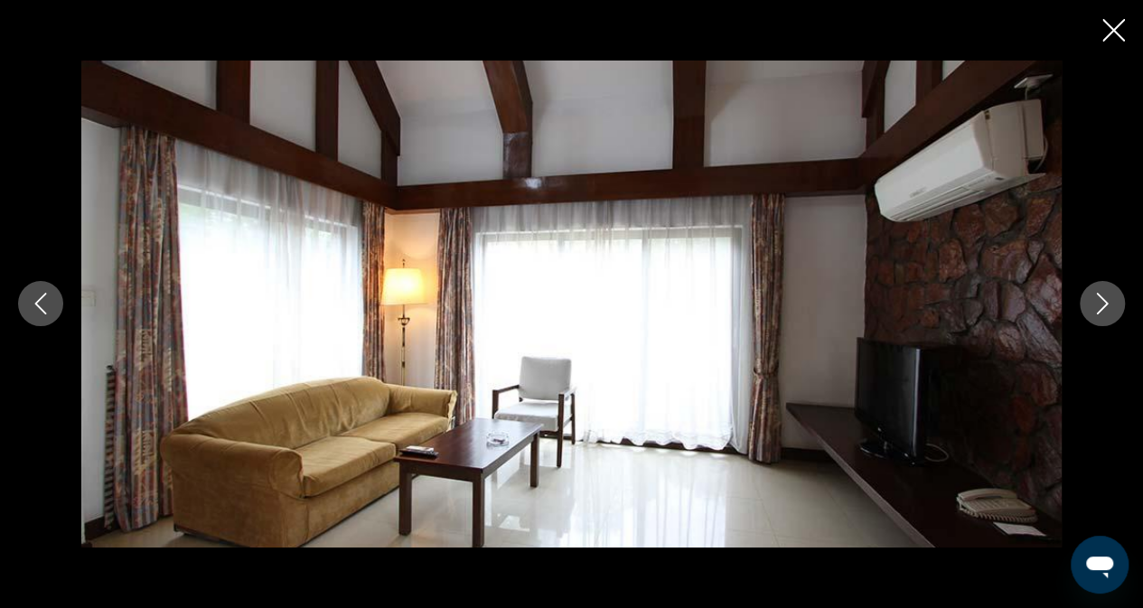
click at [1097, 308] on icon "Next image" at bounding box center [1103, 304] width 22 height 22
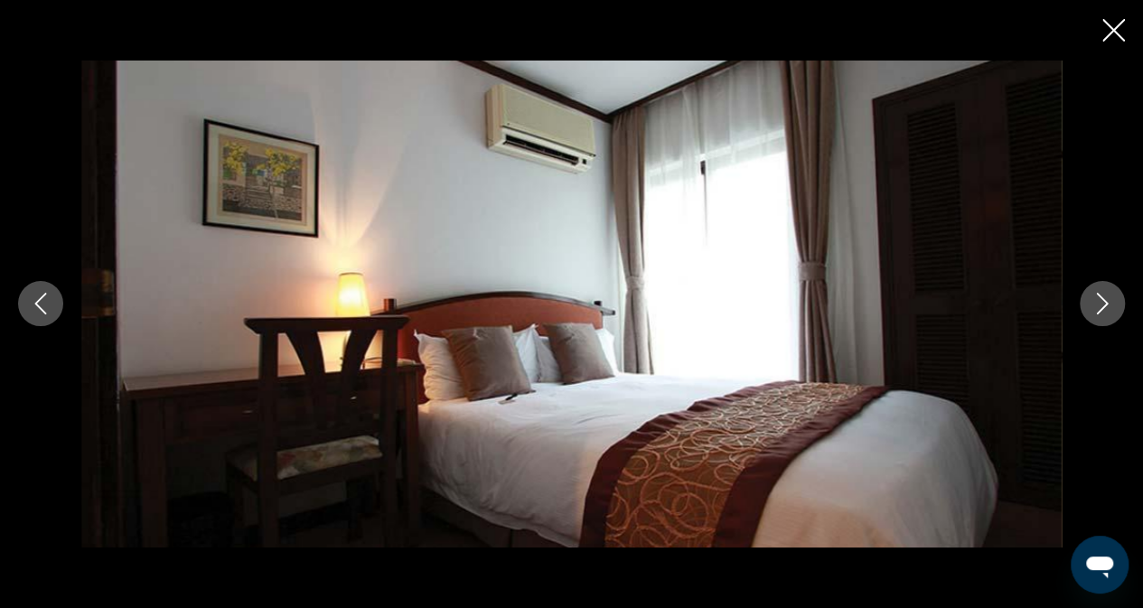
click at [1097, 308] on icon "Next image" at bounding box center [1103, 304] width 22 height 22
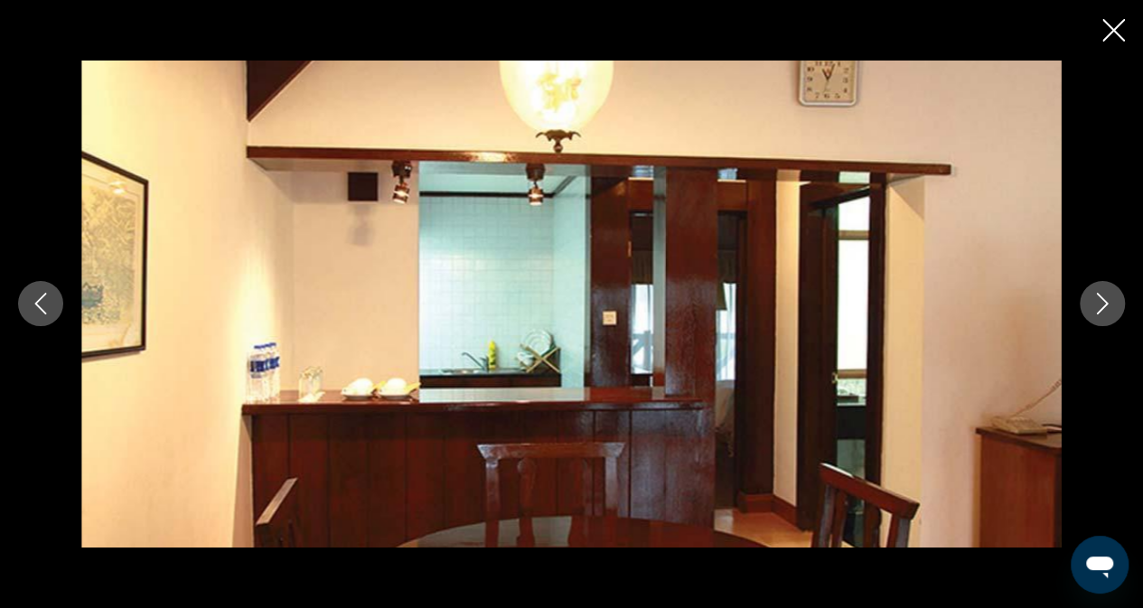
click at [1097, 308] on icon "Next image" at bounding box center [1103, 304] width 22 height 22
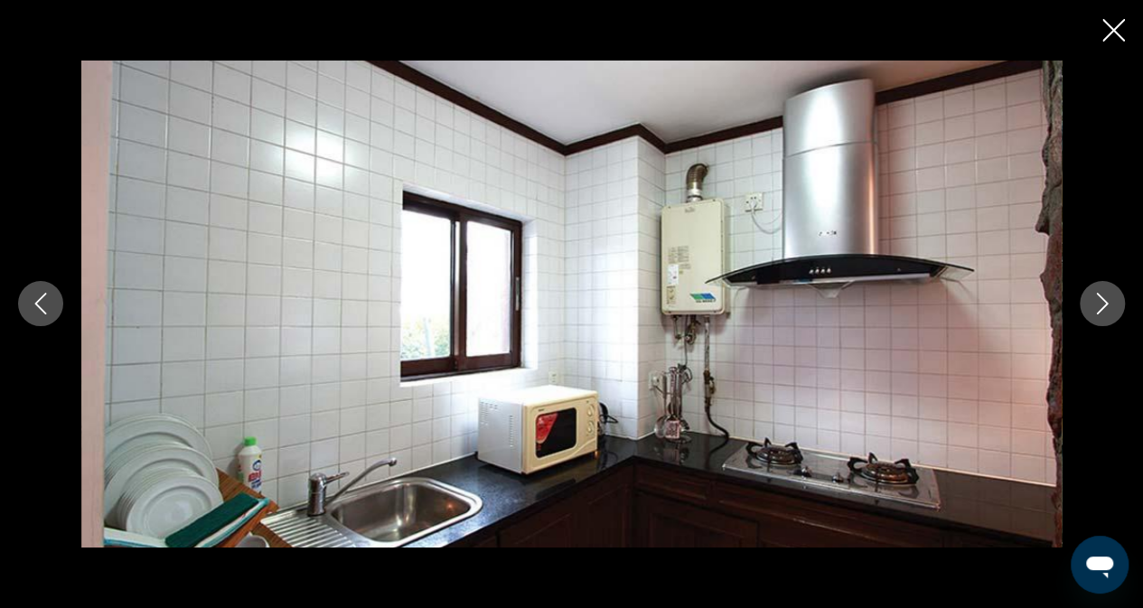
click at [1121, 26] on icon "Close slideshow" at bounding box center [1113, 30] width 23 height 23
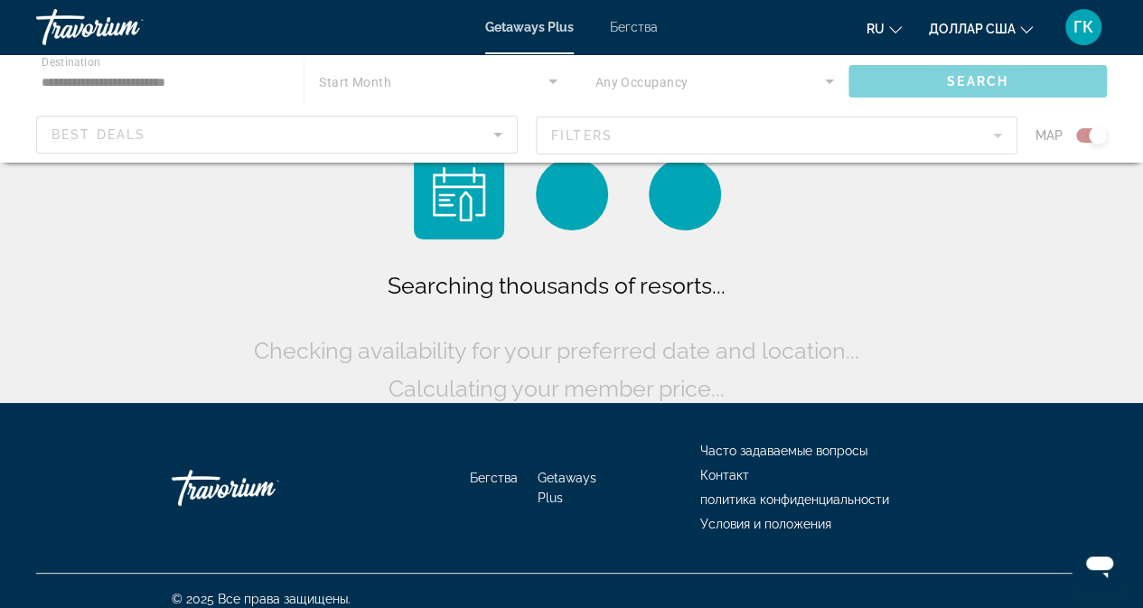
drag, startPoint x: 222, startPoint y: 63, endPoint x: 227, endPoint y: 80, distance: 17.8
click at [222, 69] on div "Основное содержание" at bounding box center [571, 108] width 1143 height 108
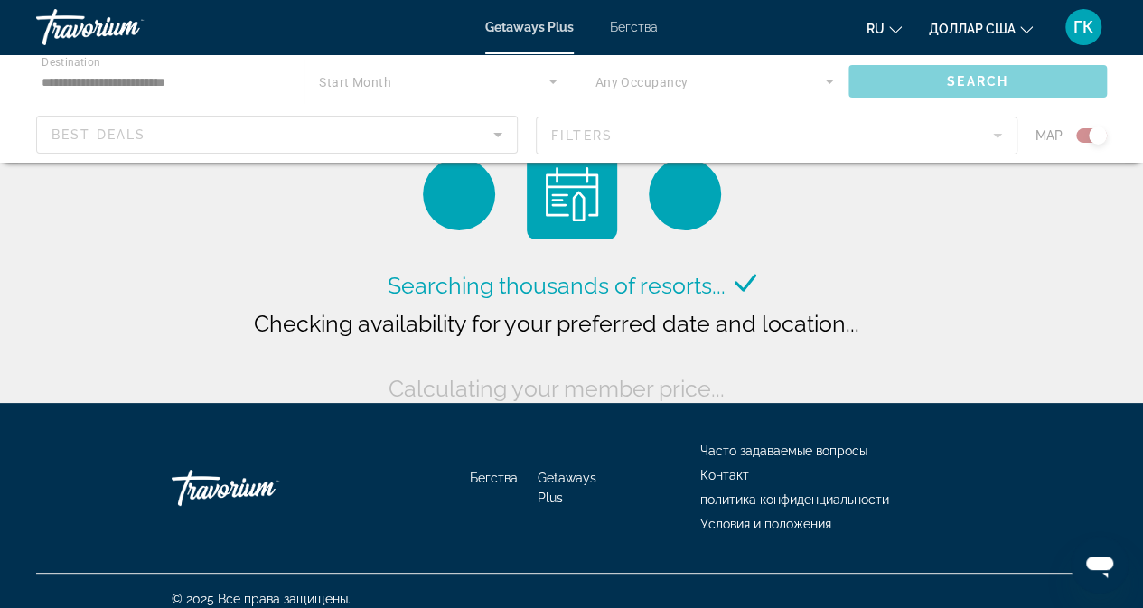
click at [228, 83] on div "Основное содержание" at bounding box center [571, 108] width 1143 height 108
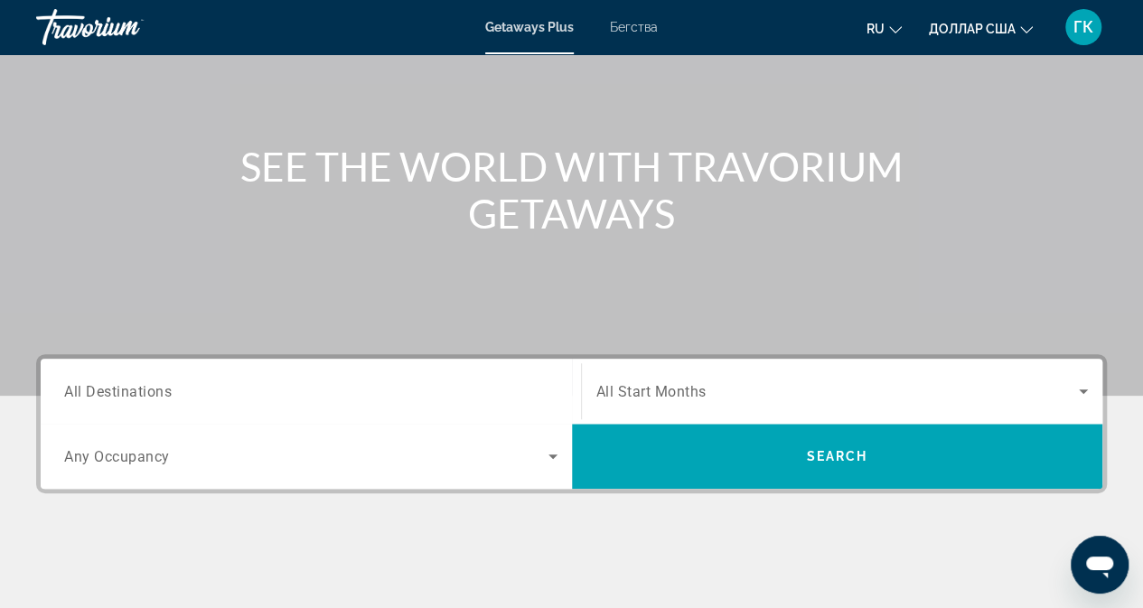
scroll to position [181, 0]
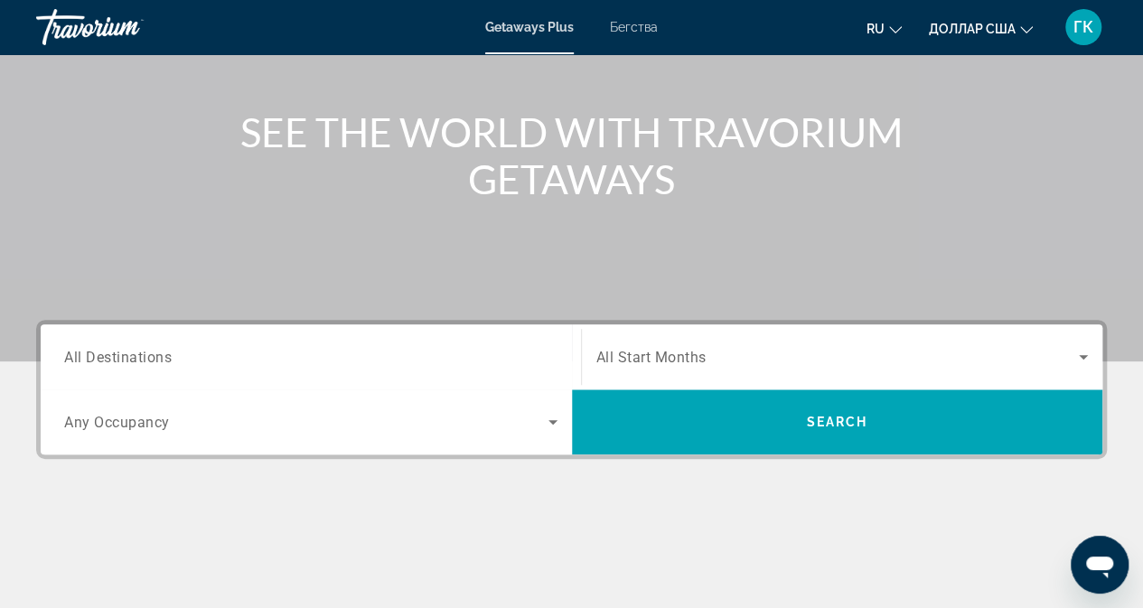
click at [549, 420] on icon "Search widget" at bounding box center [552, 422] width 9 height 5
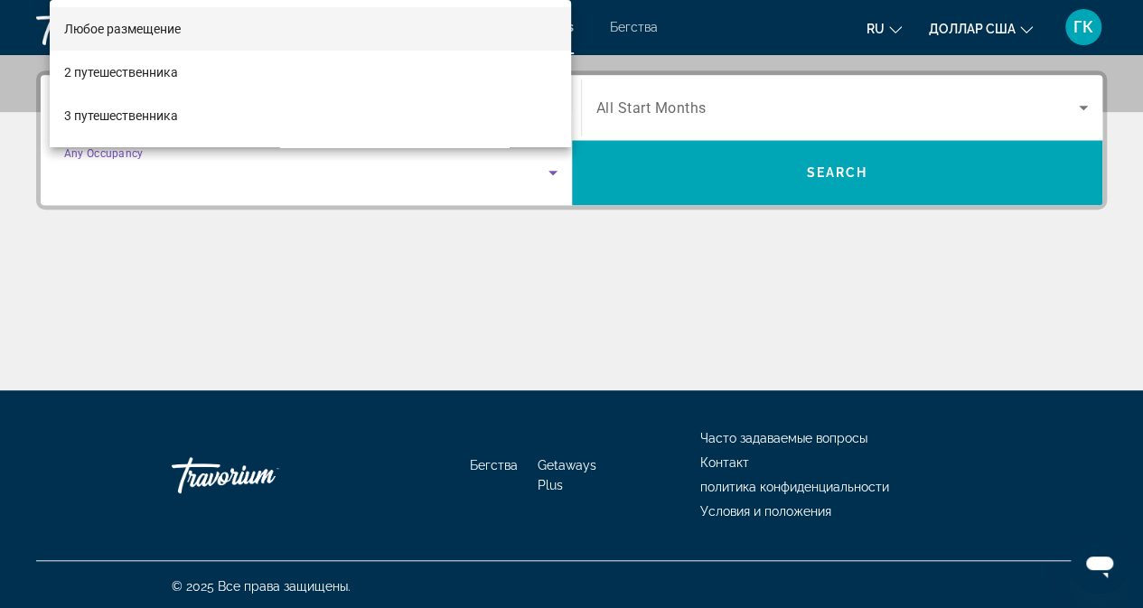
scroll to position [432, 0]
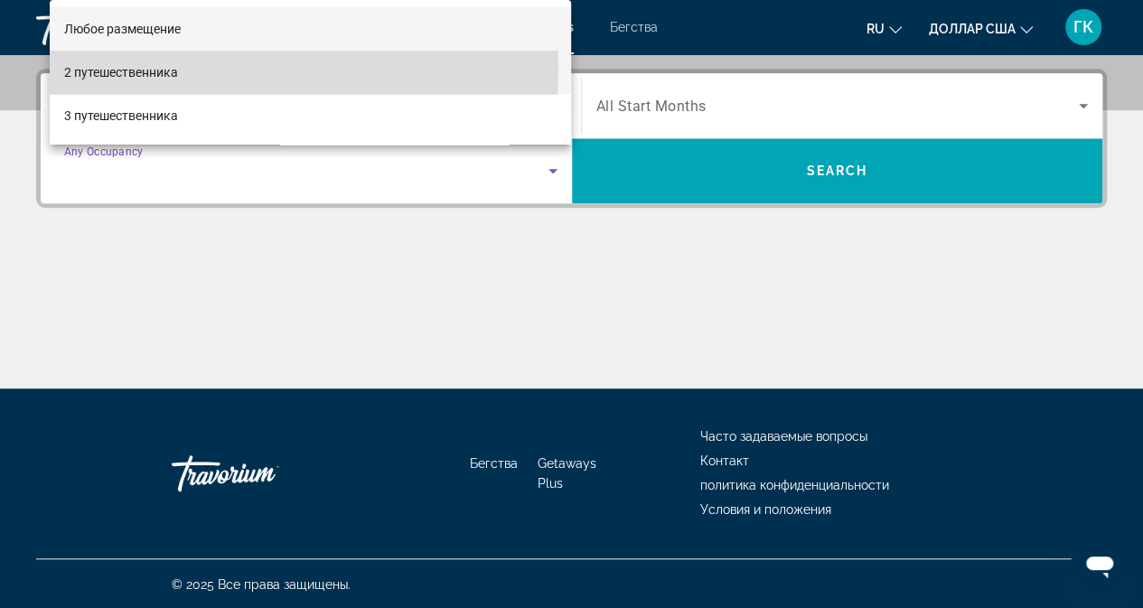
click at [164, 70] on font "2 путешественника" at bounding box center [121, 72] width 114 height 14
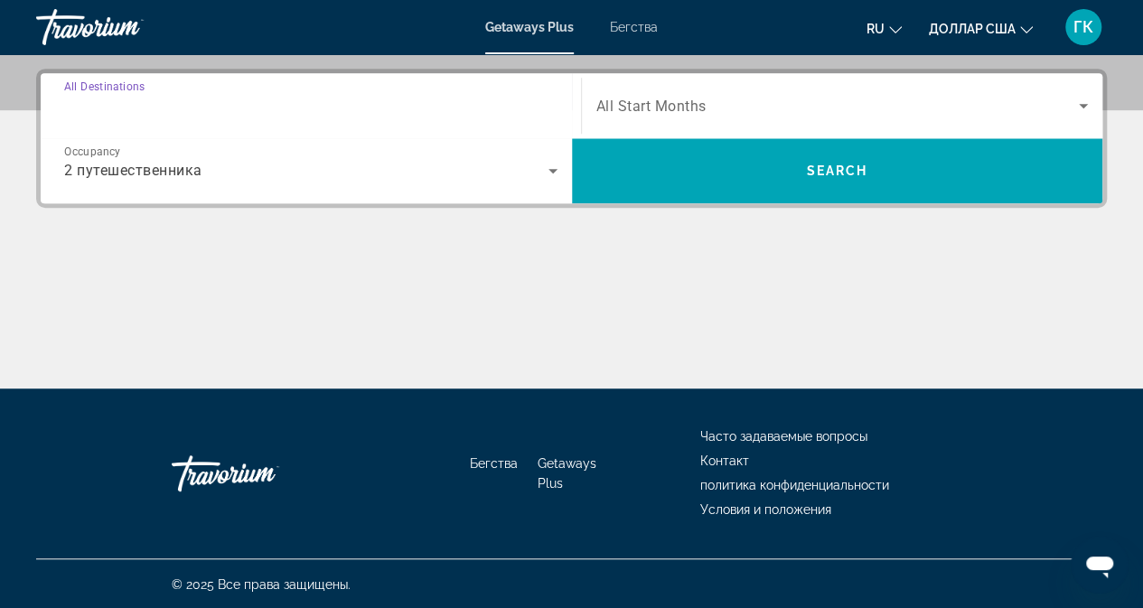
click at [250, 107] on input "Destination All Destinations" at bounding box center [310, 107] width 493 height 22
